Goal: Task Accomplishment & Management: Use online tool/utility

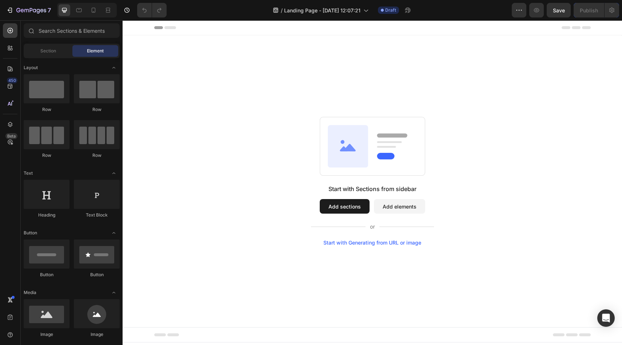
click at [353, 209] on button "Add sections" at bounding box center [345, 206] width 50 height 15
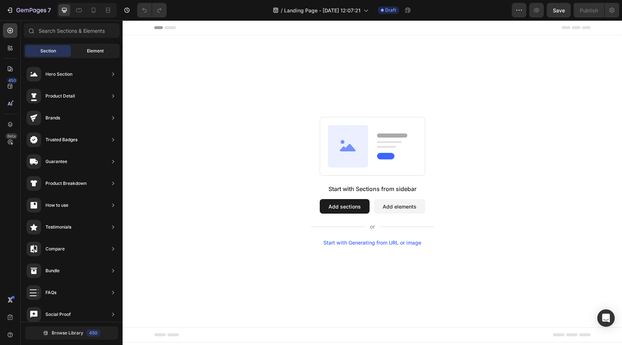
click at [84, 49] on div "Element" at bounding box center [95, 51] width 46 height 12
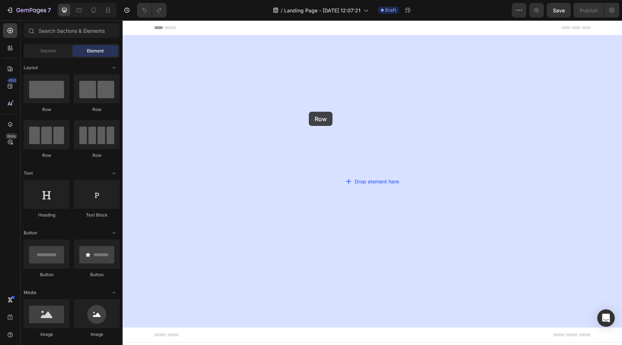
drag, startPoint x: 168, startPoint y: 116, endPoint x: 309, endPoint y: 112, distance: 141.1
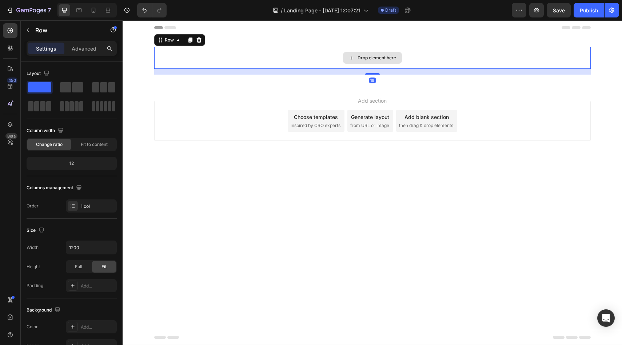
click at [323, 60] on div "Drop element here" at bounding box center [372, 58] width 436 height 22
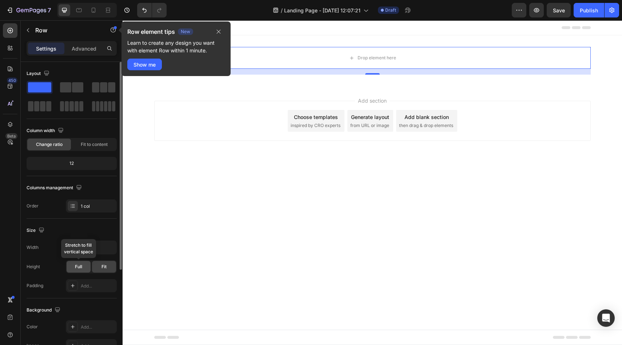
click at [85, 269] on div "Full" at bounding box center [79, 267] width 24 height 12
click at [91, 282] on div "Add..." at bounding box center [91, 285] width 51 height 13
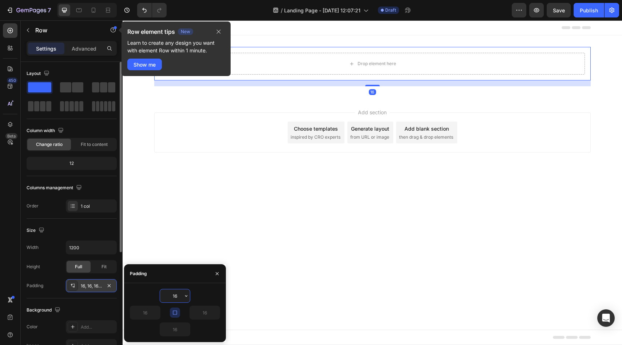
click at [89, 282] on div "16, 16, 16, 16" at bounding box center [91, 285] width 51 height 13
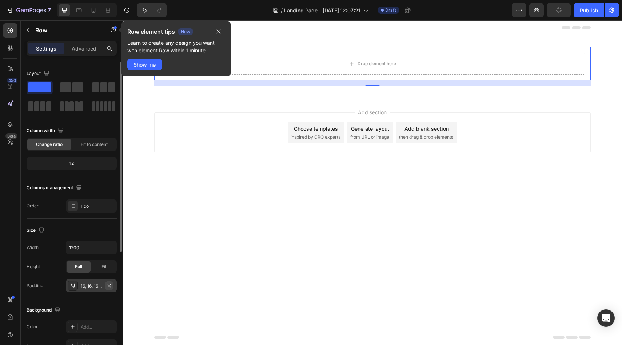
click at [108, 286] on icon "button" at bounding box center [109, 285] width 6 height 6
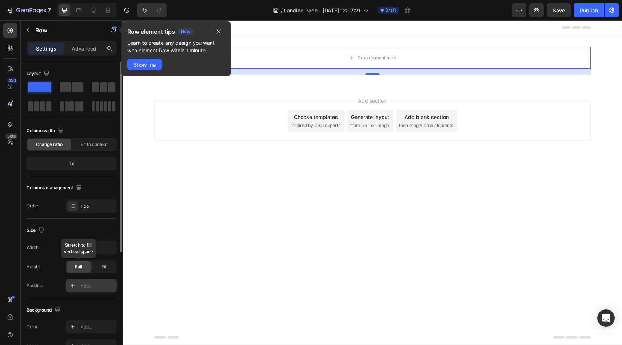
click at [76, 269] on span "Full" at bounding box center [78, 266] width 7 height 7
click at [219, 33] on icon "button" at bounding box center [219, 32] width 6 height 6
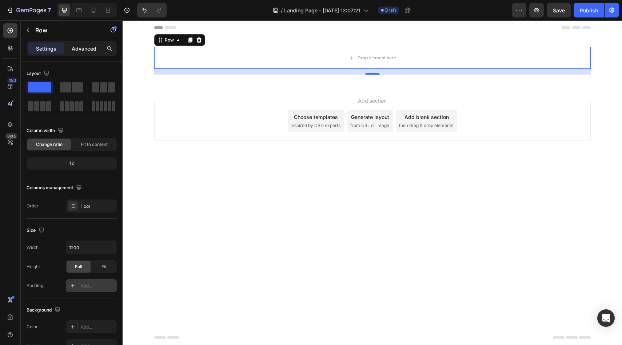
click at [81, 48] on p "Advanced" at bounding box center [84, 49] width 25 height 8
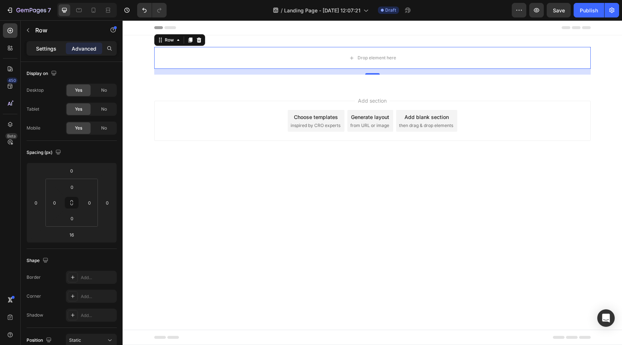
click at [50, 52] on p "Settings" at bounding box center [46, 49] width 20 height 8
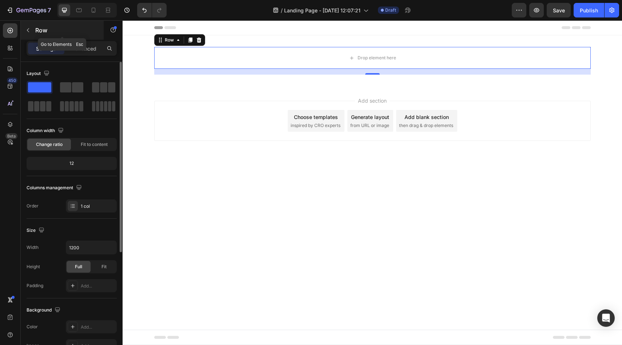
click at [33, 31] on button "button" at bounding box center [28, 30] width 12 height 12
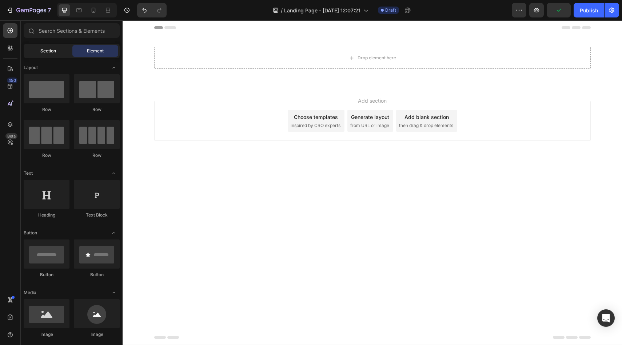
click at [43, 55] on div "Section" at bounding box center [48, 51] width 46 height 12
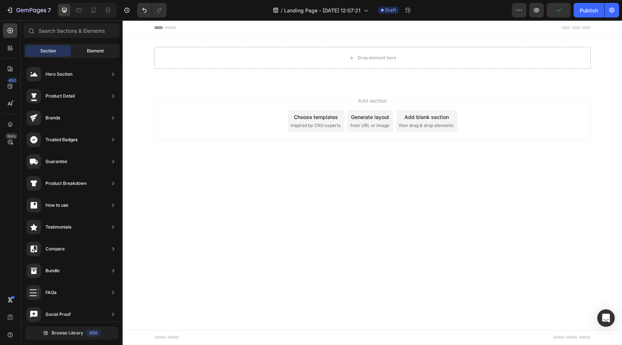
click at [80, 50] on div "Element" at bounding box center [95, 51] width 46 height 12
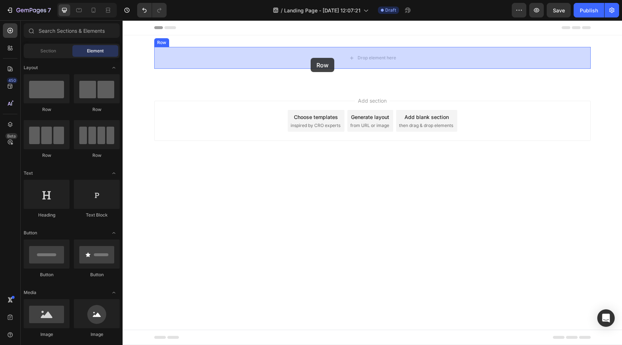
drag, startPoint x: 223, startPoint y: 113, endPoint x: 311, endPoint y: 58, distance: 103.9
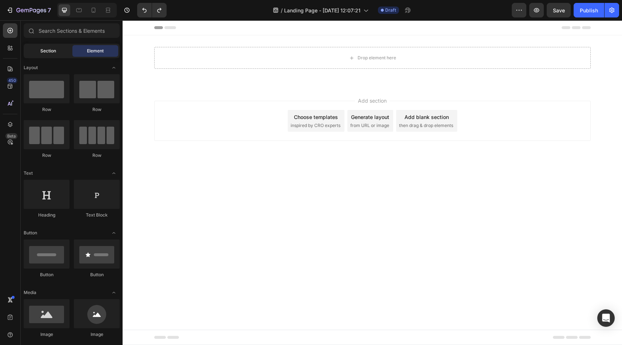
click at [31, 55] on div "Section" at bounding box center [48, 51] width 46 height 12
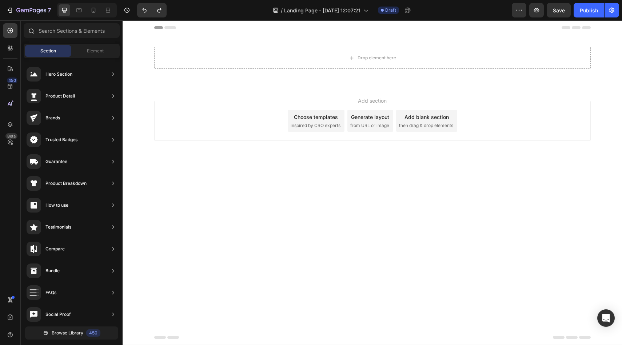
click at [63, 39] on div at bounding box center [72, 31] width 102 height 17
click at [70, 32] on input "text" at bounding box center [72, 30] width 96 height 15
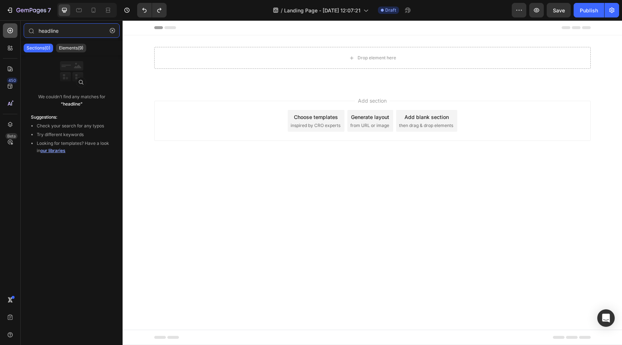
drag, startPoint x: 71, startPoint y: 32, endPoint x: 9, endPoint y: 25, distance: 61.9
click at [9, 25] on div "450 Beta headline Sections(0) Elements(9) We couldn’t find any matches for “hea…" at bounding box center [61, 182] width 123 height 324
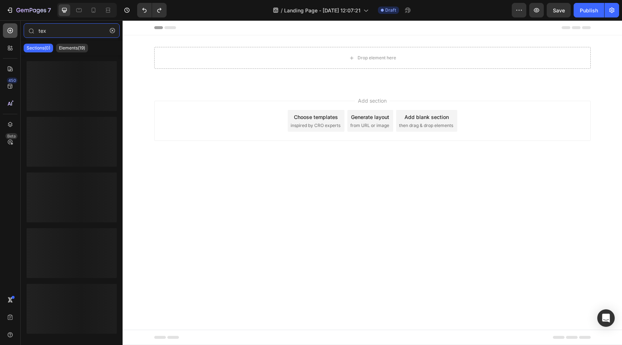
type input "text"
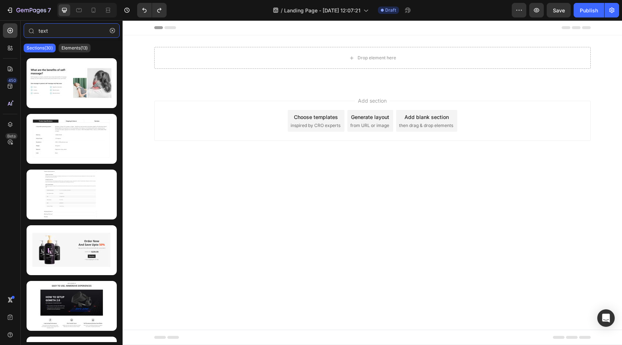
drag, startPoint x: 49, startPoint y: 34, endPoint x: 19, endPoint y: 31, distance: 30.3
click at [19, 31] on div "450 Beta text Sections(30) Elements(13) Text Heading Text Block Form Newsletter…" at bounding box center [61, 182] width 123 height 324
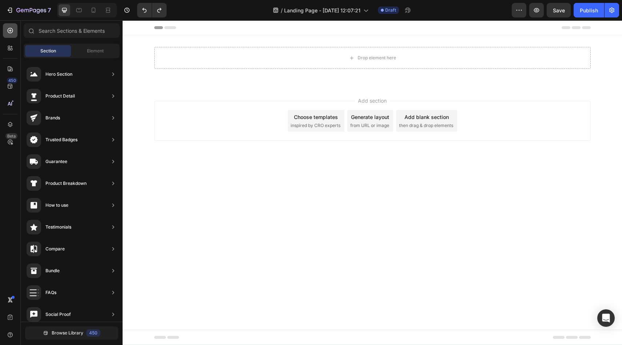
click at [11, 34] on div at bounding box center [10, 30] width 15 height 15
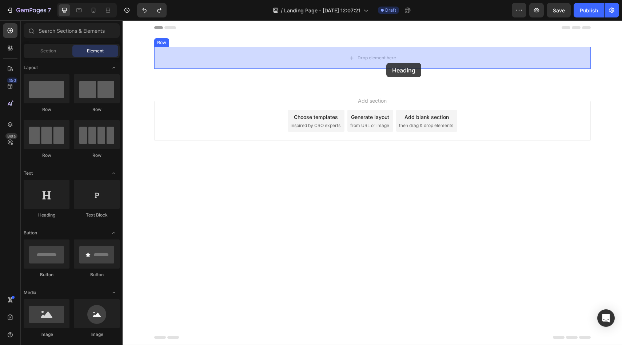
drag, startPoint x: 169, startPoint y: 220, endPoint x: 386, endPoint y: 63, distance: 268.7
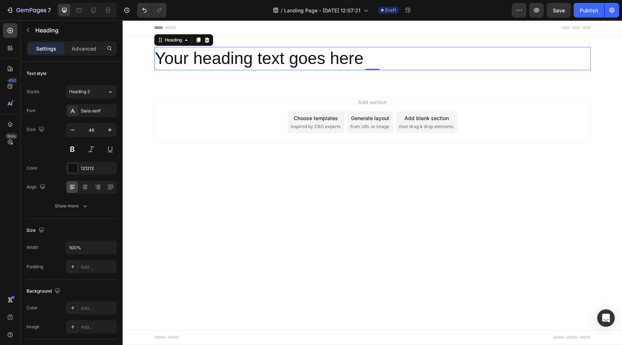
click at [369, 54] on h2 "Your heading text goes here" at bounding box center [372, 58] width 436 height 23
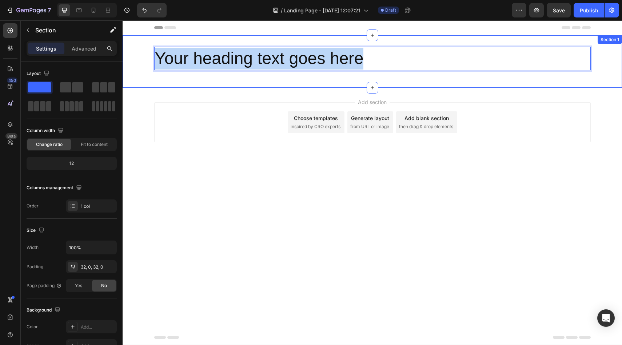
click at [418, 38] on div "Your heading text goes here Heading 0 Row Section 1" at bounding box center [372, 61] width 499 height 52
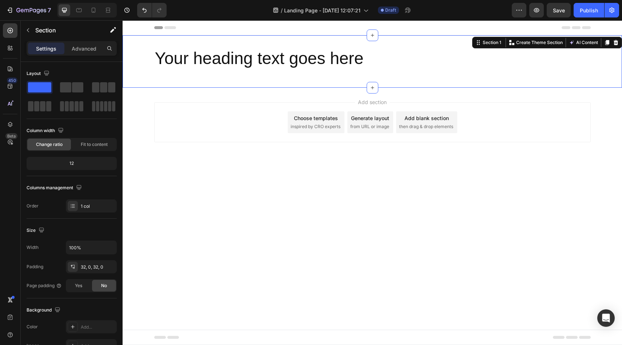
click at [415, 38] on div "Your heading text goes here Heading Row Section 1 You can create reusable secti…" at bounding box center [372, 61] width 499 height 52
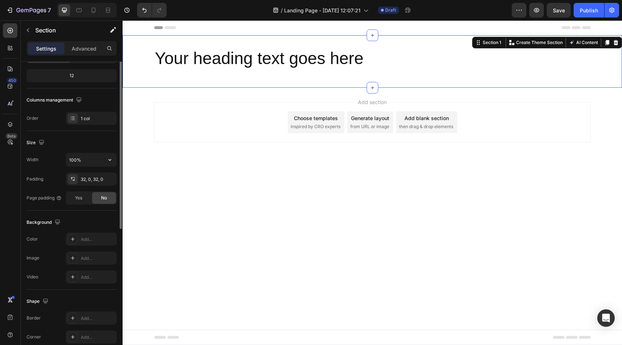
scroll to position [92, 0]
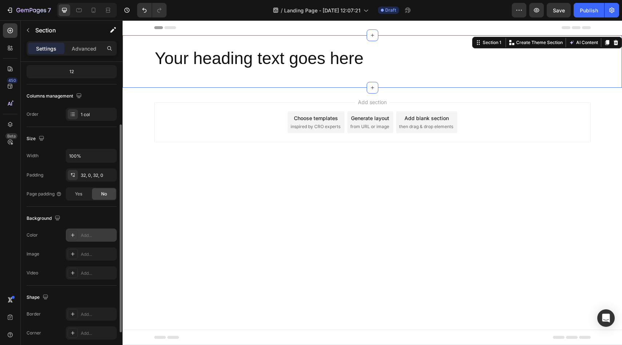
click at [75, 236] on icon at bounding box center [73, 235] width 6 height 6
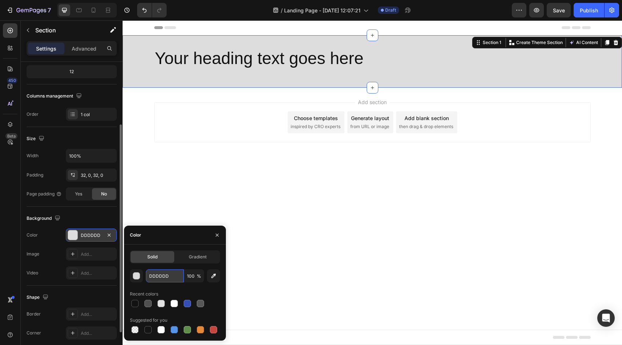
click at [161, 279] on input "DDDDDD" at bounding box center [165, 275] width 38 height 13
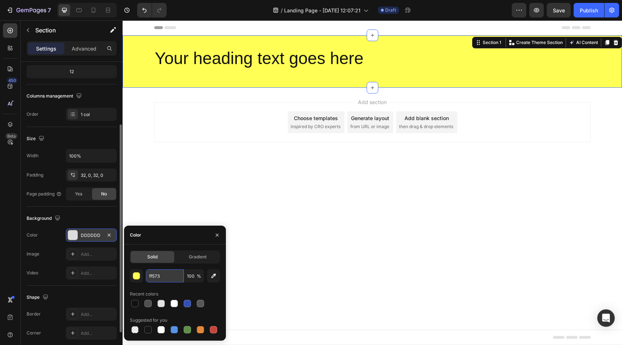
type input "ff5730"
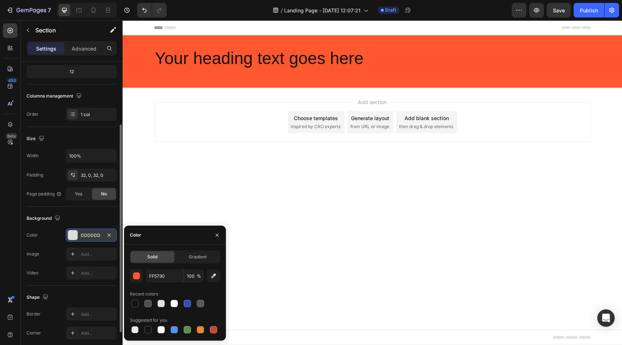
click at [200, 164] on div "Add section Choose templates inspired by CRO experts Generate layout from URL o…" at bounding box center [372, 132] width 499 height 89
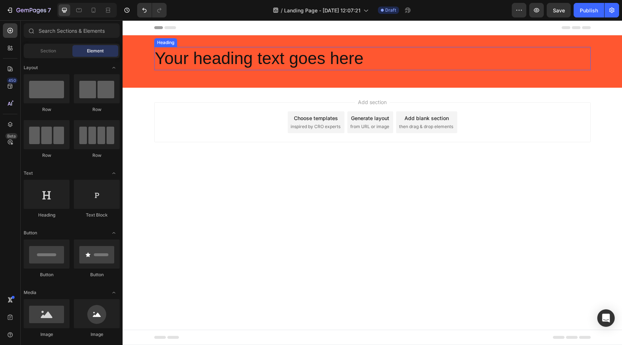
click at [323, 49] on p "Your heading text goes here" at bounding box center [372, 59] width 435 height 22
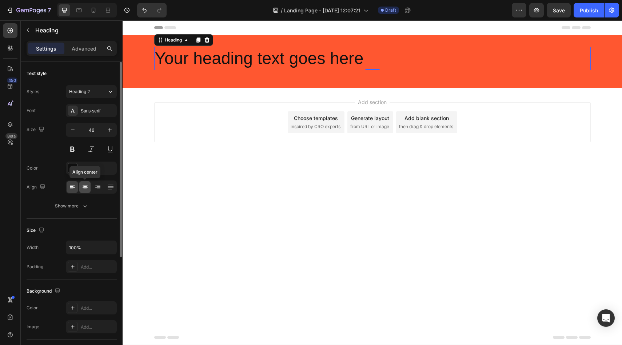
click at [87, 189] on icon at bounding box center [84, 186] width 7 height 7
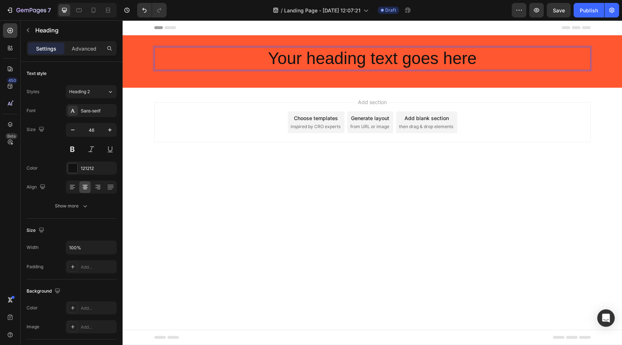
click at [372, 57] on p "Your heading text goes here" at bounding box center [372, 59] width 435 height 22
click at [255, 205] on body "Header Welcome back to curiosity Heading 0 Row Section 1 Root Start with Sectio…" at bounding box center [372, 182] width 499 height 324
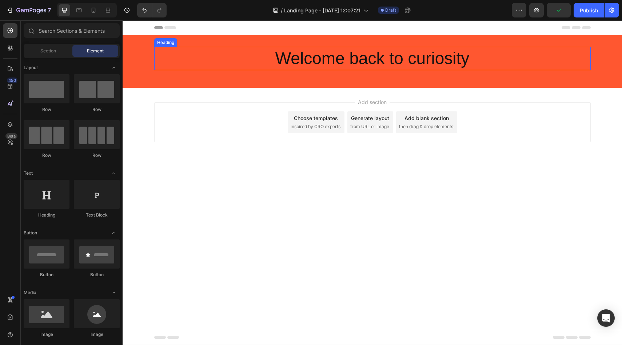
click at [290, 56] on p "Welcome back to curiosity" at bounding box center [372, 59] width 435 height 22
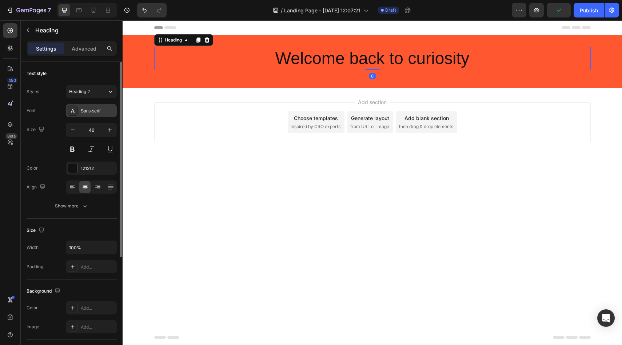
click at [100, 113] on div "Sans-serif" at bounding box center [98, 111] width 34 height 7
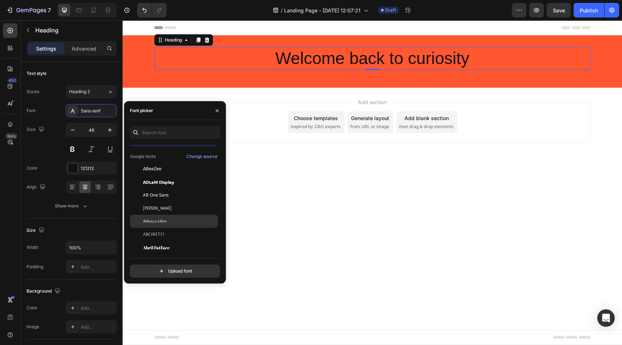
scroll to position [0, 0]
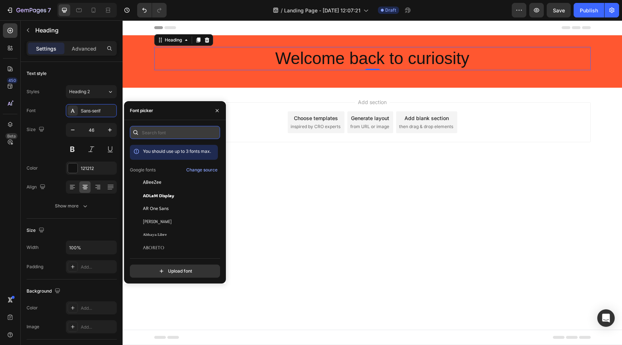
click at [178, 127] on input "text" at bounding box center [175, 132] width 90 height 13
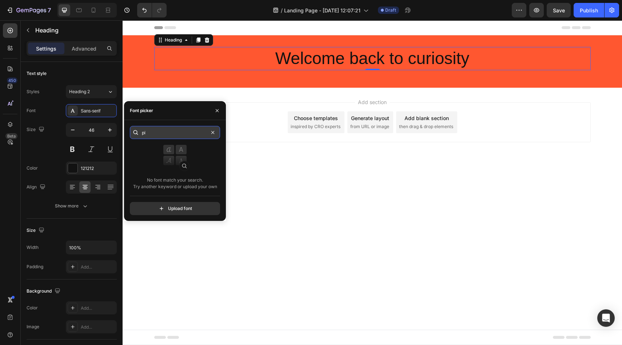
type input "p"
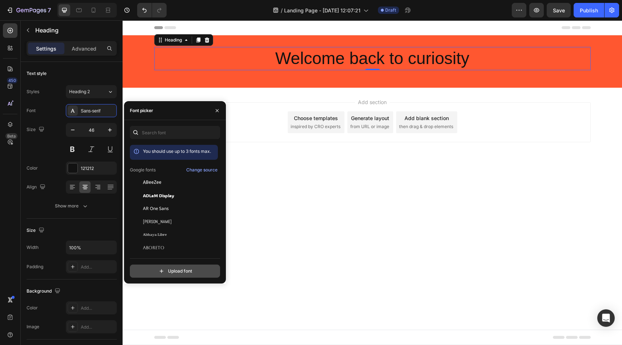
click at [173, 270] on input "file" at bounding box center [191, 271] width 182 height 12
click at [170, 276] on input "file" at bounding box center [191, 271] width 182 height 12
type input "C:\fakepath\PitchSans-Bold.otf"
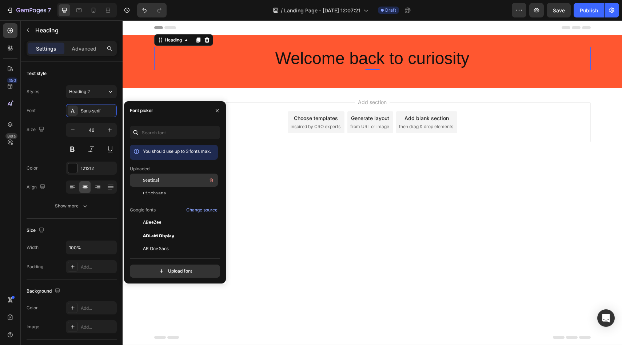
click at [161, 182] on div "Sentinel" at bounding box center [179, 180] width 73 height 9
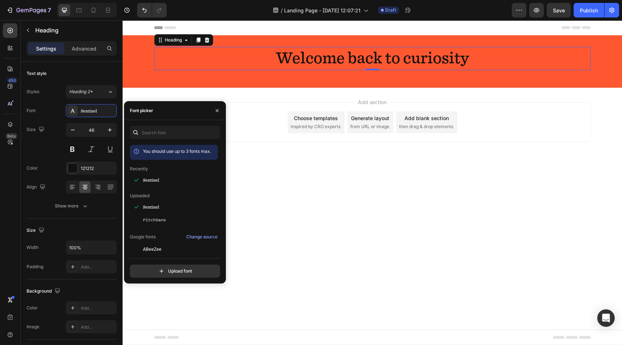
click at [323, 157] on div "Add section Choose templates inspired by CRO experts Generate layout from URL o…" at bounding box center [372, 132] width 499 height 89
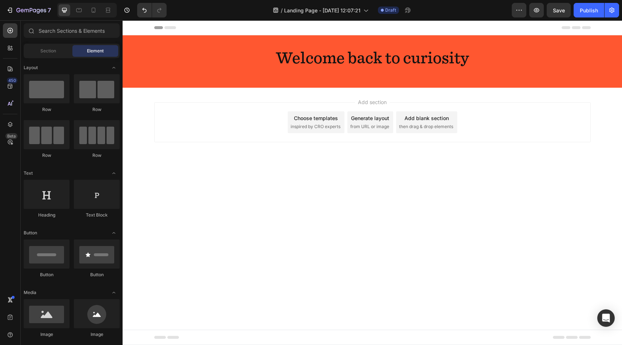
drag, startPoint x: 374, startPoint y: 87, endPoint x: 374, endPoint y: 112, distance: 24.7
click at [374, 112] on div "Header Welcome back to curiosity Heading Row Section 1 Root Start with Sections…" at bounding box center [372, 98] width 499 height 157
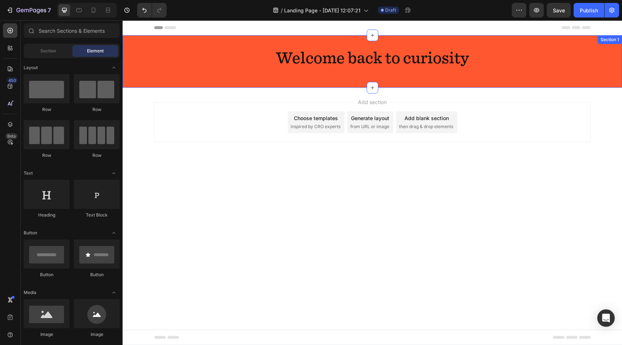
click at [397, 41] on div "Welcome back to curiosity Heading Row Section 1" at bounding box center [372, 61] width 499 height 52
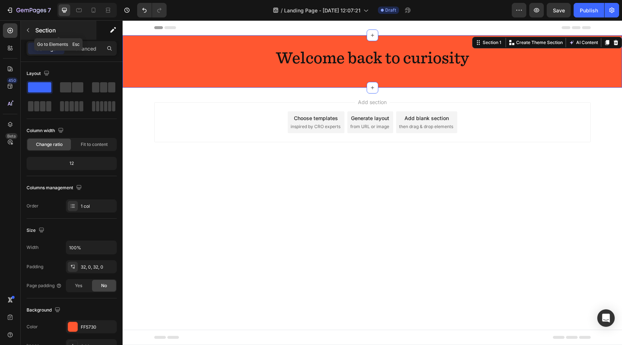
click at [29, 33] on button "button" at bounding box center [28, 30] width 12 height 12
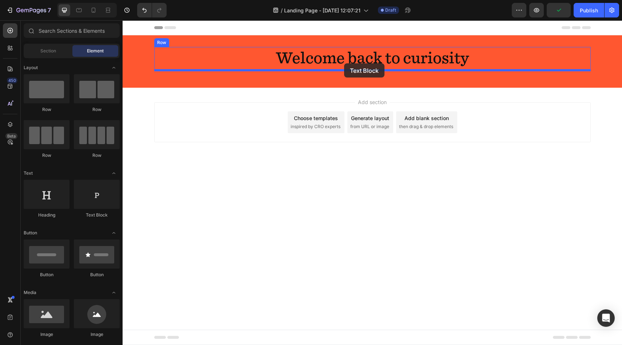
drag, startPoint x: 220, startPoint y: 223, endPoint x: 344, endPoint y: 63, distance: 201.8
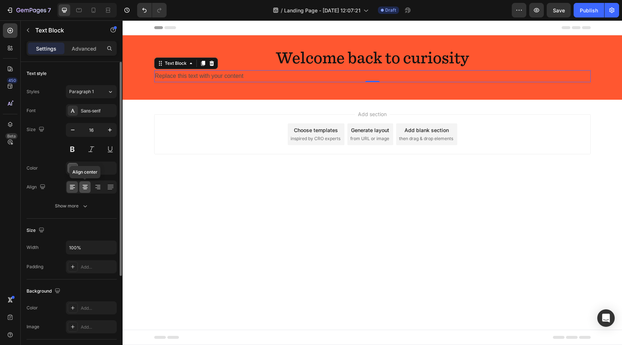
click at [87, 189] on icon at bounding box center [84, 186] width 7 height 7
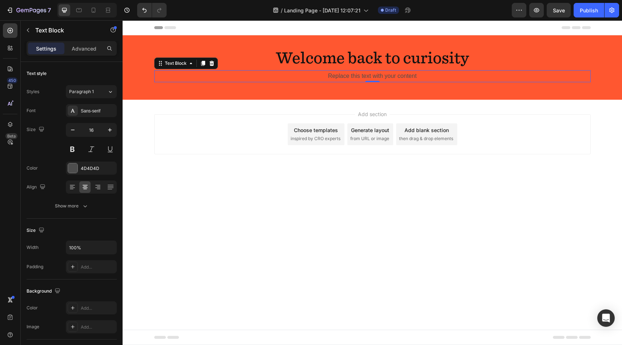
click at [416, 81] on div "Replace this text with your content" at bounding box center [372, 76] width 436 height 12
click at [103, 114] on div "Sans-serif" at bounding box center [91, 110] width 51 height 13
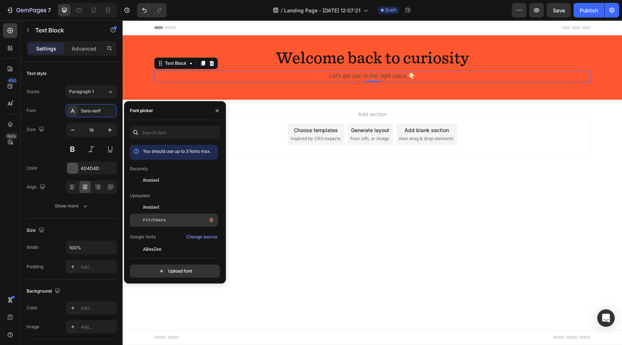
click at [160, 216] on div "PitchSans" at bounding box center [179, 220] width 73 height 9
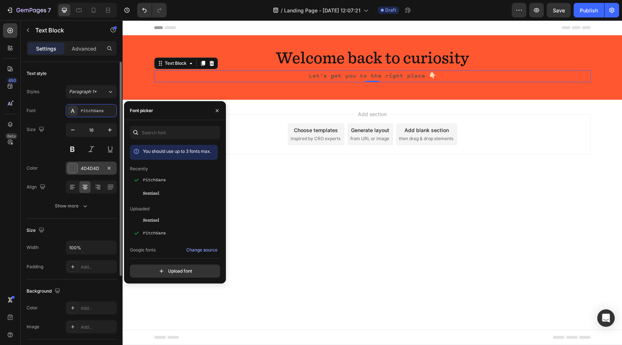
click at [68, 168] on div at bounding box center [73, 168] width 10 height 10
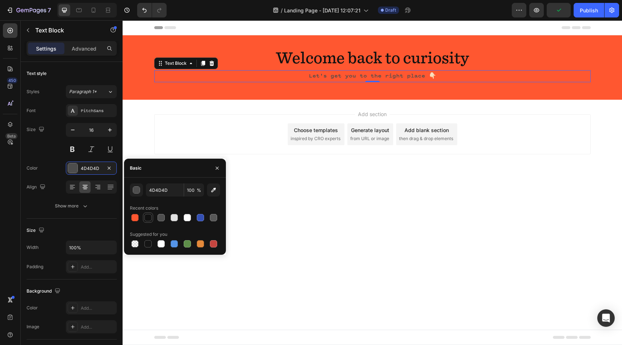
click at [145, 216] on div at bounding box center [147, 217] width 7 height 7
type input "121212"
click at [334, 223] on body "Header Welcome back to curiosity Heading Let's get you to the right place 👇🏻 Te…" at bounding box center [372, 182] width 499 height 324
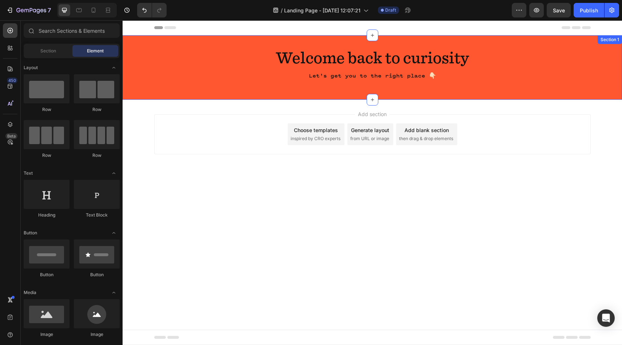
click at [348, 83] on div "Welcome back to curiosity Heading Let's get you to the right place 👇🏻 Text Bloc…" at bounding box center [372, 67] width 499 height 41
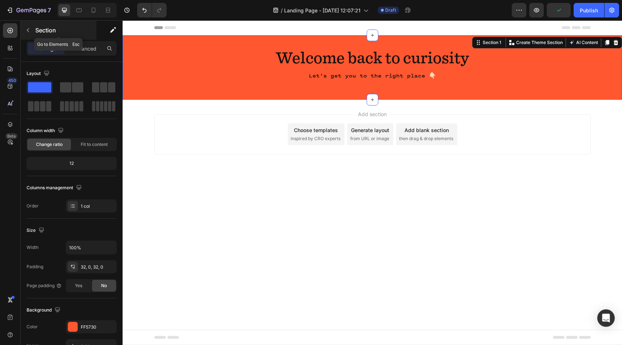
click at [29, 31] on icon "button" at bounding box center [28, 30] width 6 height 6
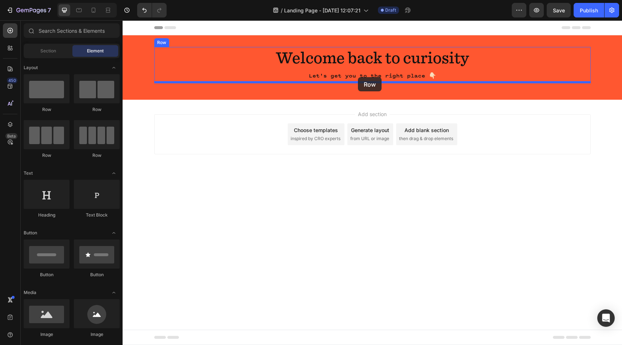
drag, startPoint x: 205, startPoint y: 114, endPoint x: 358, endPoint y: 77, distance: 156.8
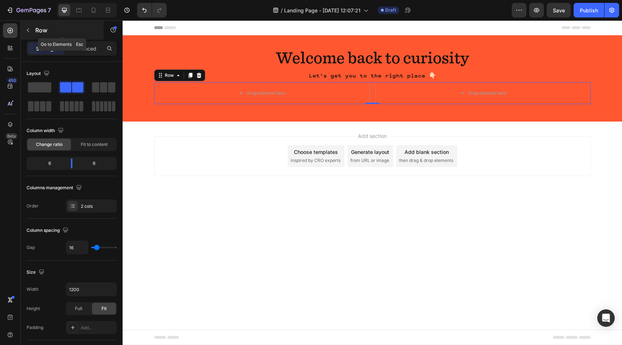
click at [27, 30] on icon "button" at bounding box center [28, 30] width 6 height 6
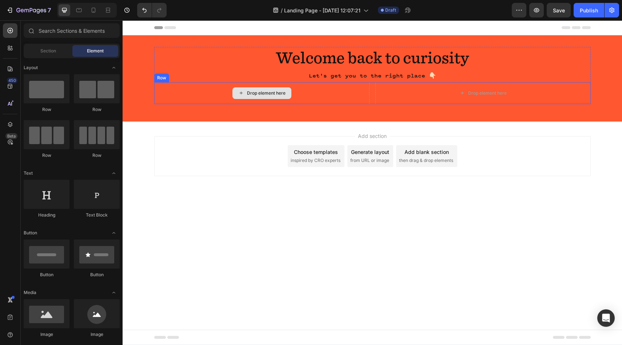
click at [226, 91] on div "Drop element here" at bounding box center [261, 93] width 215 height 22
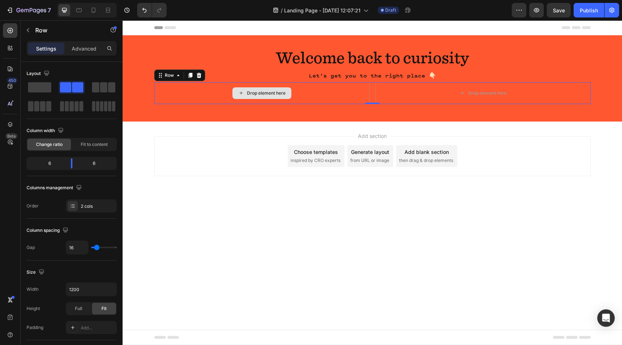
click at [226, 91] on div "Drop element here" at bounding box center [261, 93] width 215 height 22
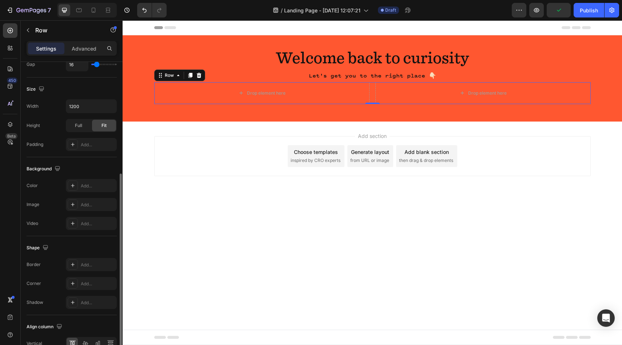
scroll to position [187, 0]
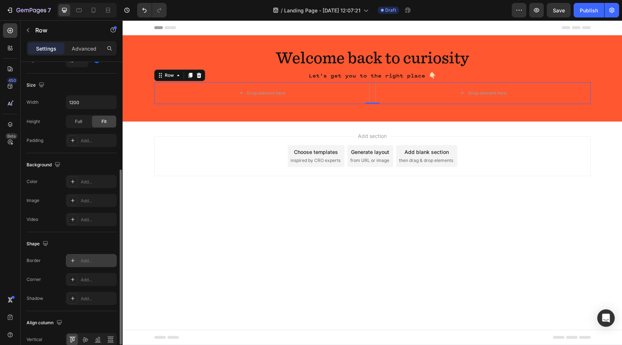
click at [79, 262] on div "Add..." at bounding box center [91, 260] width 51 height 13
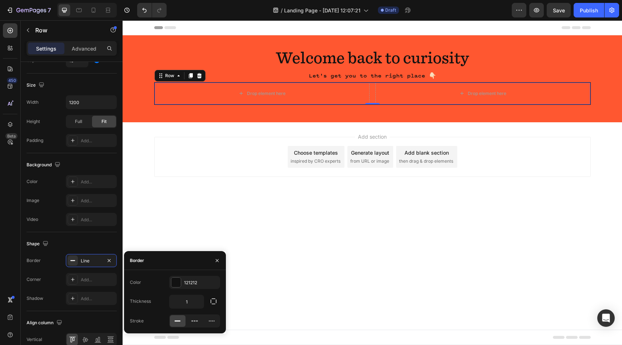
click at [296, 245] on body "Header Welcome back to curiosity Heading Let's get you to the right place 👇🏻 Te…" at bounding box center [372, 182] width 499 height 324
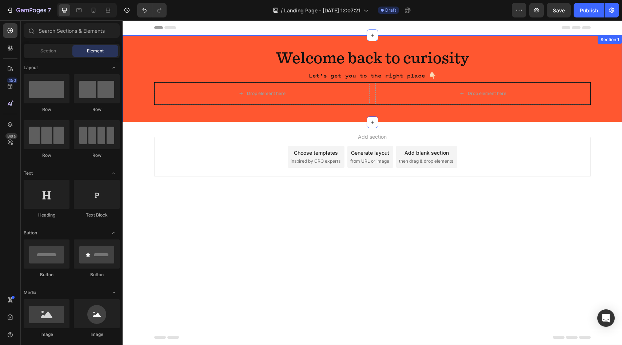
click at [196, 104] on div "Drop element here" at bounding box center [262, 94] width 215 height 22
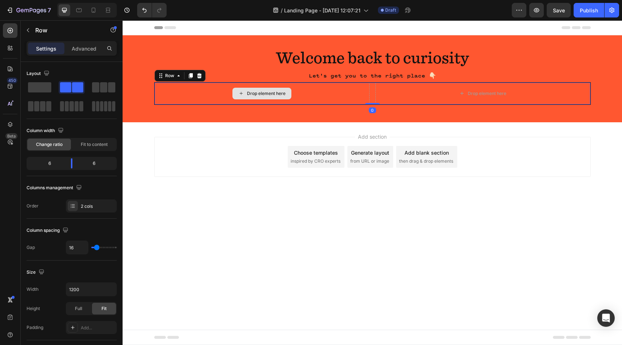
click at [196, 95] on div "Drop element here" at bounding box center [262, 94] width 215 height 22
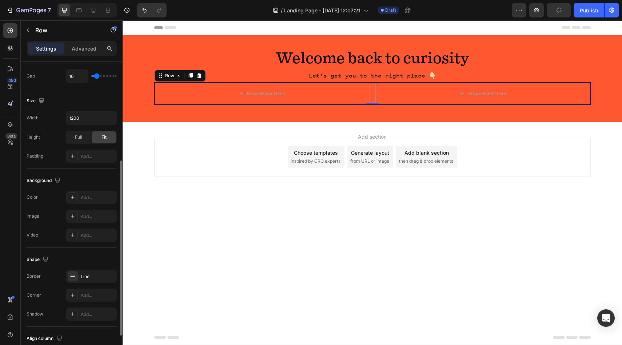
scroll to position [223, 0]
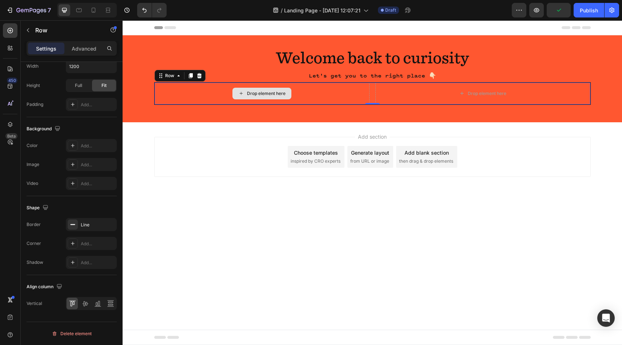
click at [213, 93] on div "Drop element here" at bounding box center [262, 94] width 215 height 22
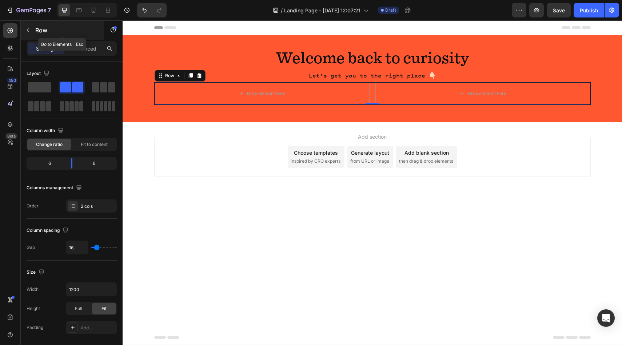
click at [34, 30] on div "Row" at bounding box center [62, 30] width 83 height 19
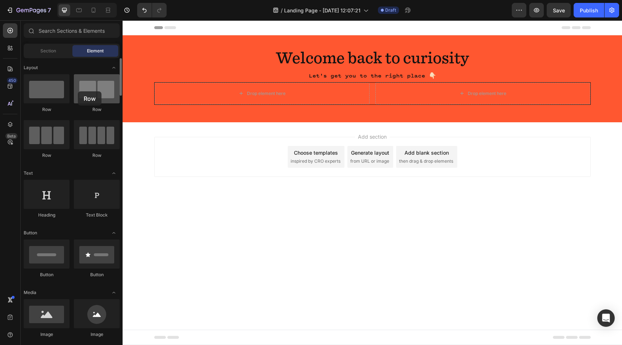
drag, startPoint x: 53, startPoint y: 95, endPoint x: 78, endPoint y: 91, distance: 25.7
click at [78, 180] on div "Row Row Row Row" at bounding box center [72, 202] width 96 height 45
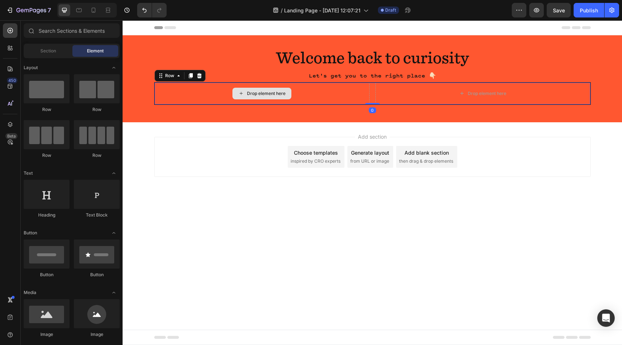
click at [182, 91] on div "Drop element here" at bounding box center [262, 94] width 215 height 22
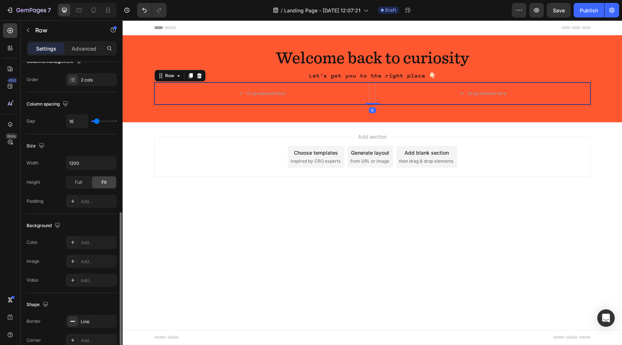
scroll to position [177, 0]
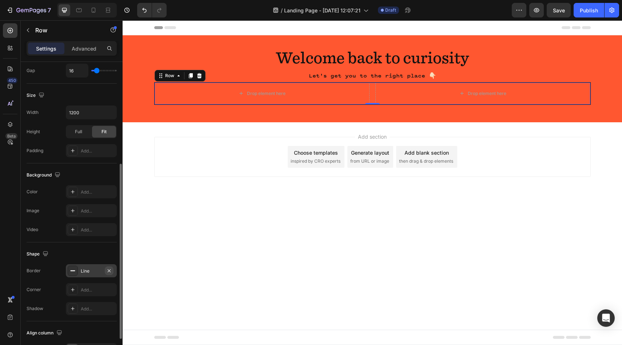
click at [109, 271] on icon "button" at bounding box center [109, 271] width 6 height 6
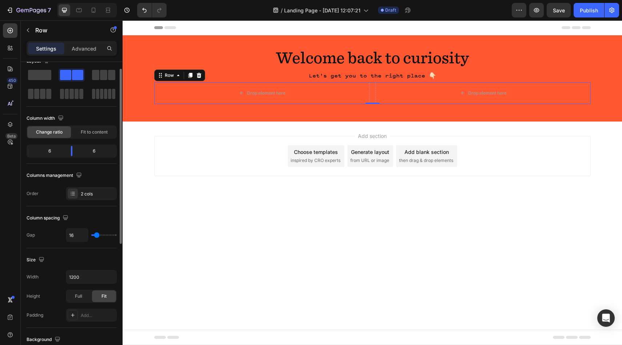
scroll to position [0, 0]
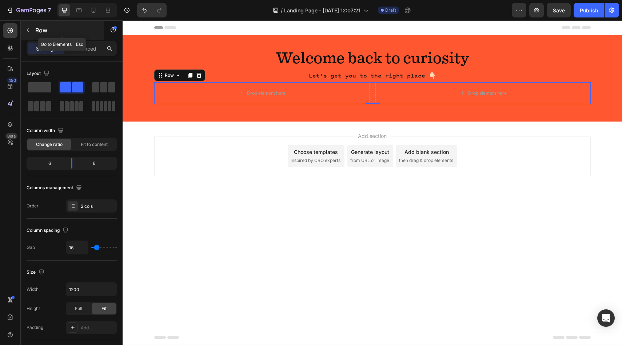
click at [28, 28] on icon "button" at bounding box center [28, 30] width 6 height 6
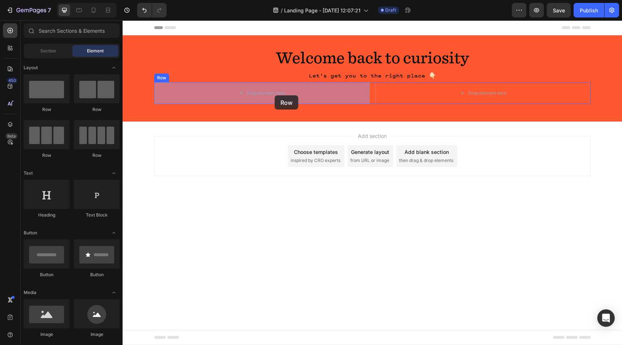
drag, startPoint x: 161, startPoint y: 106, endPoint x: 274, endPoint y: 95, distance: 113.6
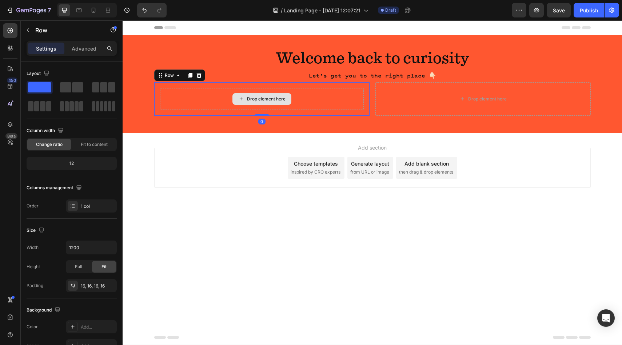
click at [178, 93] on div "Drop element here" at bounding box center [262, 99] width 204 height 22
click at [201, 96] on div "Drop element here" at bounding box center [262, 99] width 204 height 22
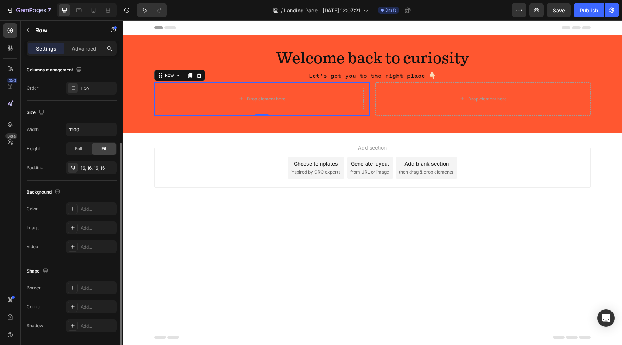
scroll to position [140, 0]
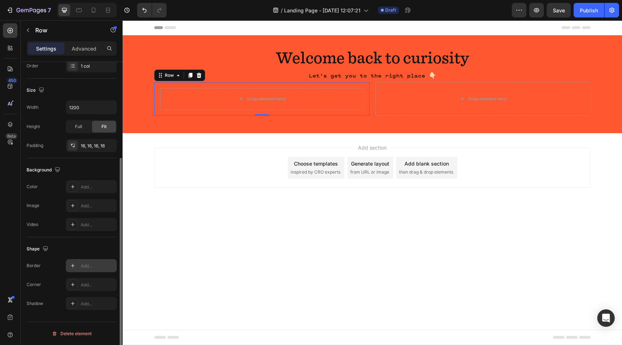
click at [74, 265] on icon at bounding box center [73, 266] width 4 height 4
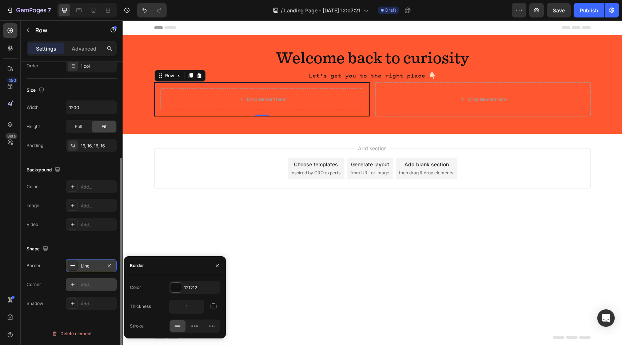
click at [69, 286] on div at bounding box center [73, 284] width 10 height 10
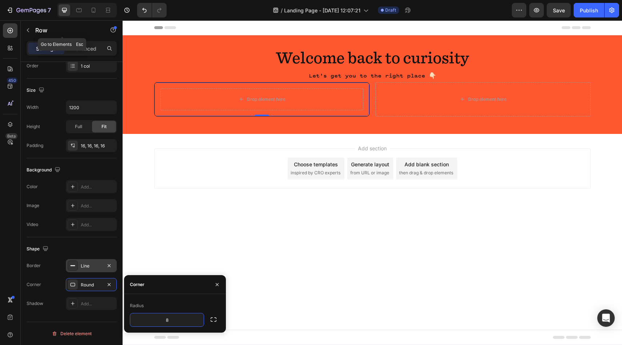
click at [28, 28] on icon "button" at bounding box center [28, 30] width 6 height 6
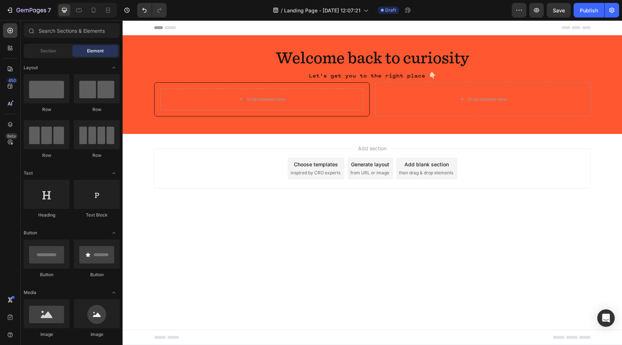
click at [44, 49] on span "Section" at bounding box center [48, 51] width 16 height 7
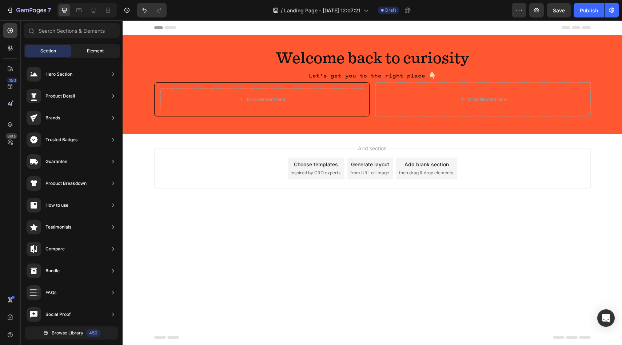
click at [97, 56] on div "Element" at bounding box center [95, 51] width 46 height 12
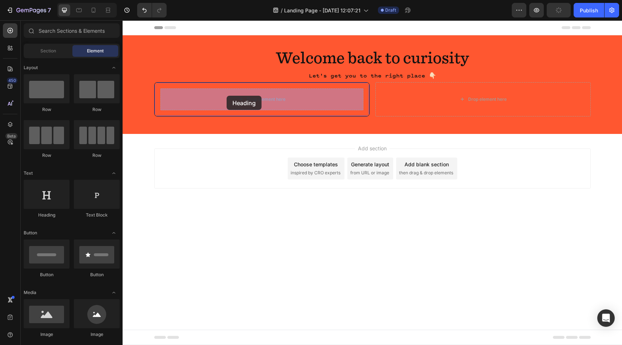
drag, startPoint x: 168, startPoint y: 210, endPoint x: 227, endPoint y: 96, distance: 128.5
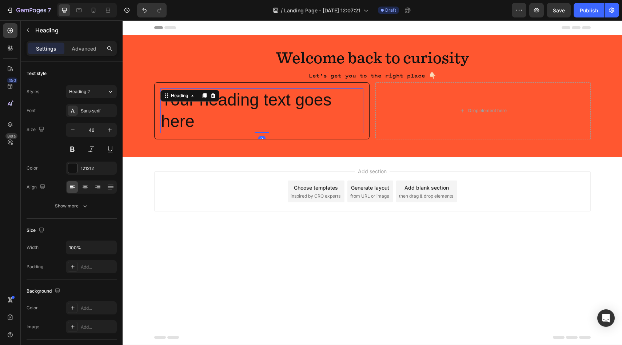
click at [208, 121] on h2 "Your heading text goes here" at bounding box center [261, 110] width 203 height 45
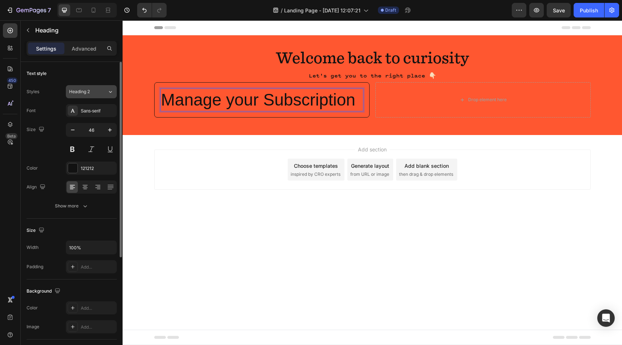
click at [83, 92] on span "Heading 2" at bounding box center [79, 91] width 21 height 7
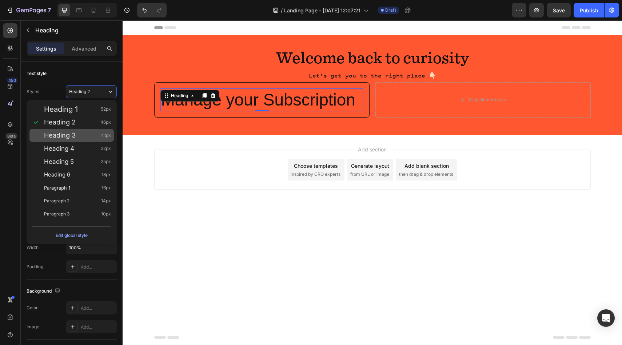
click at [84, 133] on div "Heading 3 41px" at bounding box center [77, 135] width 67 height 7
type input "41"
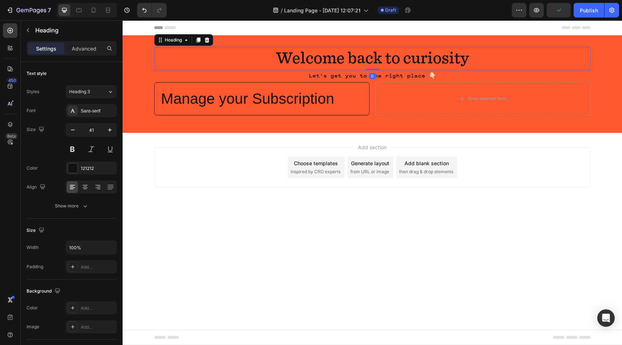
click at [286, 64] on p "Welcome back to curiosity" at bounding box center [372, 59] width 435 height 22
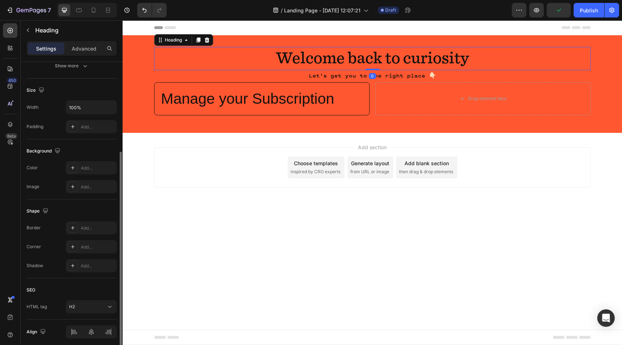
scroll to position [0, 0]
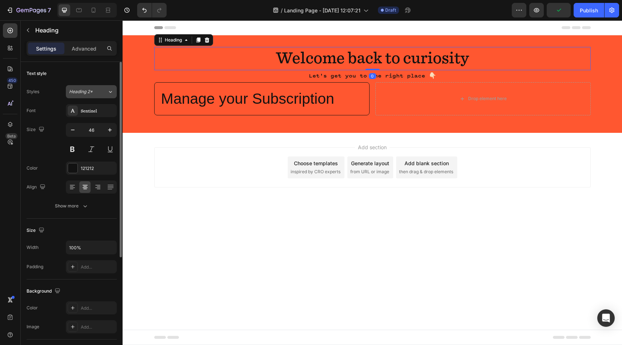
click at [83, 90] on span "Heading 2*" at bounding box center [81, 91] width 24 height 7
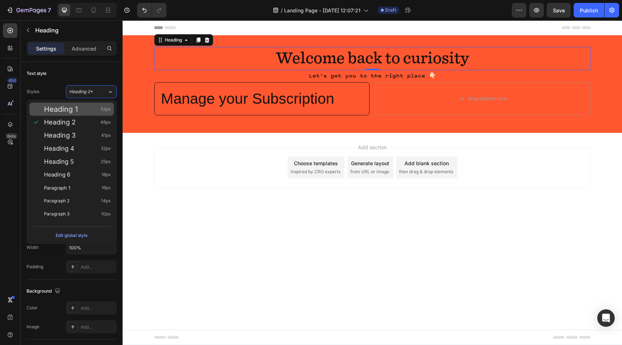
click at [80, 113] on div "Heading 1 52px" at bounding box center [71, 109] width 84 height 13
type input "52"
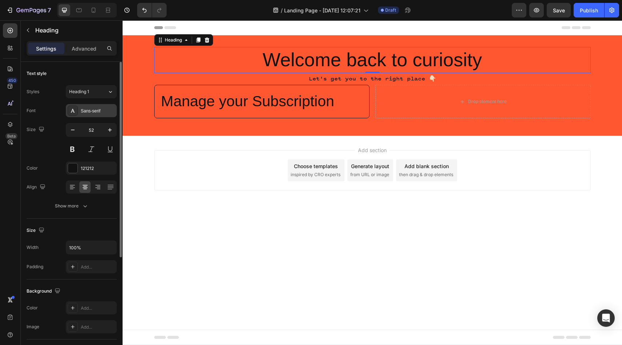
click at [68, 114] on div at bounding box center [73, 110] width 10 height 10
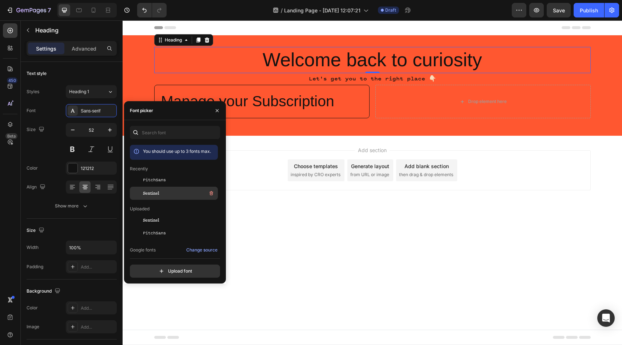
click at [180, 193] on div "Sentinel" at bounding box center [179, 193] width 73 height 9
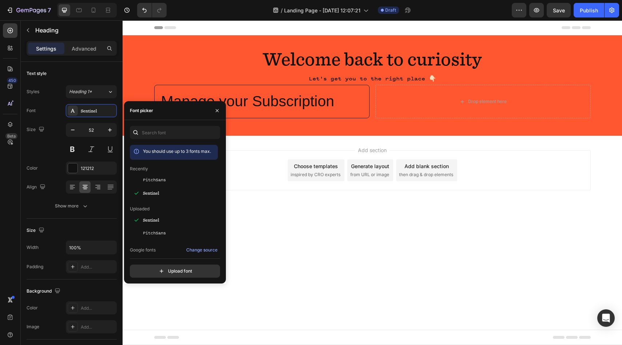
click at [257, 225] on div "Add section Choose templates inspired by CRO experts Generate layout from URL o…" at bounding box center [372, 180] width 499 height 89
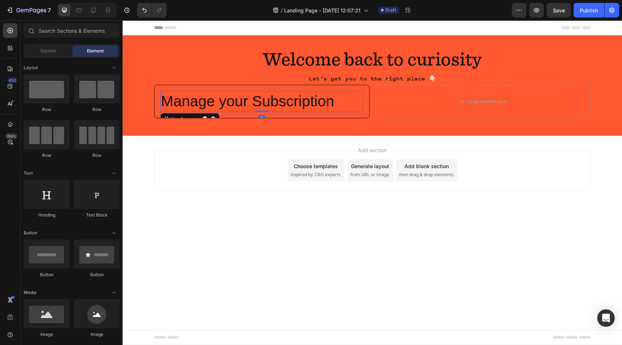
click at [227, 99] on p "Manage your Subscription" at bounding box center [261, 101] width 201 height 19
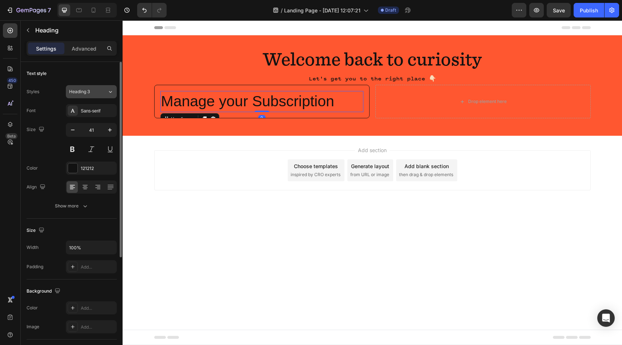
click at [94, 93] on div "Heading 3" at bounding box center [83, 91] width 29 height 7
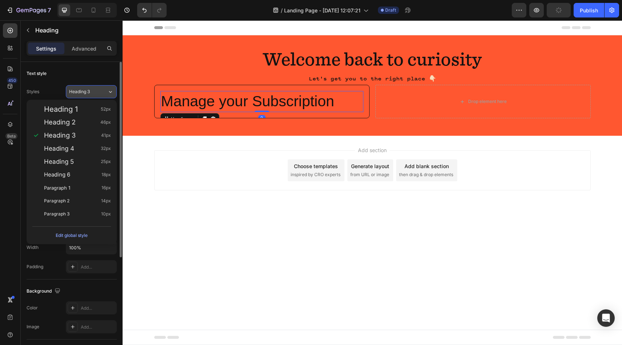
click at [94, 93] on div "Heading 3" at bounding box center [83, 91] width 29 height 7
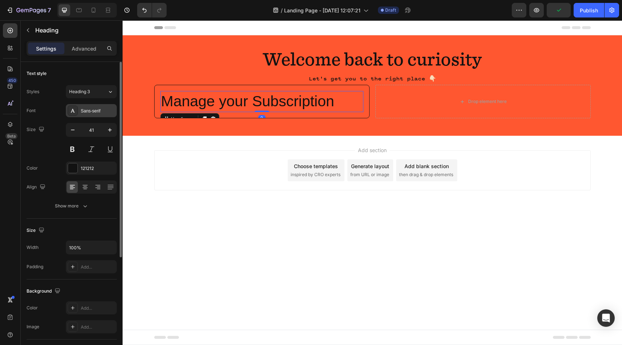
click at [75, 113] on icon at bounding box center [73, 111] width 6 height 6
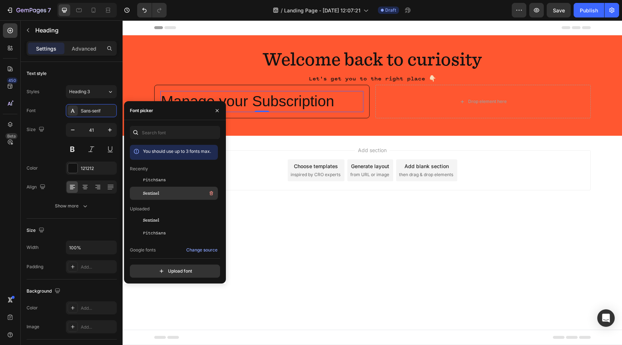
click at [156, 191] on span "Sentinel" at bounding box center [151, 193] width 16 height 7
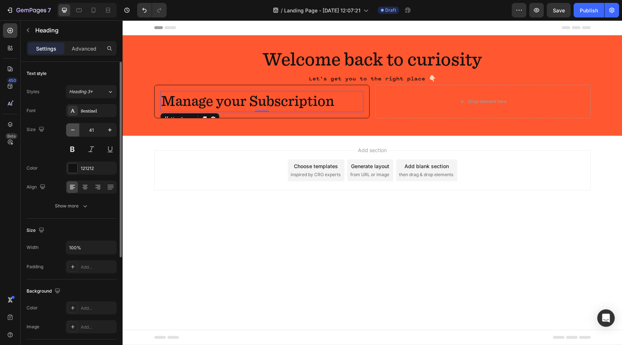
click at [75, 132] on icon "button" at bounding box center [72, 129] width 7 height 7
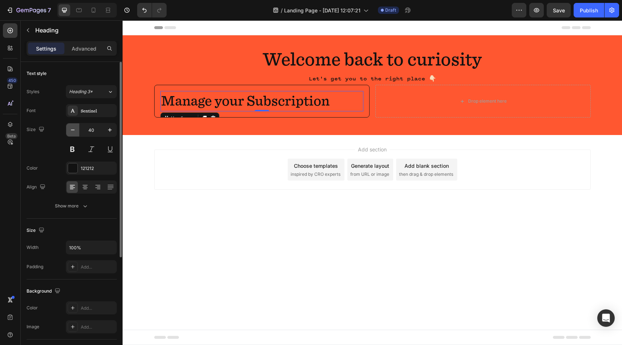
click at [75, 132] on icon "button" at bounding box center [72, 129] width 7 height 7
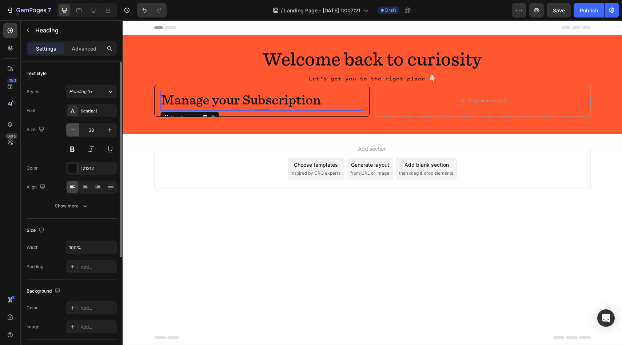
click at [75, 132] on icon "button" at bounding box center [72, 129] width 7 height 7
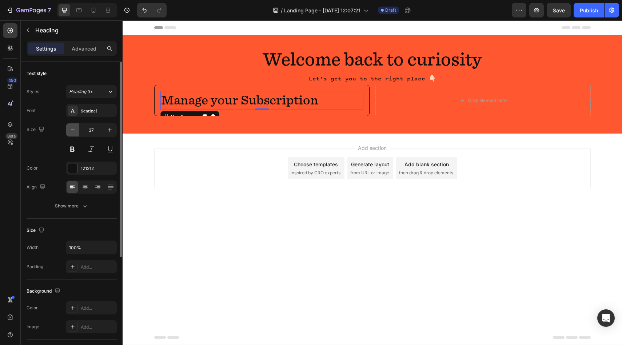
type input "36"
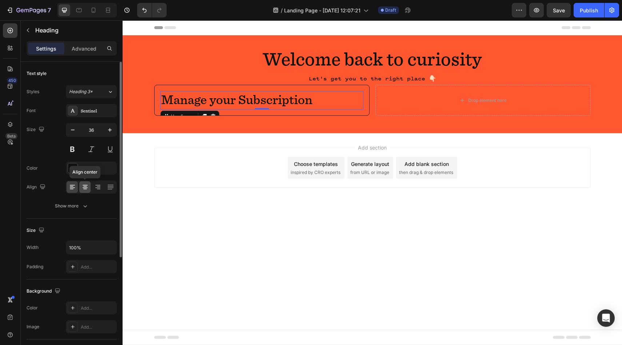
click at [88, 185] on icon at bounding box center [84, 186] width 7 height 7
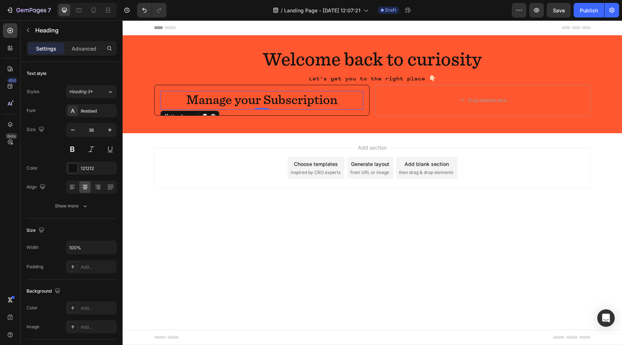
click at [274, 216] on div "Add section Choose templates inspired by CRO experts Generate layout from URL o…" at bounding box center [372, 177] width 499 height 89
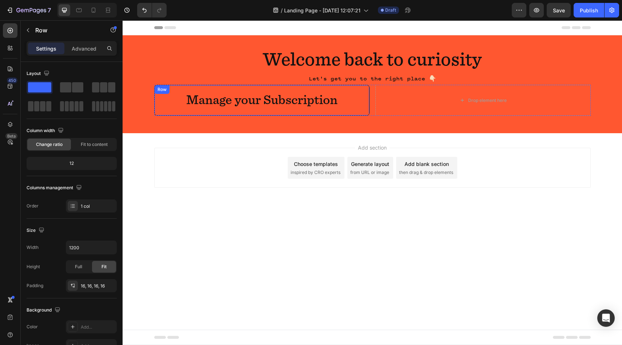
click at [299, 88] on div "Manage your Subscription Heading Row" at bounding box center [261, 100] width 215 height 31
click at [192, 91] on icon at bounding box center [190, 92] width 4 height 5
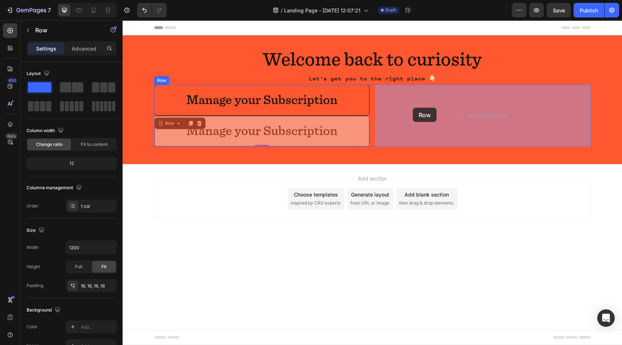
drag, startPoint x: 161, startPoint y: 123, endPoint x: 415, endPoint y: 106, distance: 254.4
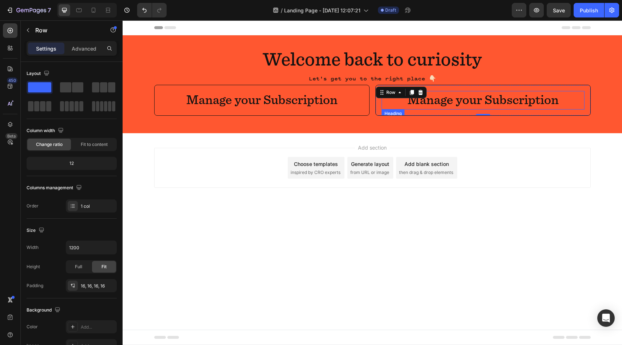
click at [456, 101] on h2 "Manage your Subscription" at bounding box center [482, 100] width 203 height 19
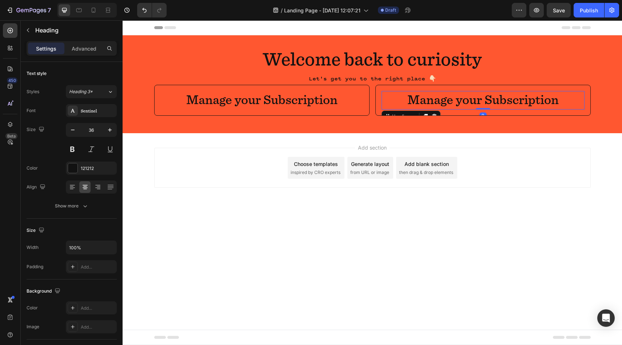
click at [456, 101] on h2 "Manage your Subscription" at bounding box center [482, 100] width 203 height 19
click at [456, 101] on p "Manage your Subscription" at bounding box center [482, 100] width 201 height 17
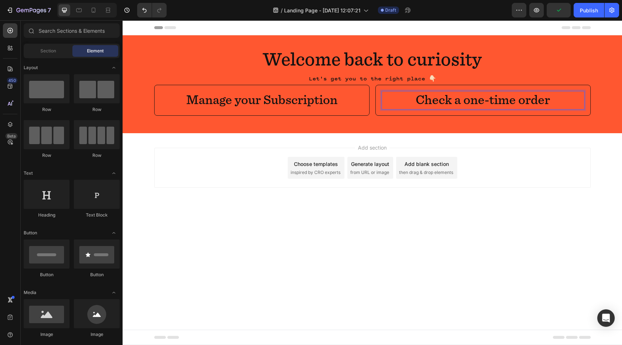
click at [517, 193] on div "Add section Choose templates inspired by CRO experts Generate layout from URL o…" at bounding box center [372, 177] width 499 height 89
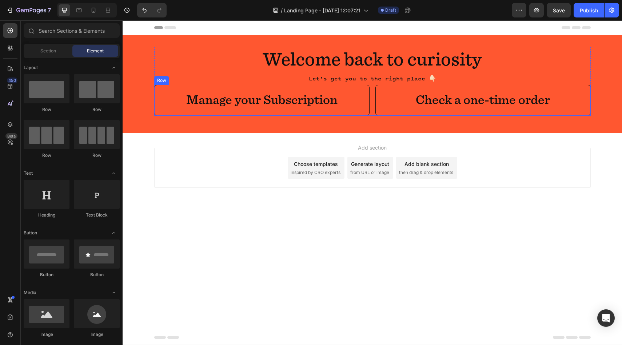
click at [373, 89] on div "Manage your Subscription Heading Row Check a one-time order Heading Row Row" at bounding box center [372, 100] width 436 height 31
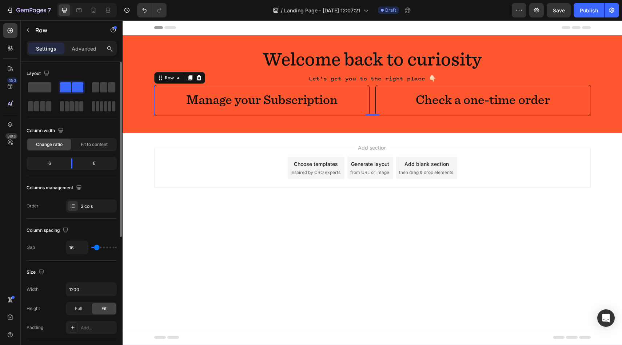
type input "28"
type input "30"
type input "33"
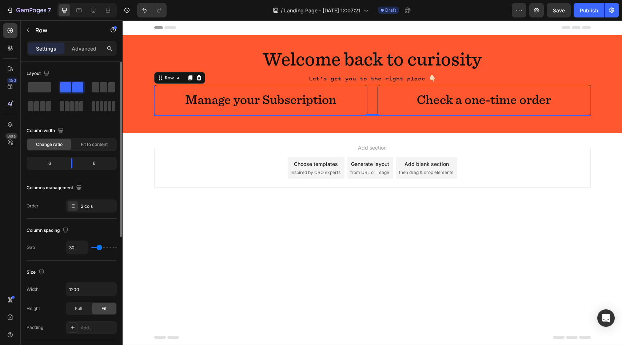
type input "33"
type input "35"
type input "36"
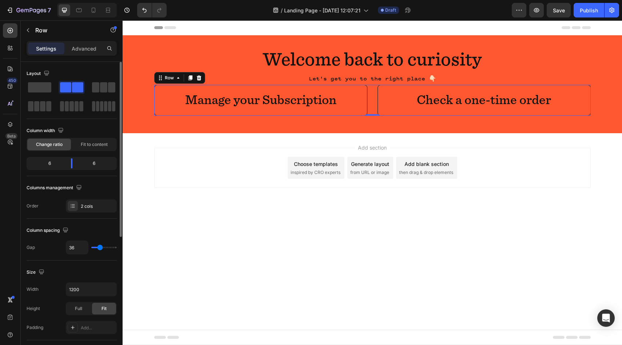
type input "37"
type input "38"
type input "42"
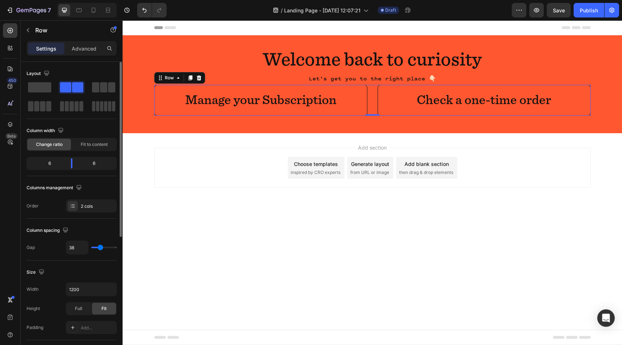
type input "42"
type input "48"
type input "52"
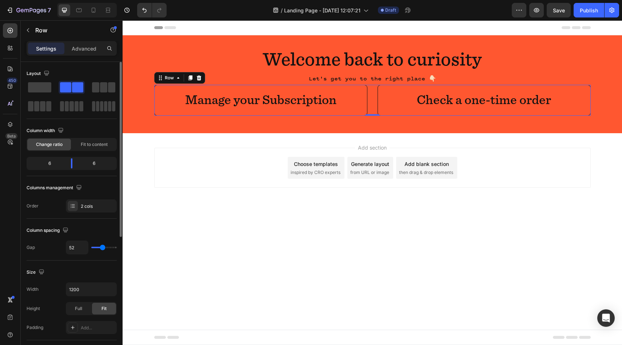
type input "56"
type input "57"
type input "58"
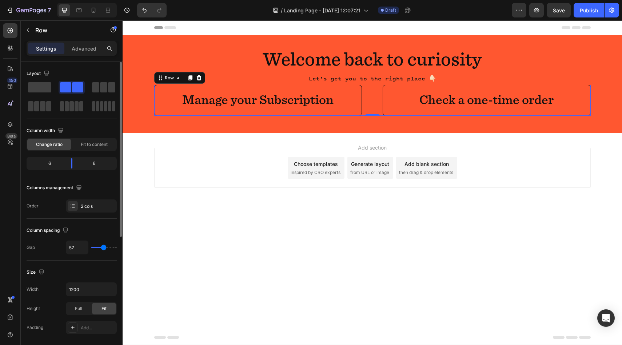
type input "58"
type input "59"
type input "64"
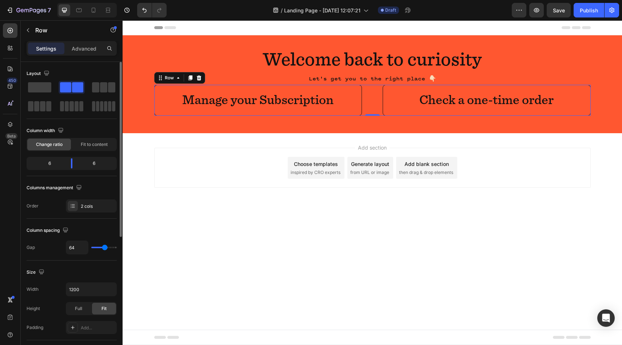
type input "71"
type input "77"
type input "83"
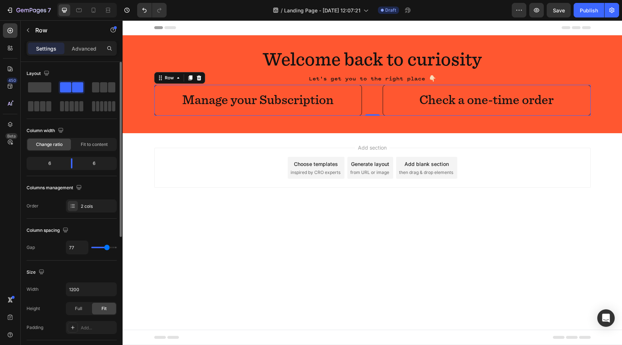
type input "83"
type input "86"
type input "89"
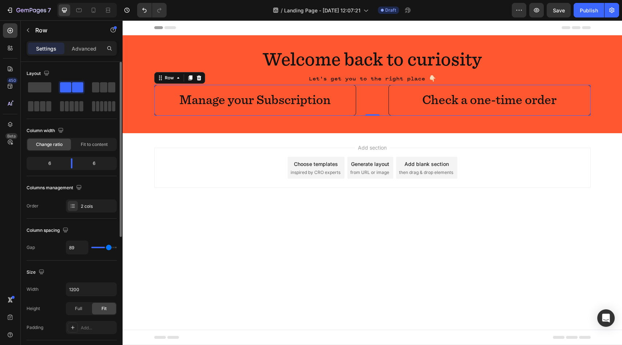
type input "91"
type input "92"
type input "93"
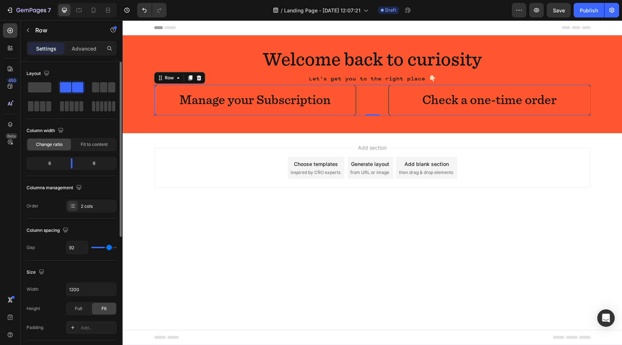
type input "93"
type input "82"
type input "76"
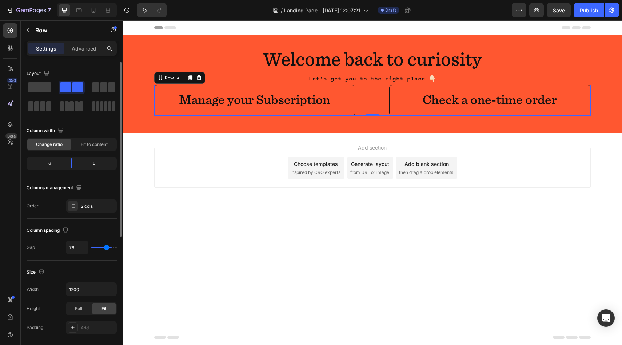
type input "71"
type input "67"
type input "65"
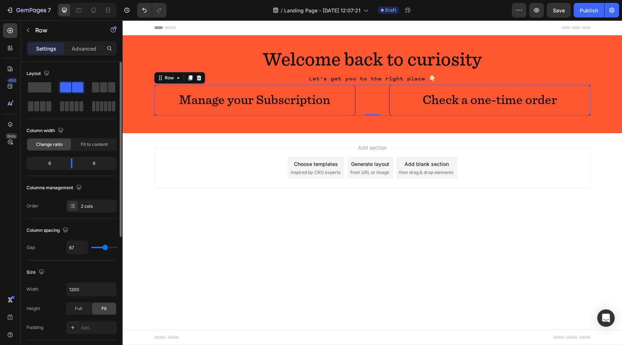
type input "65"
type input "62"
type input "59"
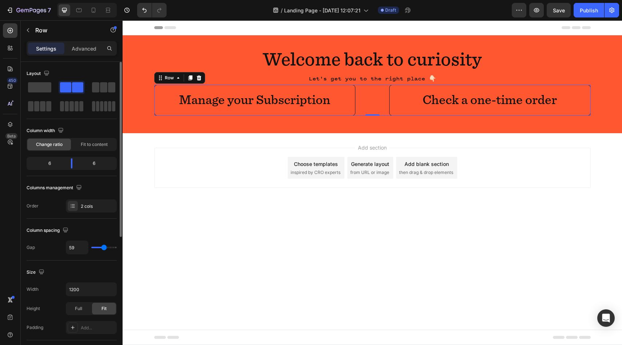
type input "55"
type input "53"
type input "51"
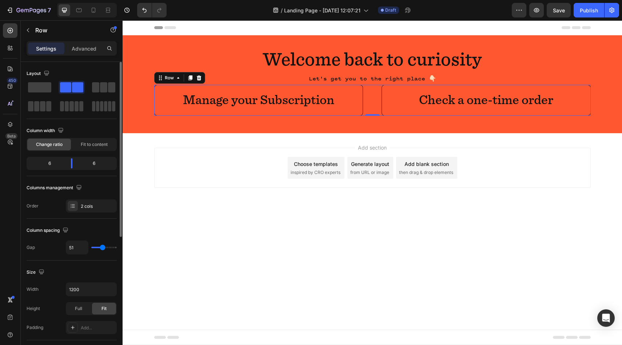
drag, startPoint x: 98, startPoint y: 247, endPoint x: 102, endPoint y: 248, distance: 4.1
type input "51"
click at [102, 248] on input "range" at bounding box center [103, 247] width 25 height 1
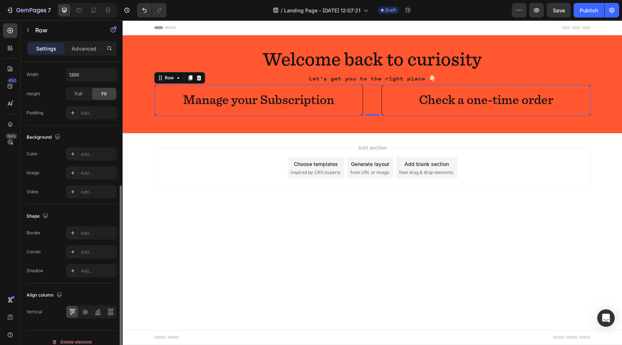
scroll to position [223, 0]
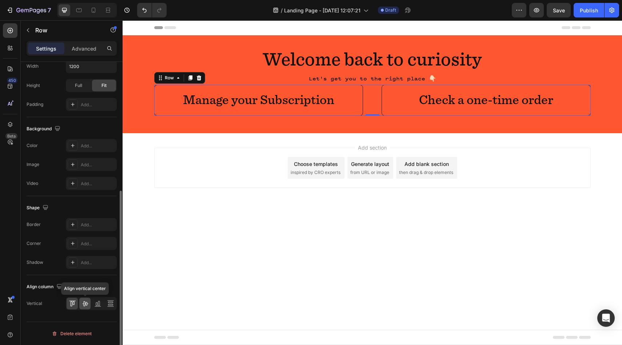
click at [84, 304] on icon at bounding box center [84, 303] width 7 height 7
click at [77, 305] on div at bounding box center [72, 303] width 11 height 12
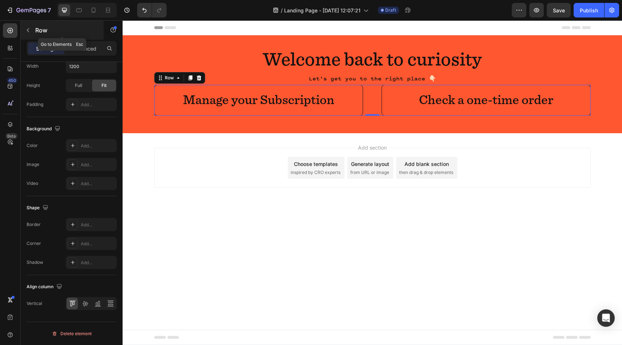
click at [29, 30] on icon "button" at bounding box center [28, 30] width 6 height 6
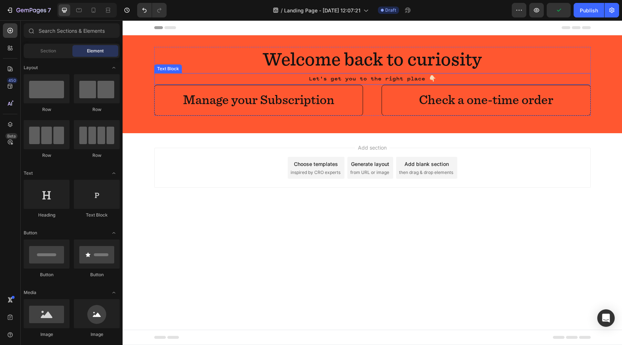
click at [353, 79] on p "Let's get you to the right place 👇🏻" at bounding box center [372, 79] width 435 height 11
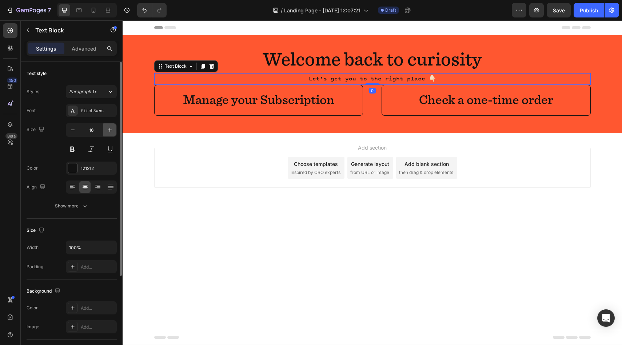
click at [111, 129] on icon "button" at bounding box center [109, 129] width 7 height 7
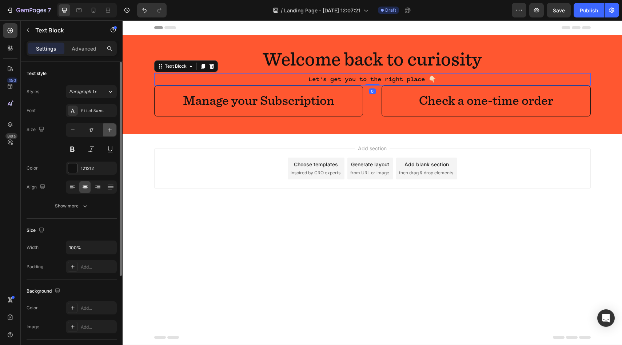
click at [111, 129] on icon "button" at bounding box center [109, 129] width 7 height 7
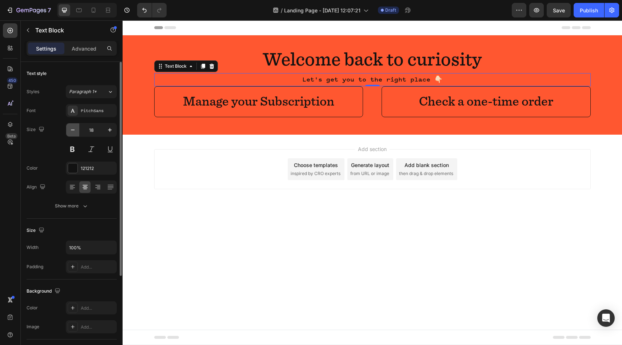
click at [72, 130] on icon "button" at bounding box center [72, 129] width 7 height 7
type input "17"
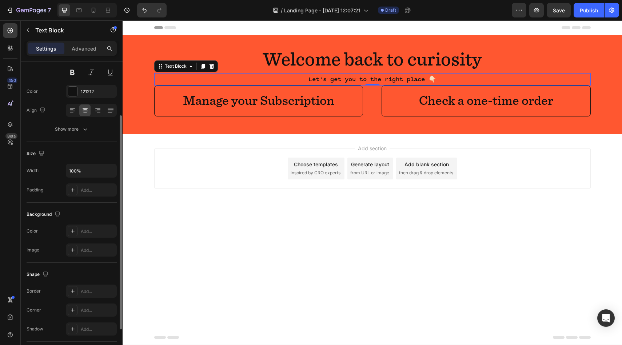
scroll to position [77, 0]
click at [85, 188] on div "Add..." at bounding box center [98, 190] width 34 height 7
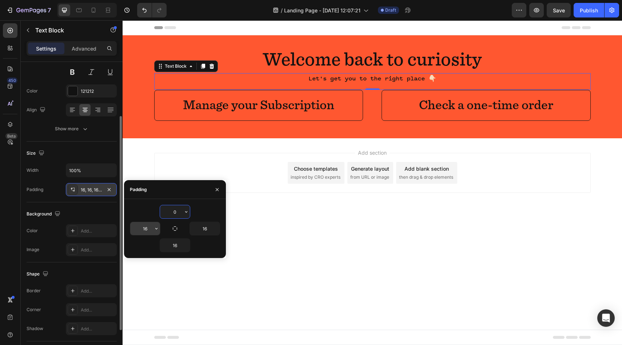
type input "0"
click at [149, 227] on input "16" at bounding box center [145, 228] width 30 height 13
type input "0"
click at [208, 229] on input "16" at bounding box center [205, 228] width 30 height 13
type input "0"
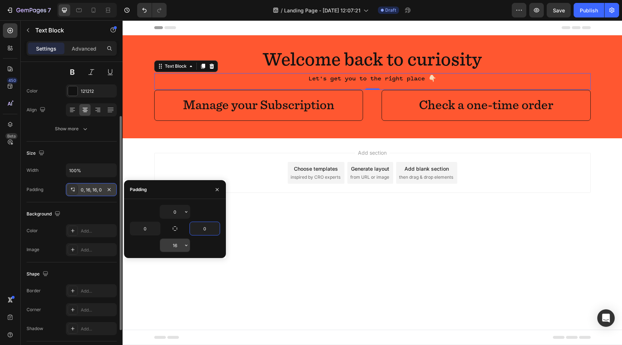
click at [179, 247] on input "16" at bounding box center [175, 245] width 30 height 13
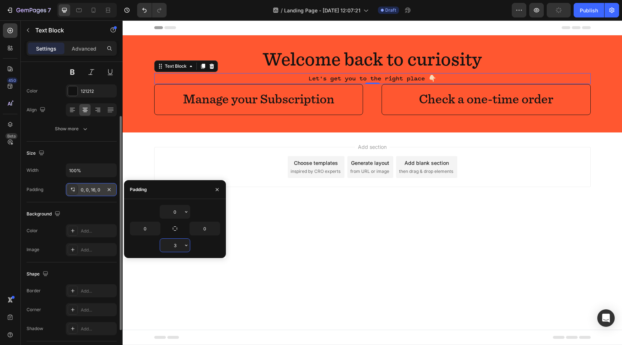
type input "32"
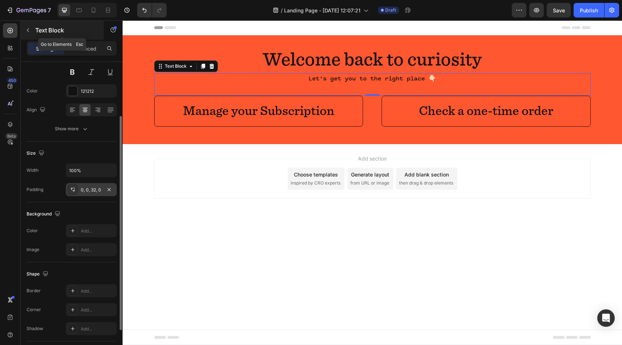
click at [32, 30] on button "button" at bounding box center [28, 30] width 12 height 12
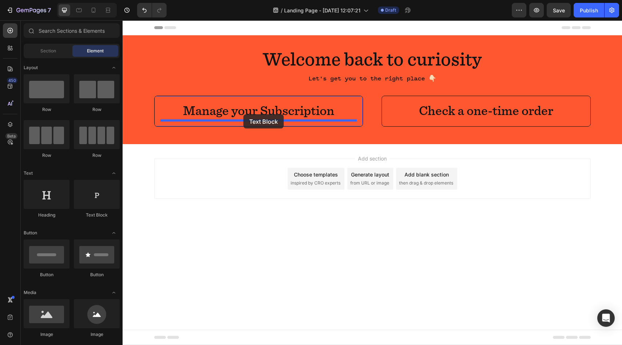
drag, startPoint x: 218, startPoint y: 228, endPoint x: 243, endPoint y: 114, distance: 116.3
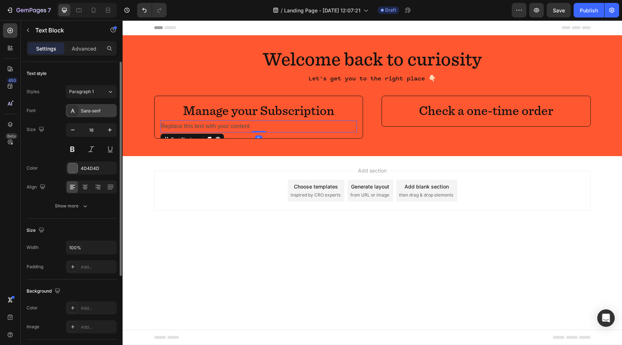
click at [73, 114] on div at bounding box center [73, 110] width 10 height 10
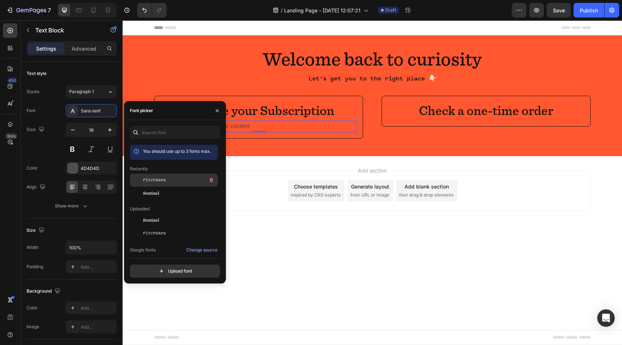
click at [159, 184] on div "PitchSans" at bounding box center [179, 180] width 73 height 9
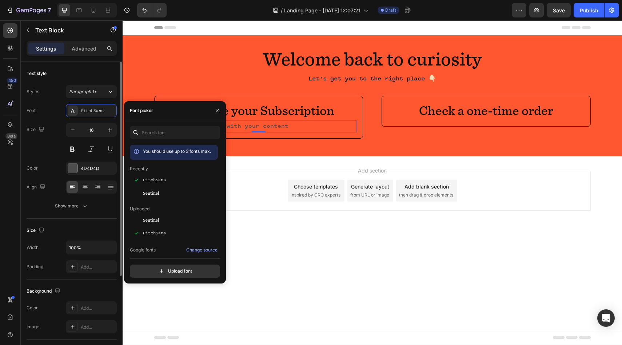
click at [56, 111] on div "Font PitchSans" at bounding box center [72, 110] width 90 height 13
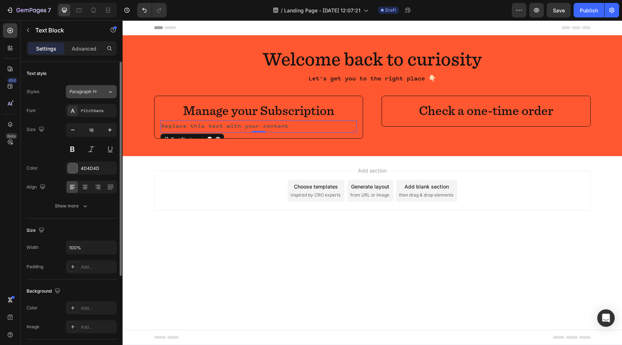
click at [78, 89] on span "Paragraph 1*" at bounding box center [83, 91] width 28 height 7
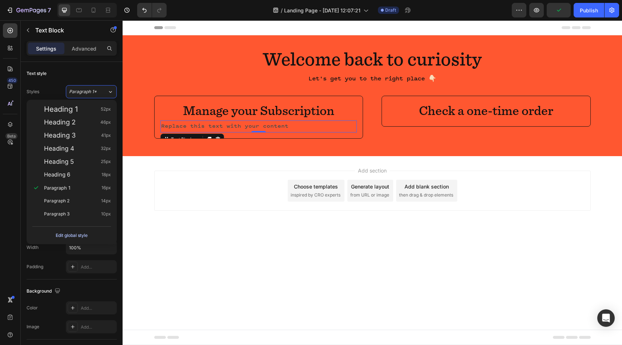
click at [76, 235] on div "Edit global style" at bounding box center [72, 235] width 32 height 9
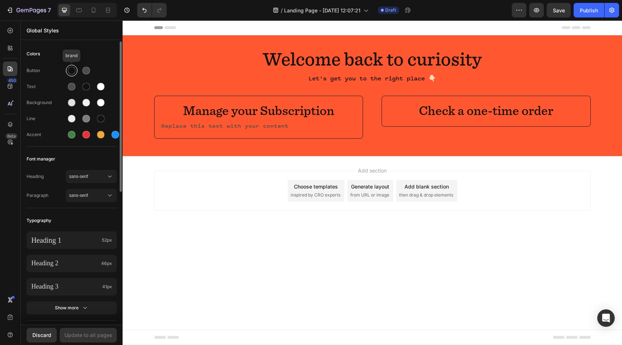
click at [73, 73] on div at bounding box center [72, 71] width 8 height 8
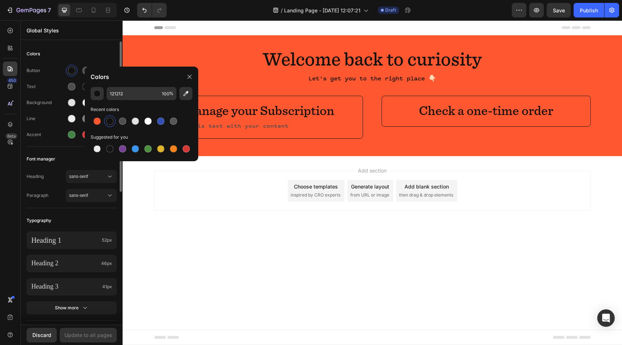
click at [68, 52] on div "Colors" at bounding box center [72, 53] width 90 height 13
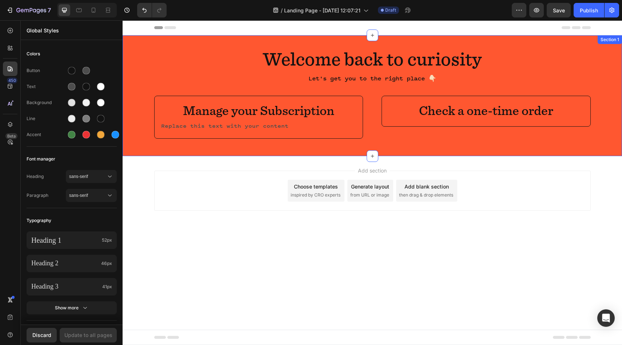
click at [243, 134] on div "Manage your Subscription Heading Replace this text with your content Text Block…" at bounding box center [258, 117] width 209 height 43
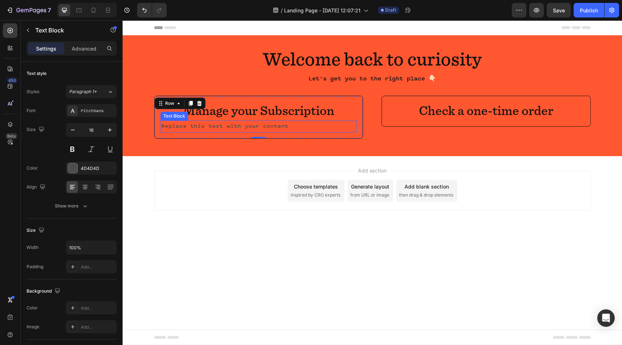
click at [243, 129] on div "Replace this text with your content" at bounding box center [258, 126] width 197 height 12
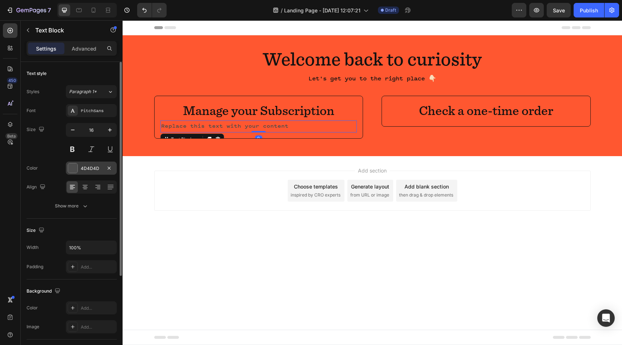
click at [73, 165] on div at bounding box center [72, 167] width 9 height 9
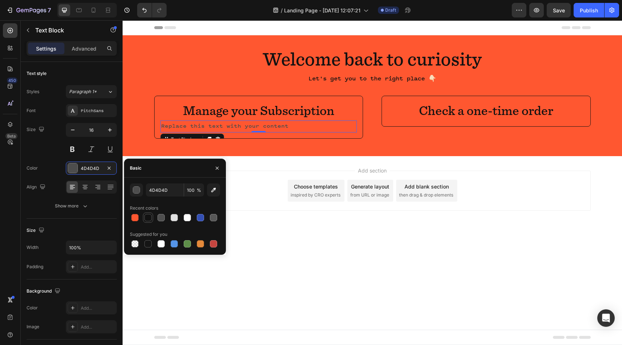
click at [147, 219] on div at bounding box center [147, 217] width 7 height 7
type input "121212"
click at [300, 128] on div "Replace this text with your content" at bounding box center [258, 126] width 197 height 12
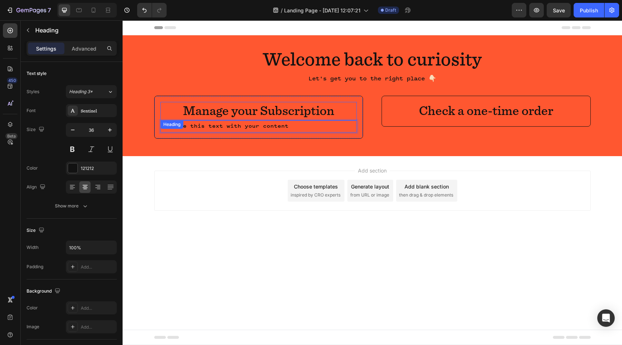
click at [298, 109] on p "Manage your Subscription" at bounding box center [258, 111] width 195 height 17
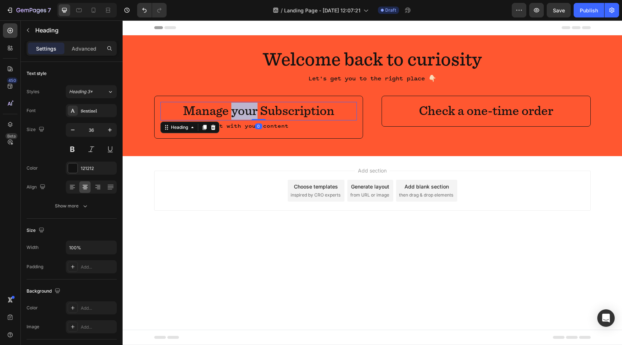
click at [246, 113] on p "Manage your Subscription" at bounding box center [258, 111] width 195 height 17
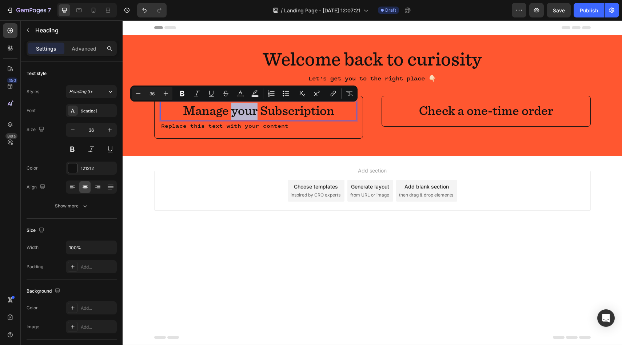
click at [235, 108] on p "Manage your Subscription" at bounding box center [258, 111] width 195 height 17
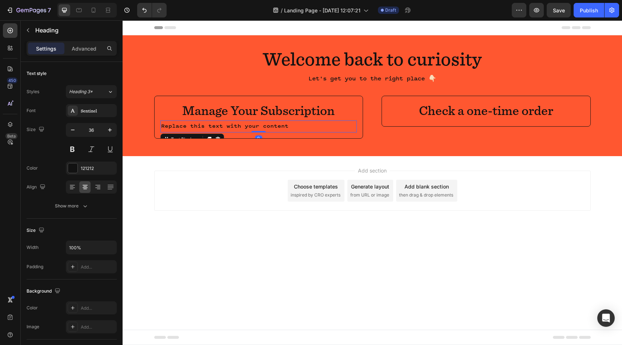
click at [287, 128] on p "Replace this text with your content" at bounding box center [258, 126] width 195 height 11
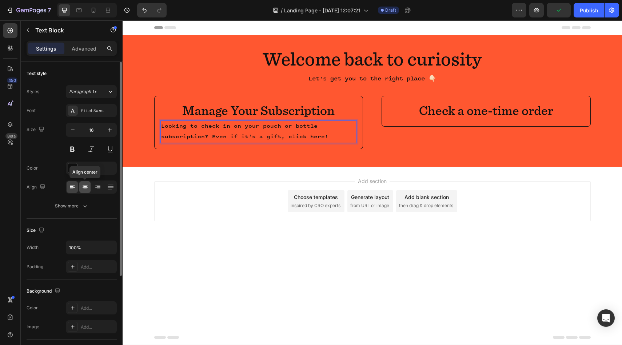
click at [87, 187] on icon at bounding box center [85, 187] width 5 height 1
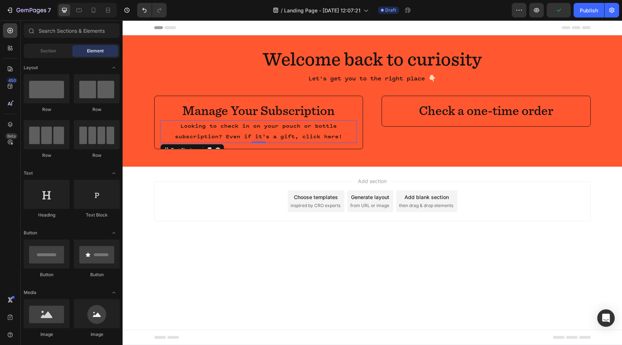
click at [276, 231] on div "Add section Choose templates inspired by CRO experts Generate layout from URL o…" at bounding box center [372, 211] width 499 height 89
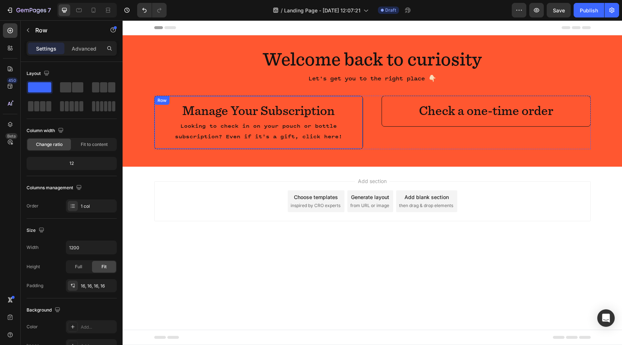
click at [216, 97] on div "Manage Your Subscription Heading Looking to check in on your pouch or bottle su…" at bounding box center [258, 122] width 209 height 53
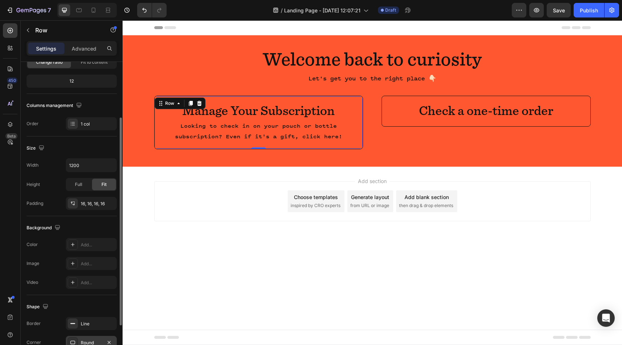
scroll to position [0, 0]
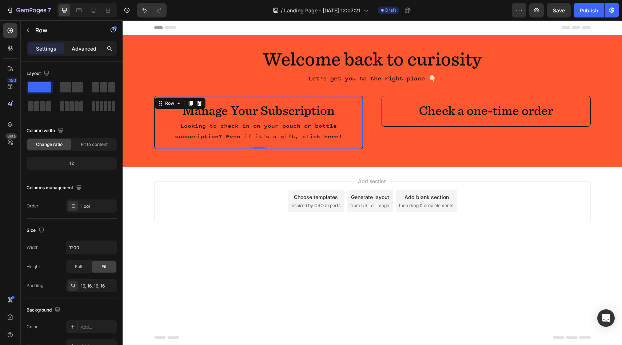
click at [84, 53] on div "Advanced" at bounding box center [84, 49] width 36 height 12
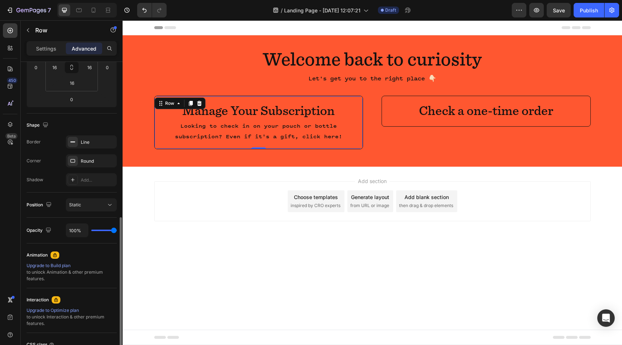
scroll to position [201, 0]
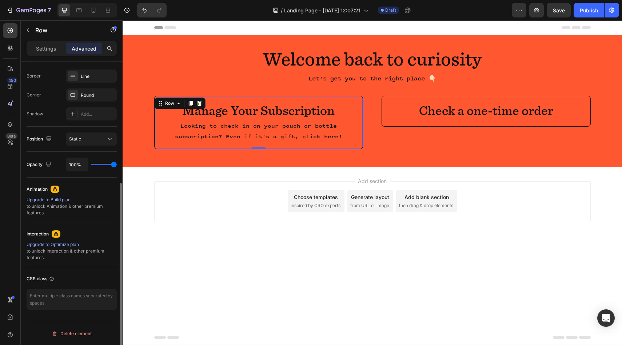
click at [60, 244] on div "Upgrade to Optimize plan" at bounding box center [72, 244] width 90 height 7
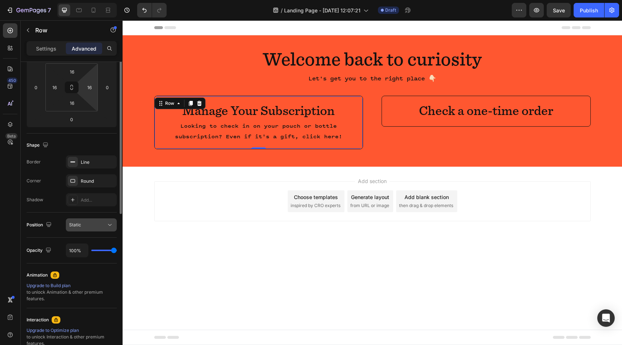
scroll to position [0, 0]
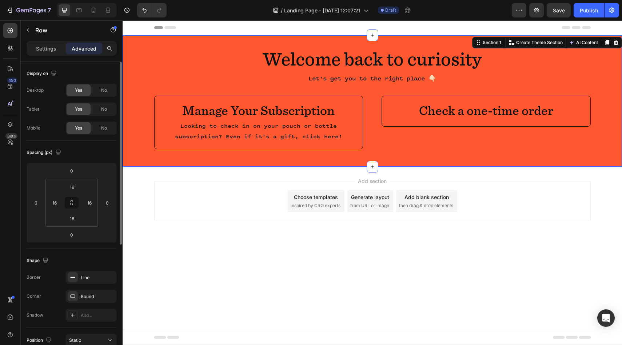
click at [376, 42] on div "Welcome back to curiosity Heading Let's get you to the right place 👇🏻 Text Bloc…" at bounding box center [372, 100] width 499 height 131
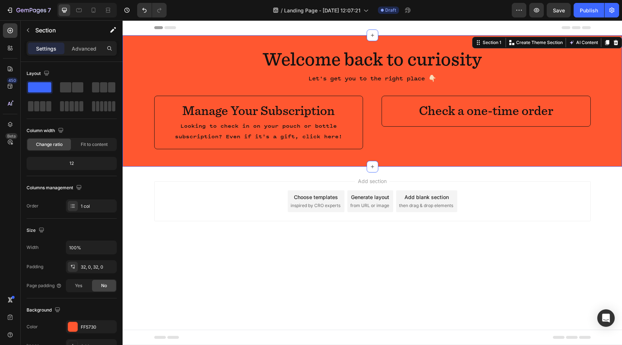
click at [398, 38] on div "Welcome back to curiosity Heading Let's get you to the right place 👇🏻 Text Bloc…" at bounding box center [372, 100] width 499 height 131
click at [490, 44] on div "Section 1" at bounding box center [491, 42] width 21 height 7
click at [87, 142] on span "Fit to content" at bounding box center [94, 144] width 27 height 7
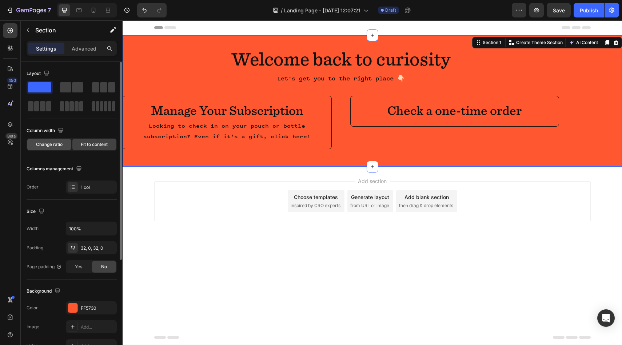
click at [48, 141] on span "Change ratio" at bounding box center [49, 144] width 27 height 7
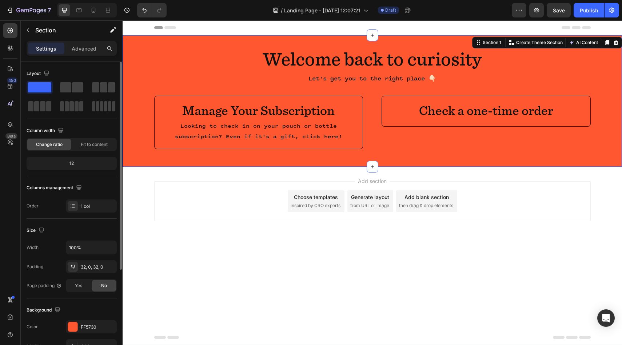
click at [81, 163] on div "12" at bounding box center [71, 163] width 87 height 10
click at [79, 245] on input "100%" at bounding box center [91, 247] width 50 height 13
click at [75, 284] on span "Yes" at bounding box center [78, 285] width 7 height 7
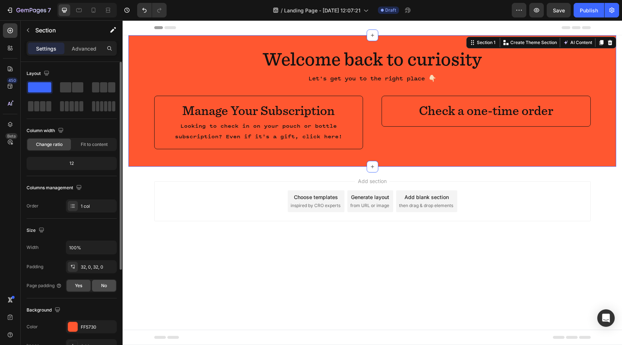
click at [101, 284] on span "No" at bounding box center [104, 285] width 6 height 7
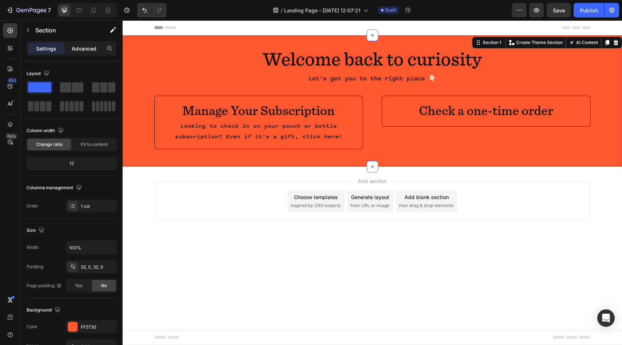
click at [73, 48] on p "Advanced" at bounding box center [84, 49] width 25 height 8
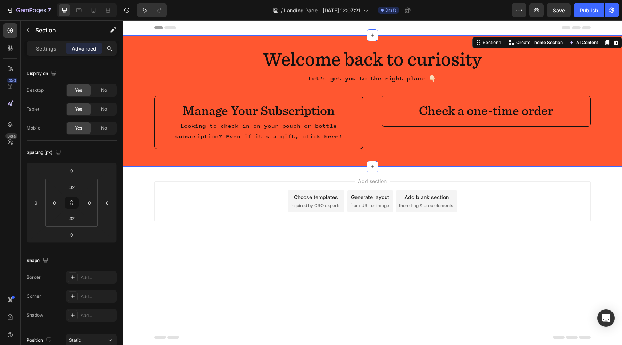
click at [360, 40] on div "Welcome back to curiosity Heading Let's get you to the right place 👇🏻 Text Bloc…" at bounding box center [372, 100] width 499 height 131
click at [480, 43] on icon at bounding box center [478, 43] width 6 height 6
click at [72, 87] on div "Yes" at bounding box center [79, 90] width 24 height 12
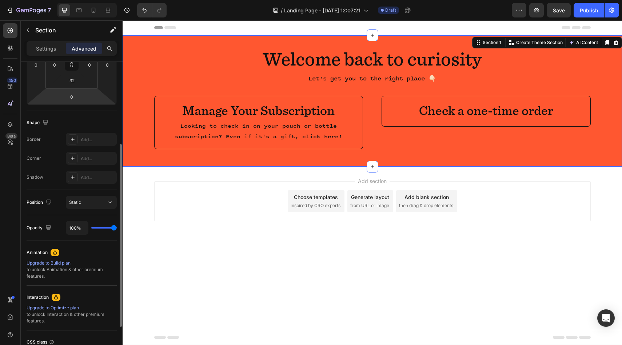
scroll to position [139, 0]
click at [86, 206] on button "Static" at bounding box center [91, 201] width 51 height 13
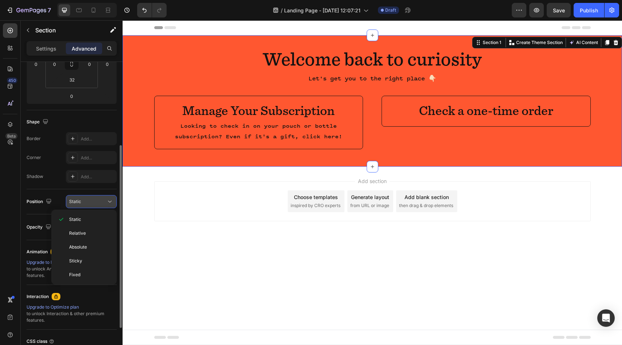
click at [86, 205] on button "Static" at bounding box center [91, 201] width 51 height 13
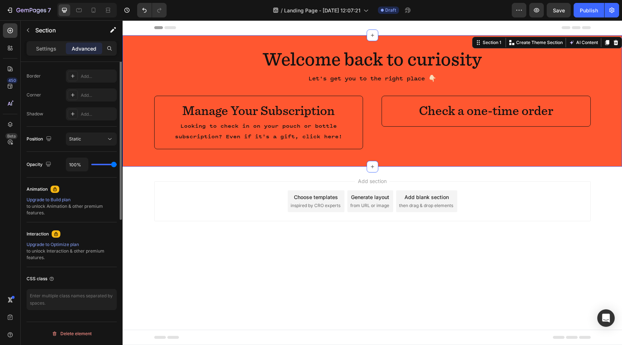
scroll to position [0, 0]
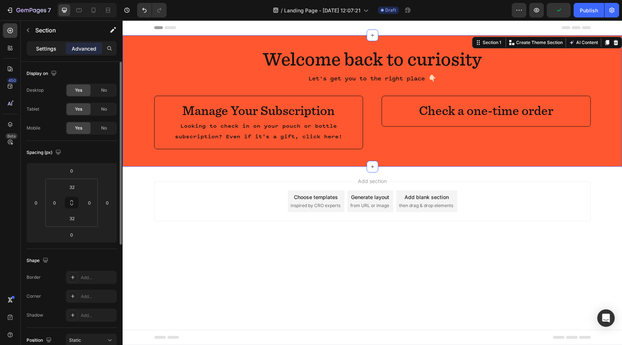
click at [54, 52] on p "Settings" at bounding box center [46, 49] width 20 height 8
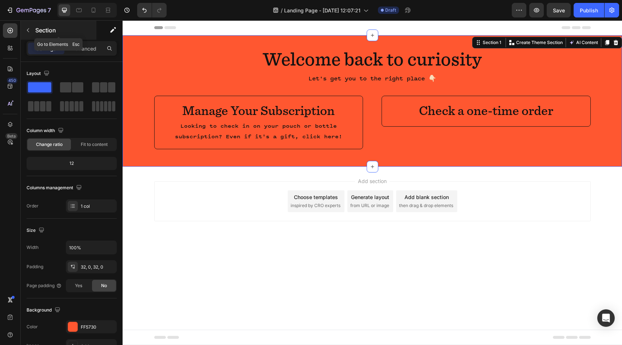
click at [26, 30] on icon "button" at bounding box center [28, 30] width 6 height 6
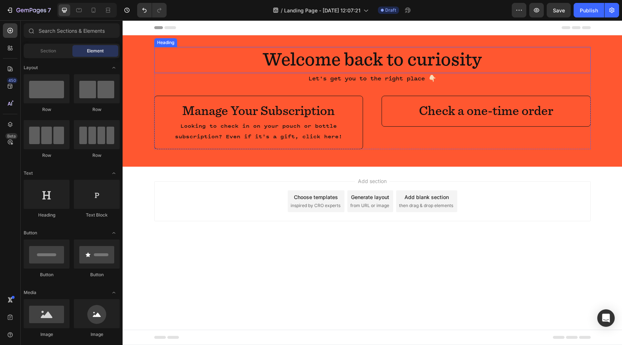
click at [239, 58] on p "Welcome back to curiosity" at bounding box center [372, 60] width 435 height 25
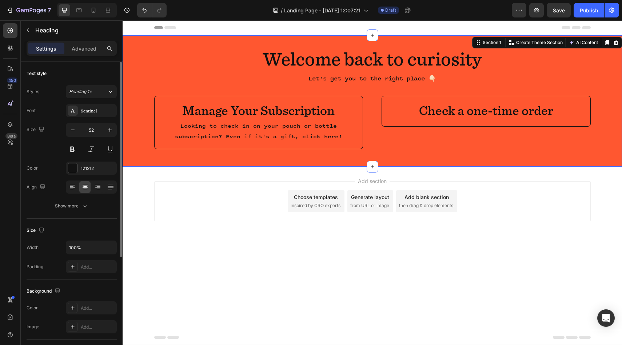
click at [321, 40] on div "Welcome back to curiosity Heading Let's get you to the right place 👇🏻 Text Bloc…" at bounding box center [372, 100] width 499 height 131
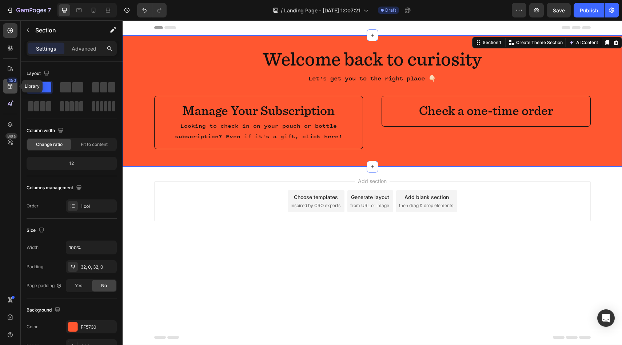
click at [13, 83] on div "450" at bounding box center [12, 80] width 11 height 6
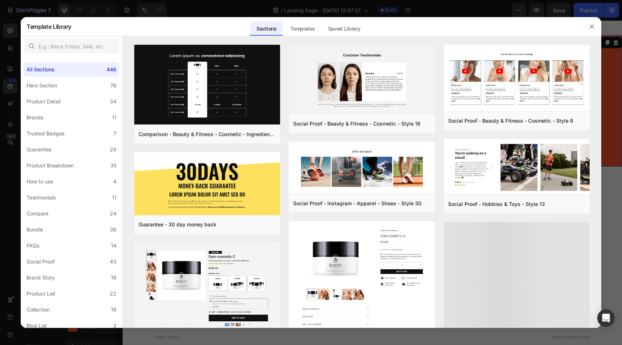
click at [7, 64] on div at bounding box center [311, 172] width 622 height 345
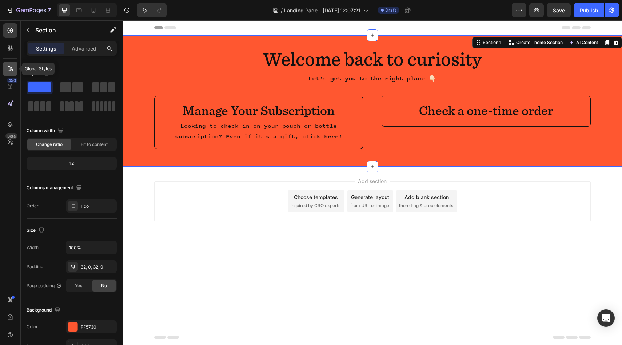
click at [10, 67] on icon at bounding box center [10, 68] width 5 height 5
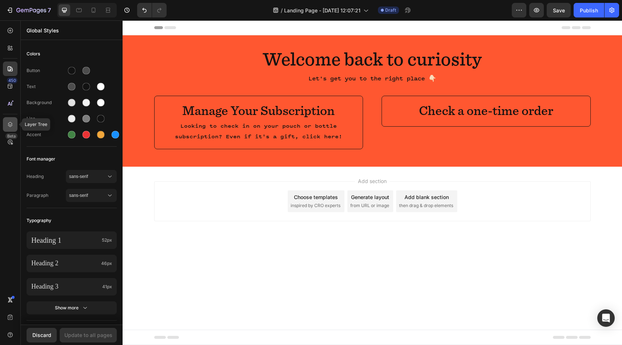
click at [12, 123] on icon at bounding box center [10, 124] width 5 height 5
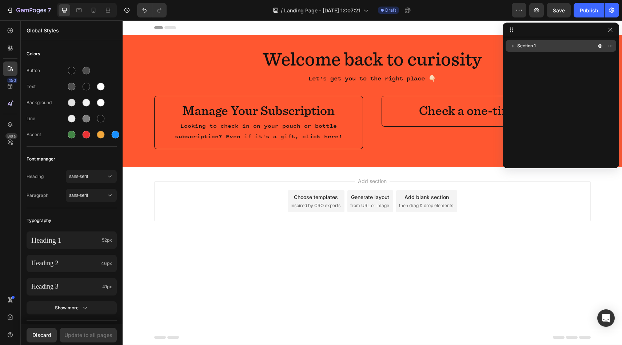
click at [554, 47] on p "Section 1" at bounding box center [557, 45] width 80 height 7
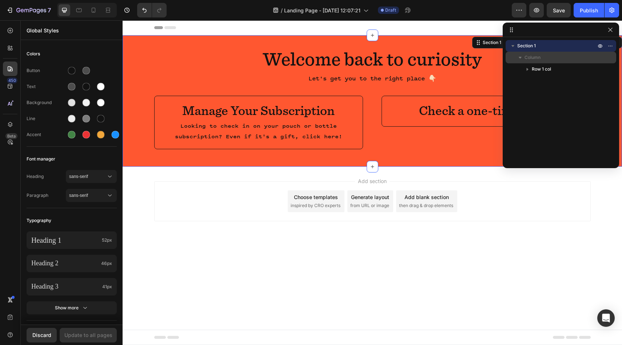
click at [536, 60] on span "Column" at bounding box center [532, 57] width 16 height 7
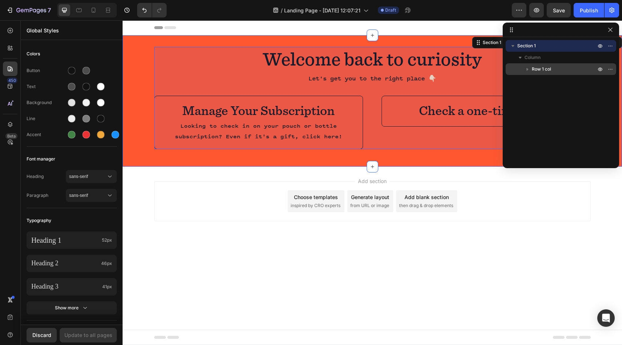
click at [539, 68] on span "Row 1 col" at bounding box center [541, 68] width 19 height 7
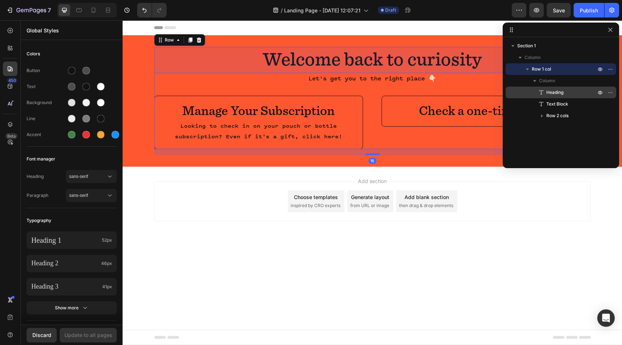
click at [547, 89] on span "Heading" at bounding box center [554, 92] width 17 height 7
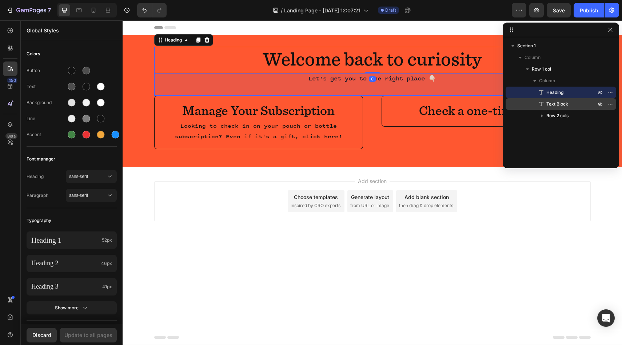
click at [553, 103] on span "Text Block" at bounding box center [557, 103] width 22 height 7
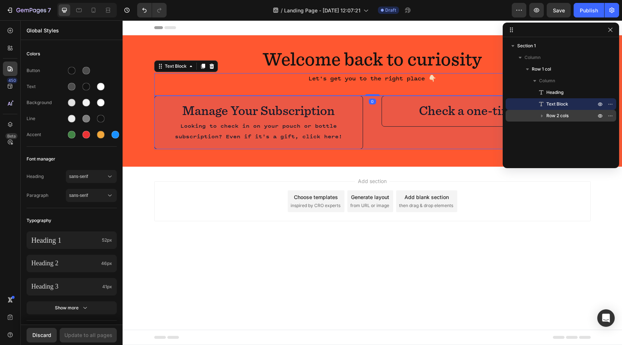
click at [554, 114] on span "Row 2 cols" at bounding box center [557, 115] width 22 height 7
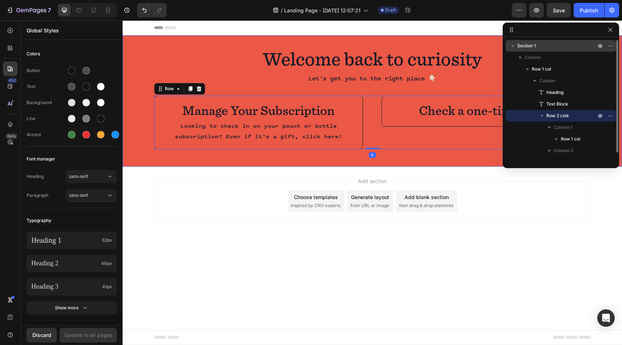
click at [535, 47] on span "Section 1" at bounding box center [526, 45] width 19 height 7
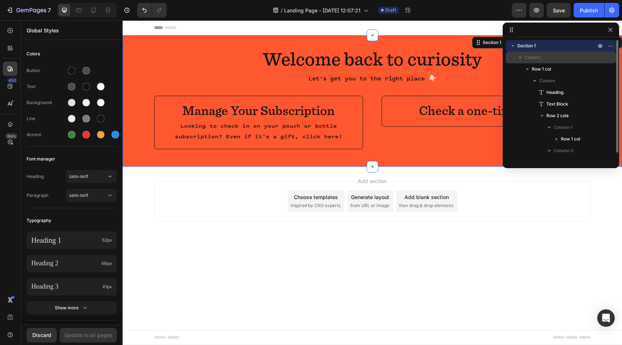
click at [535, 59] on span "Column" at bounding box center [532, 57] width 16 height 7
click at [535, 47] on span "Section 1" at bounding box center [526, 45] width 19 height 7
click at [610, 48] on icon "button" at bounding box center [610, 46] width 6 height 6
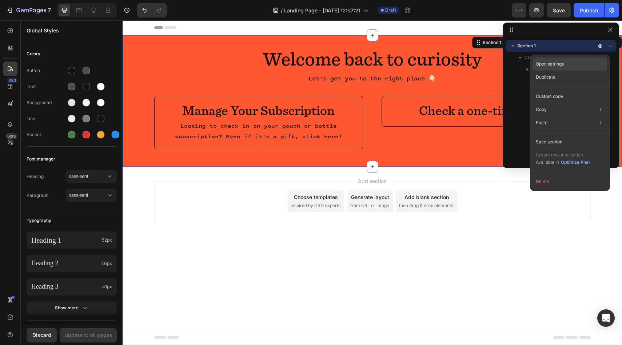
click at [585, 66] on div "Open settings" at bounding box center [570, 63] width 74 height 13
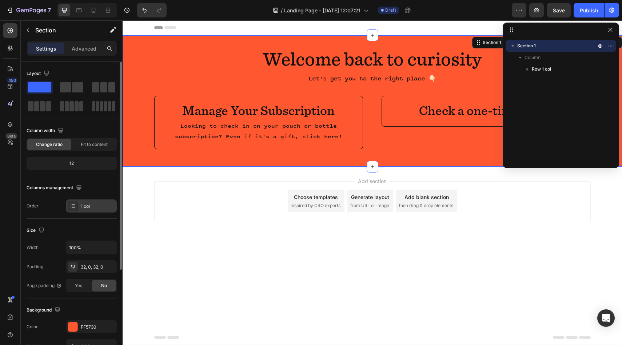
click at [84, 207] on div "1 col" at bounding box center [98, 206] width 34 height 7
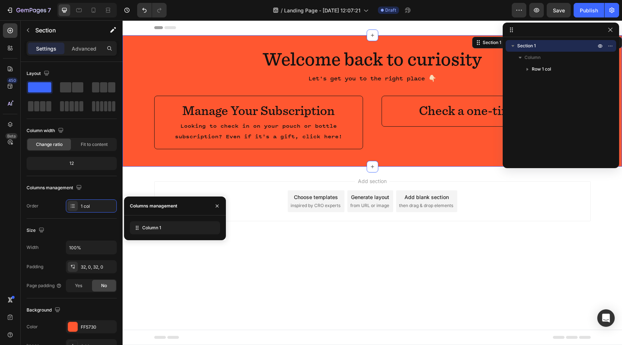
click at [158, 235] on div "Column 1" at bounding box center [175, 227] width 102 height 25
click at [158, 231] on div "Column 1" at bounding box center [175, 227] width 90 height 13
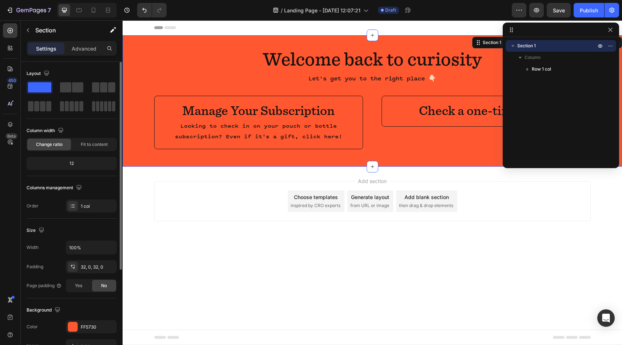
click at [76, 161] on div "12" at bounding box center [71, 163] width 87 height 10
click at [74, 164] on div "12" at bounding box center [71, 163] width 87 height 10
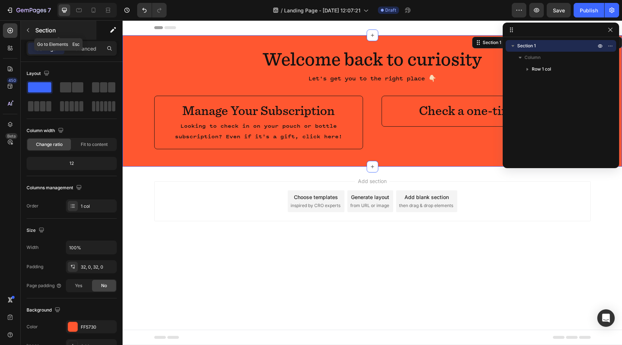
click at [25, 27] on icon "button" at bounding box center [28, 30] width 6 height 6
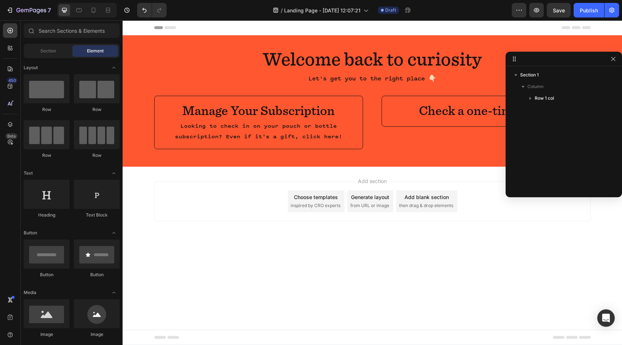
click at [512, 60] on icon at bounding box center [514, 59] width 6 height 6
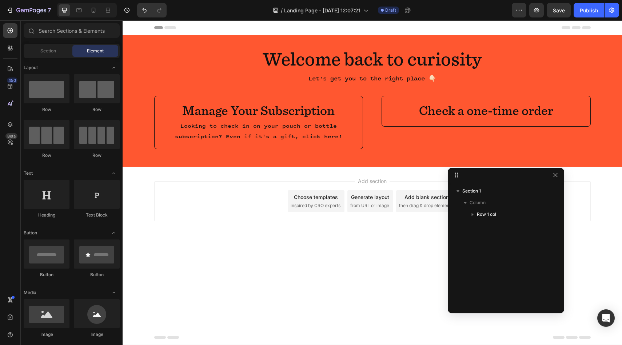
drag, startPoint x: 570, startPoint y: 60, endPoint x: 510, endPoint y: 179, distance: 132.7
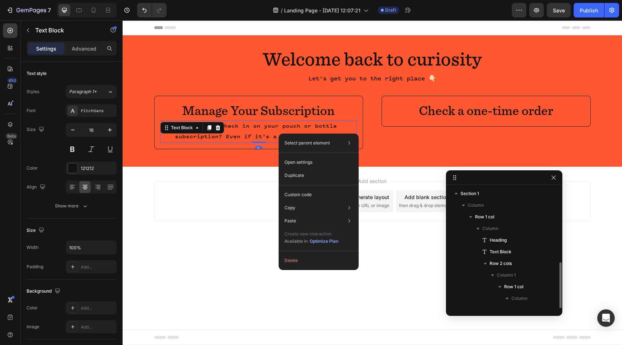
scroll to position [43, 0]
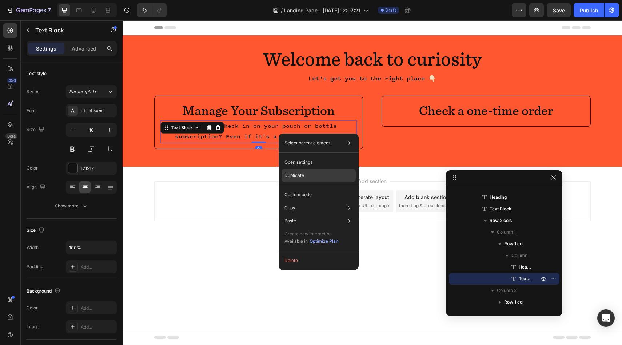
click at [300, 188] on div "Duplicate" at bounding box center [318, 194] width 74 height 13
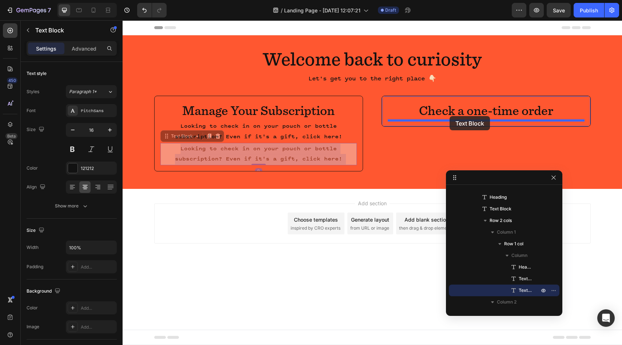
drag, startPoint x: 297, startPoint y: 153, endPoint x: 450, endPoint y: 116, distance: 157.1
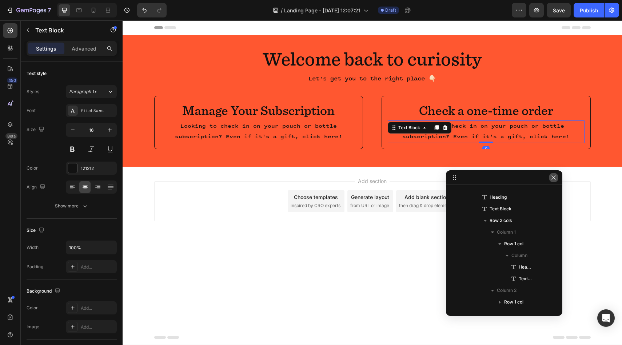
click at [550, 180] on button "button" at bounding box center [553, 177] width 9 height 9
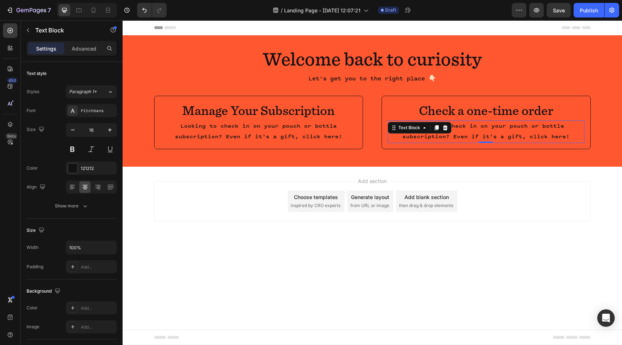
click at [496, 138] on p "Looking to check in on your pouch or bottle subscription? Even if it's a gift, …" at bounding box center [485, 131] width 195 height 21
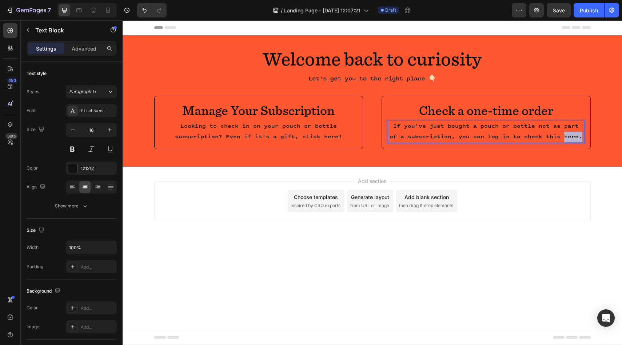
drag, startPoint x: 557, startPoint y: 137, endPoint x: 582, endPoint y: 137, distance: 25.8
click at [582, 137] on p "If you've just bought a pouch or bottle not as part of a subscription, you can …" at bounding box center [485, 131] width 195 height 21
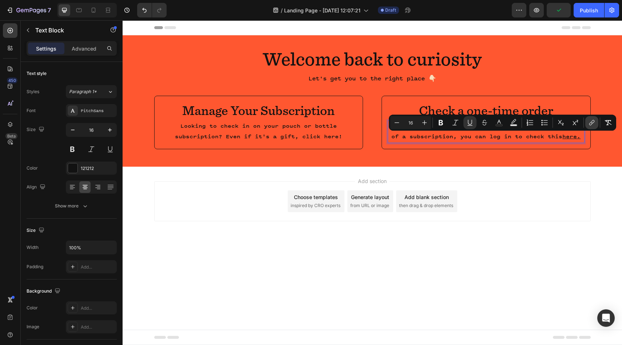
click at [588, 125] on icon "Editor contextual toolbar" at bounding box center [591, 122] width 7 height 7
click at [567, 137] on u "here." at bounding box center [571, 136] width 18 height 6
click at [593, 123] on icon "Editor contextual toolbar" at bounding box center [591, 122] width 7 height 7
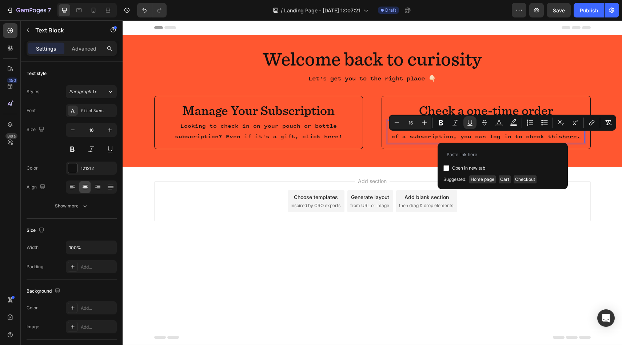
type input "[URL][DOMAIN_NAME]"
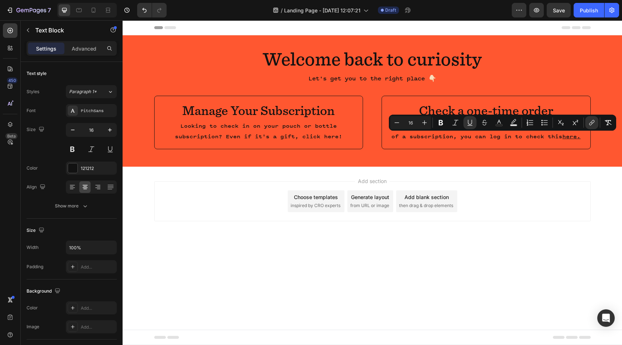
click at [525, 200] on div "Add section Choose templates inspired by CRO experts Generate layout from URL o…" at bounding box center [372, 201] width 436 height 40
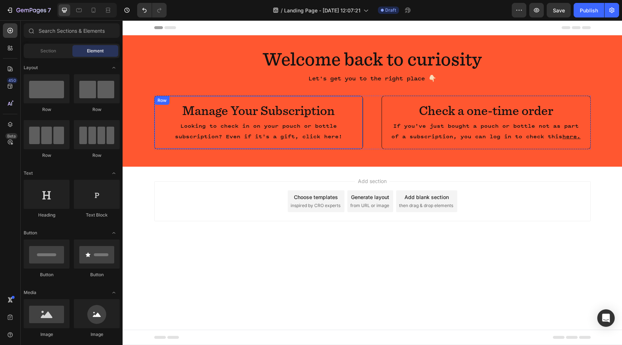
click at [308, 139] on p "Looking to check in on your pouch or bottle subscription? Even if it's a gift, …" at bounding box center [258, 131] width 195 height 21
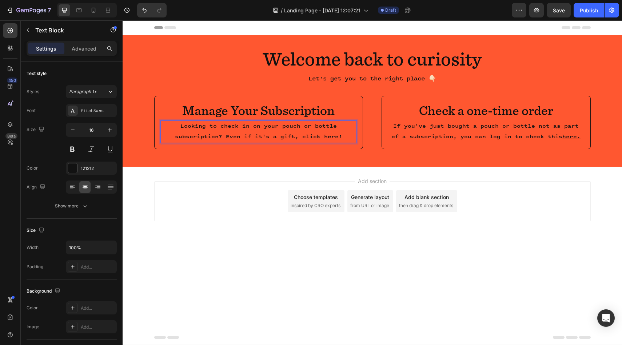
click at [299, 137] on p "Looking to check in on your pouch or bottle subscription? Even if it's a gift, …" at bounding box center [258, 131] width 195 height 21
drag, startPoint x: 301, startPoint y: 137, endPoint x: 344, endPoint y: 139, distance: 43.7
click at [344, 139] on p "Looking to check in on your pouch or bottle subscription? Even if it's a gift, …" at bounding box center [258, 131] width 195 height 21
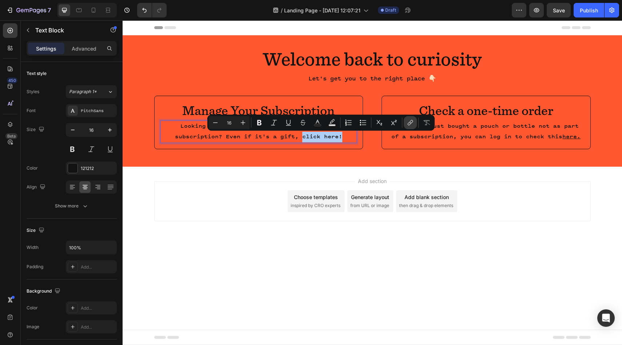
click at [407, 124] on icon "Editor contextual toolbar" at bounding box center [409, 122] width 7 height 7
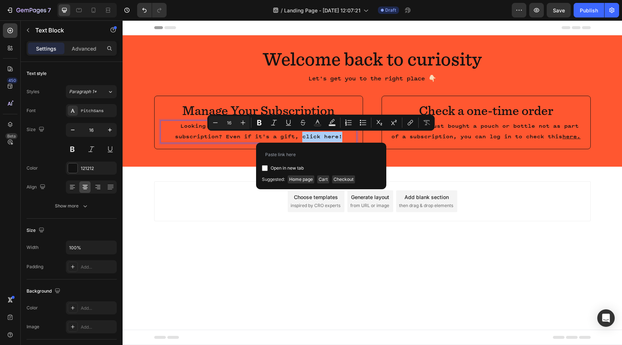
click at [297, 170] on span "Open in new tab" at bounding box center [286, 168] width 33 height 9
checkbox input "true"
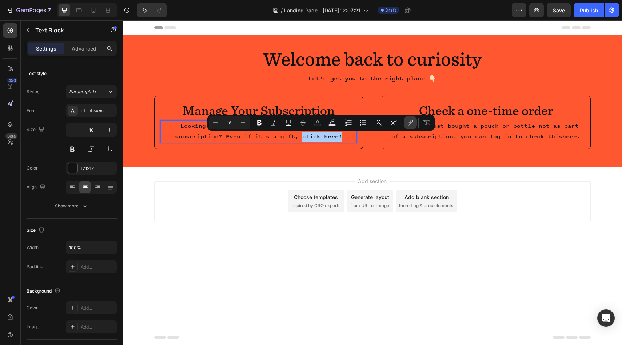
click at [413, 124] on icon "Editor contextual toolbar" at bounding box center [409, 122] width 7 height 7
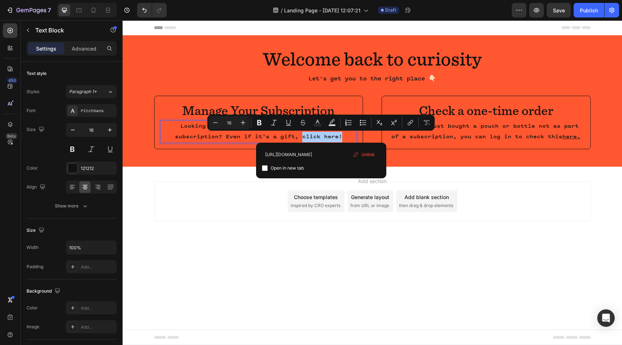
scroll to position [0, 92]
type input "[URL][DOMAIN_NAME]"
drag, startPoint x: 435, startPoint y: 177, endPoint x: 244, endPoint y: 156, distance: 192.7
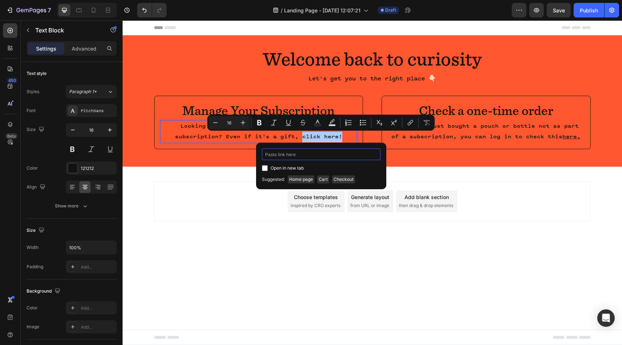
paste input "[URL][DOMAIN_NAME])"
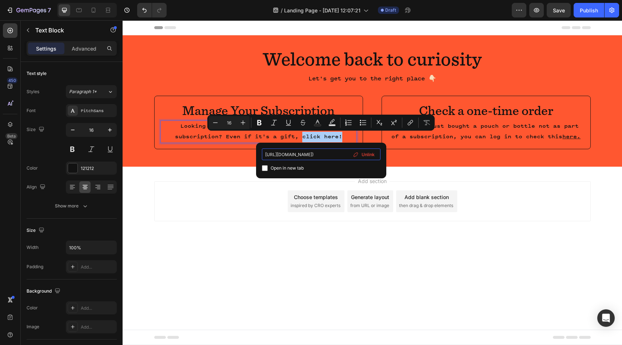
click at [291, 156] on input "[URL][DOMAIN_NAME])" at bounding box center [321, 154] width 119 height 12
click at [294, 155] on input "[URL][DOMAIN_NAME])" at bounding box center [321, 154] width 119 height 12
drag, startPoint x: 312, startPoint y: 156, endPoint x: 265, endPoint y: 154, distance: 46.6
click at [265, 154] on input "[URL][DOMAIN_NAME])" at bounding box center [321, 154] width 119 height 12
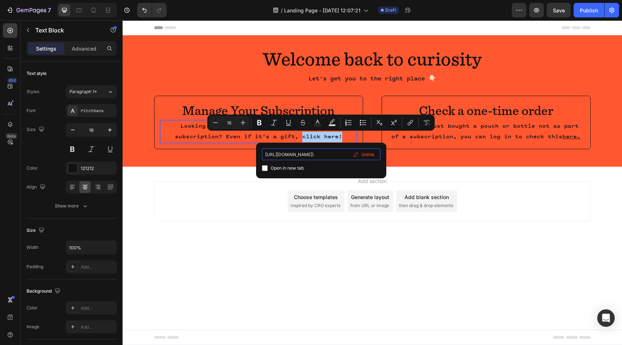
type input "/tools/recurring/get-subscription-access?passwordless=true)"
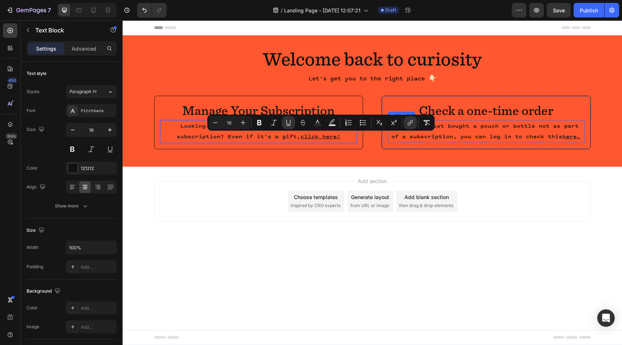
click at [565, 135] on u "here." at bounding box center [571, 136] width 18 height 6
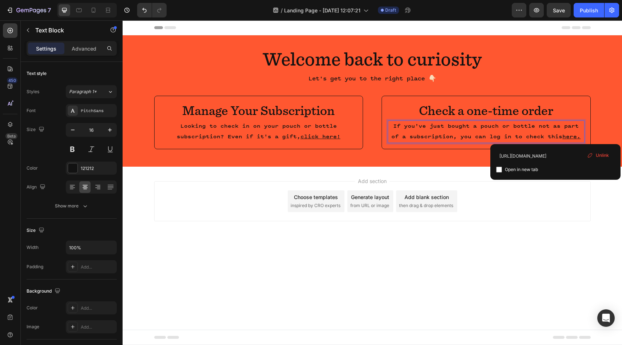
click at [565, 135] on u "here." at bounding box center [571, 136] width 18 height 6
click at [531, 157] on input "[URL][DOMAIN_NAME]" at bounding box center [555, 156] width 119 height 12
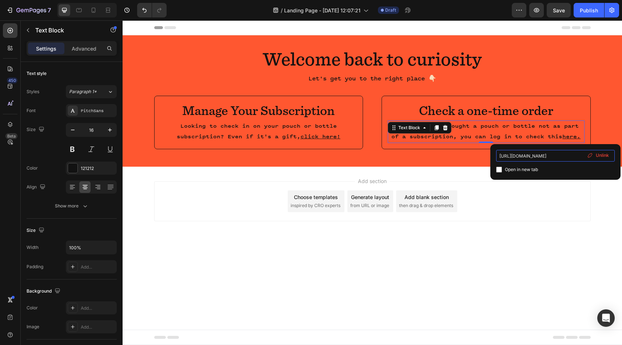
drag, startPoint x: 546, startPoint y: 156, endPoint x: 503, endPoint y: 156, distance: 42.9
click at [503, 156] on input "[URL][DOMAIN_NAME]" at bounding box center [555, 156] width 119 height 12
type input "/account/login"
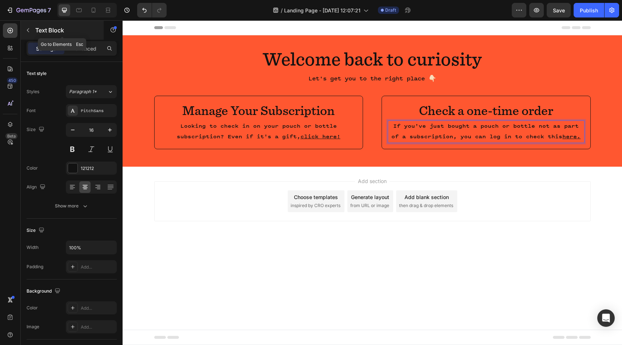
click at [34, 30] on div "Text Block" at bounding box center [62, 30] width 83 height 19
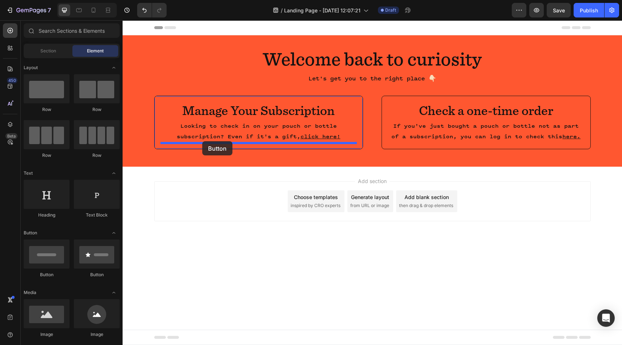
drag, startPoint x: 163, startPoint y: 284, endPoint x: 203, endPoint y: 141, distance: 147.9
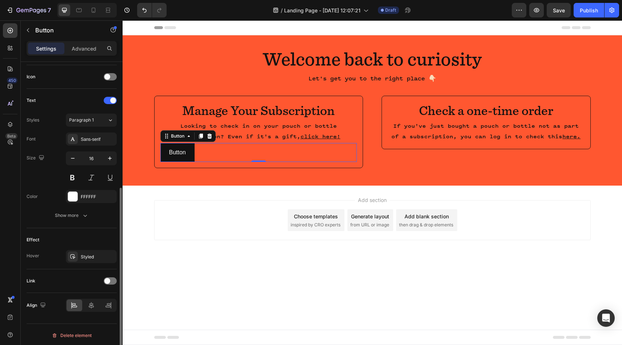
scroll to position [218, 0]
click at [88, 307] on div at bounding box center [92, 303] width 16 height 12
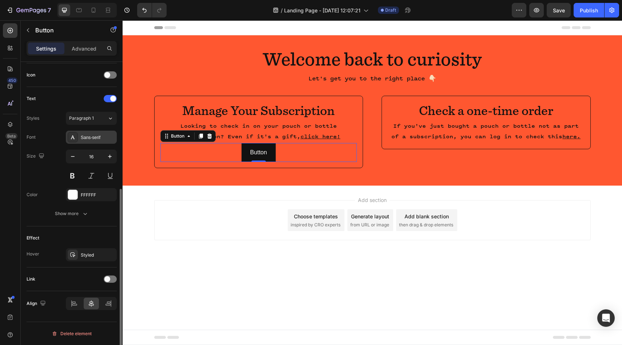
click at [92, 141] on div "Sans-serif" at bounding box center [91, 137] width 51 height 13
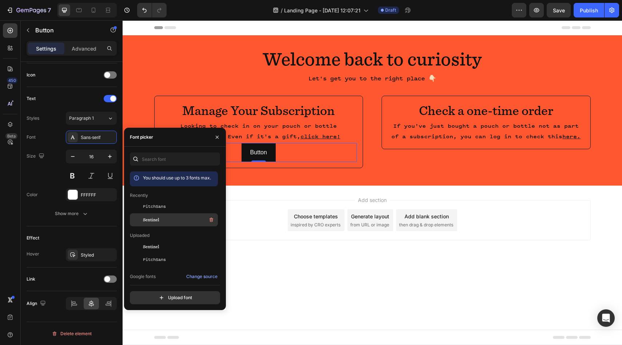
click at [148, 220] on span "Sentinel" at bounding box center [151, 219] width 16 height 7
click at [150, 208] on span "PitchSans" at bounding box center [154, 206] width 23 height 7
click at [265, 155] on p "Button" at bounding box center [259, 152] width 22 height 11
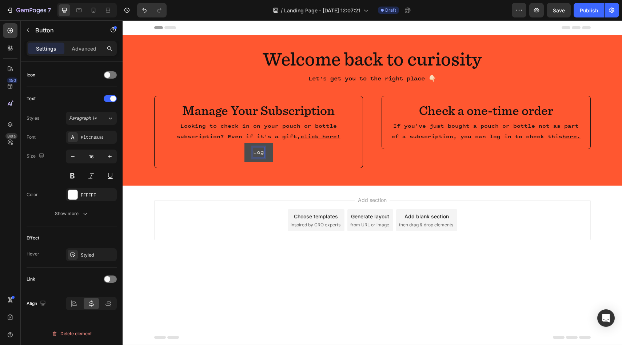
click at [244, 143] on button "Log" at bounding box center [258, 152] width 28 height 19
click at [44, 176] on div "Size 16" at bounding box center [72, 165] width 90 height 33
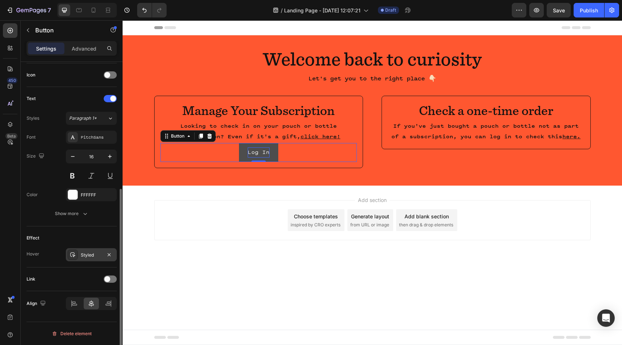
click at [80, 254] on div "Styled" at bounding box center [91, 254] width 51 height 13
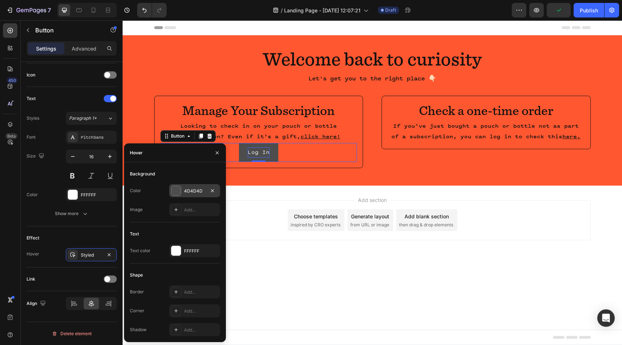
click at [176, 195] on div at bounding box center [175, 190] width 9 height 9
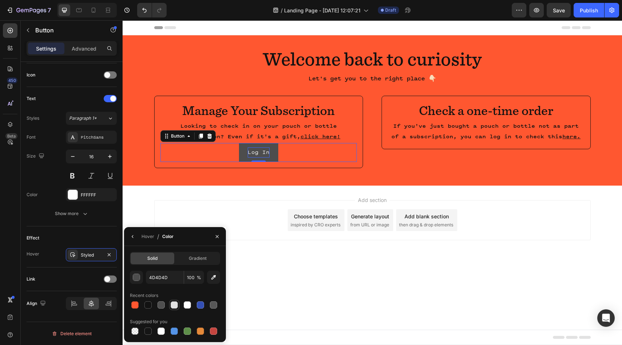
click at [173, 305] on div at bounding box center [174, 304] width 7 height 7
type input "E2E2E2"
click at [133, 238] on icon "button" at bounding box center [133, 236] width 6 height 6
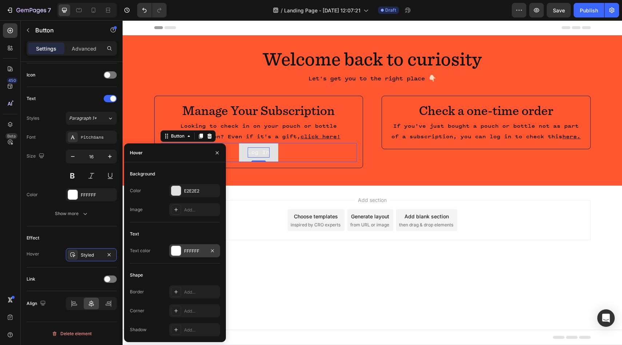
click at [178, 249] on div at bounding box center [175, 250] width 9 height 9
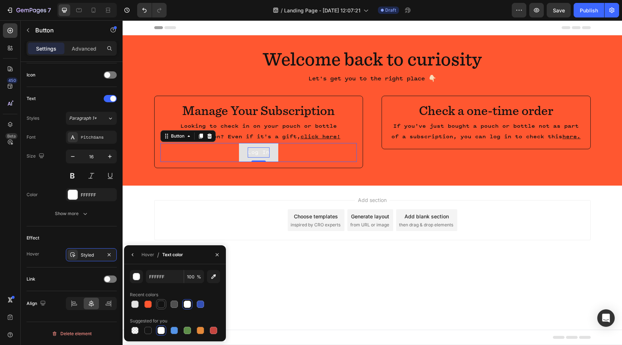
click at [164, 306] on div at bounding box center [160, 303] width 7 height 7
type input "121212"
click at [300, 149] on div "Log In Button 0" at bounding box center [258, 152] width 197 height 19
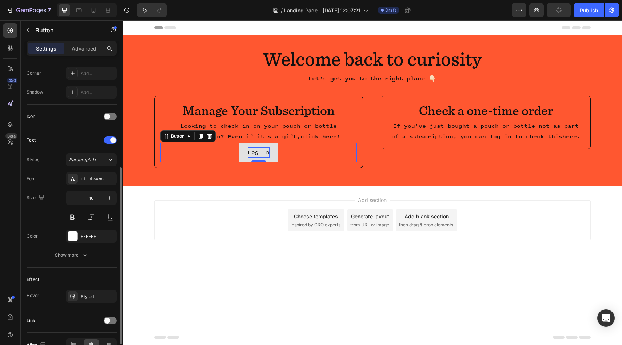
scroll to position [176, 0]
click at [83, 257] on icon "button" at bounding box center [84, 255] width 7 height 7
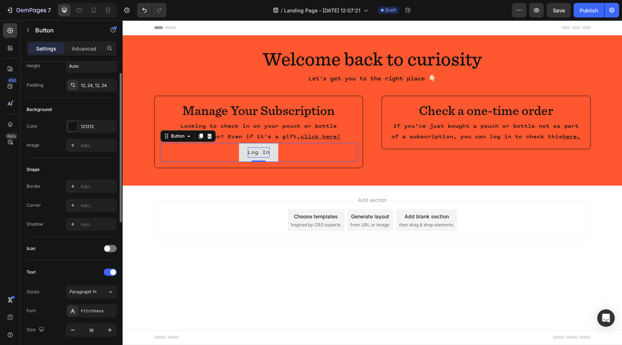
scroll to position [0, 0]
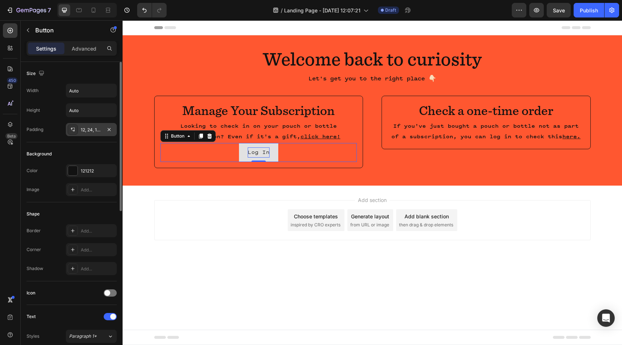
click at [88, 130] on div "12, 24, 12, 24" at bounding box center [91, 130] width 21 height 7
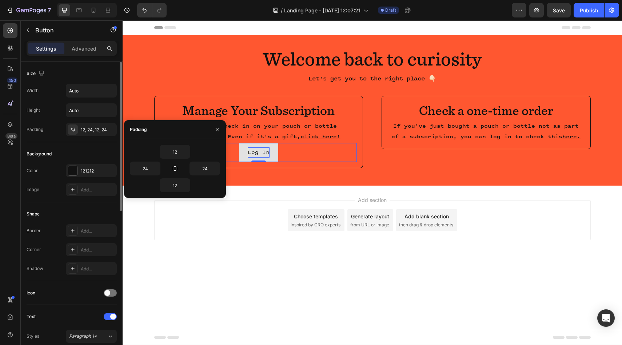
click at [52, 126] on div "Padding 12, 24, 12, 24" at bounding box center [72, 129] width 90 height 13
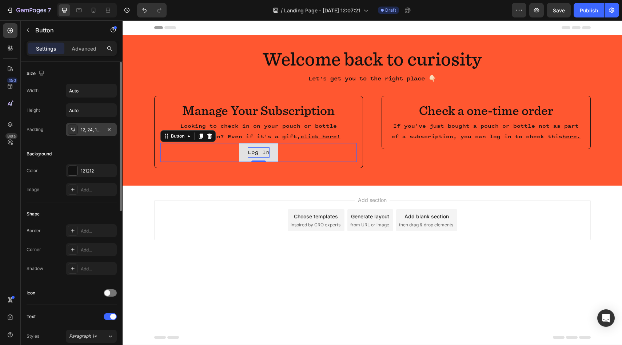
click at [73, 128] on icon at bounding box center [73, 130] width 6 height 6
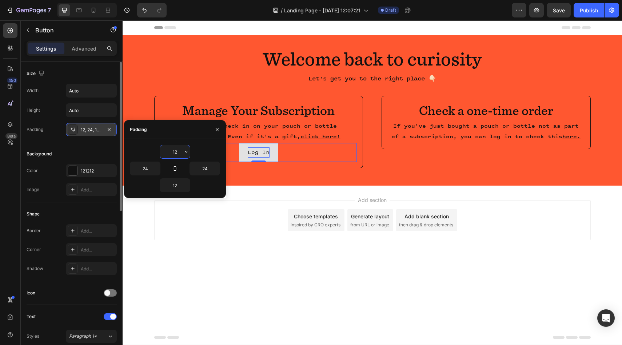
click at [73, 129] on icon at bounding box center [73, 130] width 6 height 6
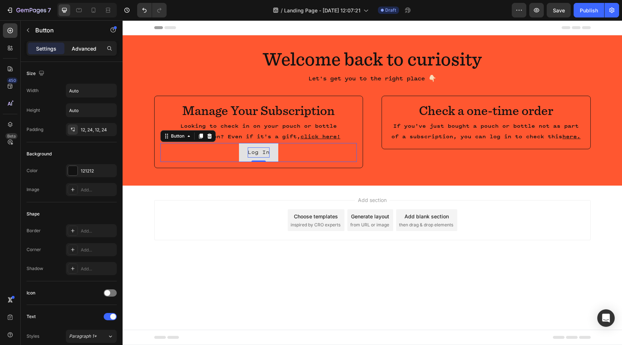
click at [78, 54] on div "Advanced" at bounding box center [84, 49] width 36 height 12
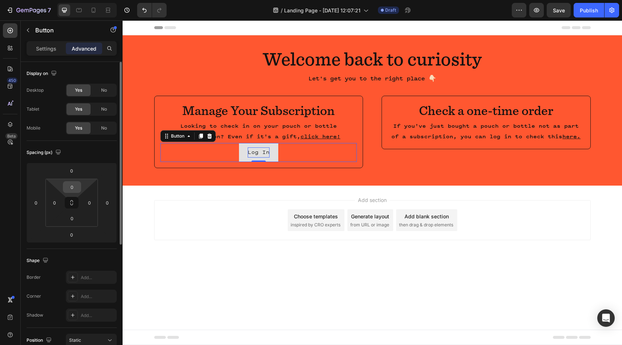
click at [75, 185] on input "0" at bounding box center [72, 186] width 15 height 11
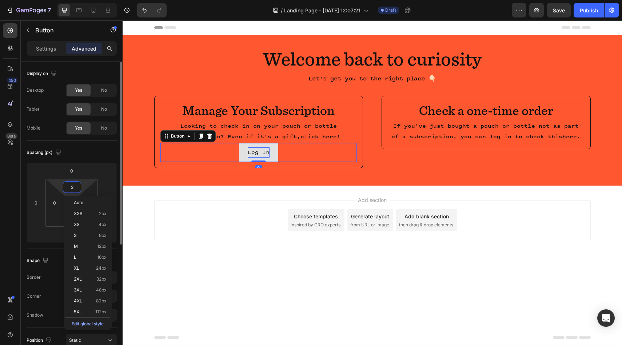
type input "20"
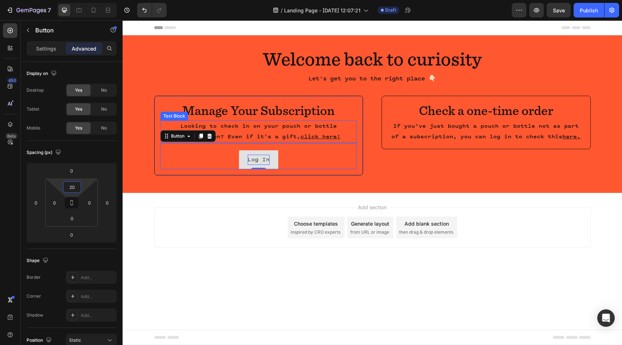
click at [326, 135] on u "click here!" at bounding box center [320, 136] width 40 height 6
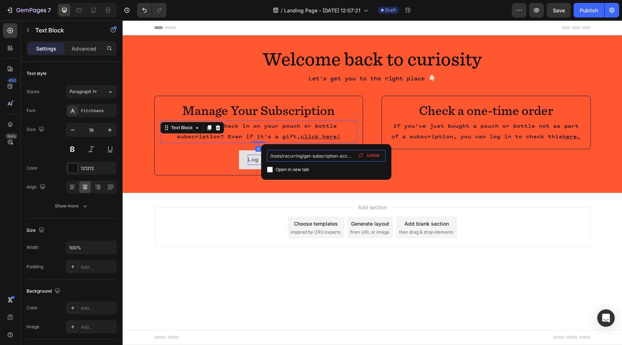
click at [320, 152] on input "/tools/recurring/get-subscription-access?passwordless=true)" at bounding box center [326, 156] width 119 height 12
click at [247, 249] on div "Add section Choose templates inspired by CRO experts Generate layout from URL o…" at bounding box center [372, 237] width 499 height 89
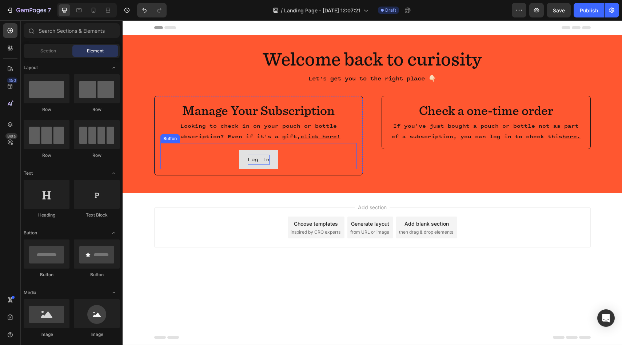
click at [264, 159] on p "Log In" at bounding box center [259, 160] width 22 height 11
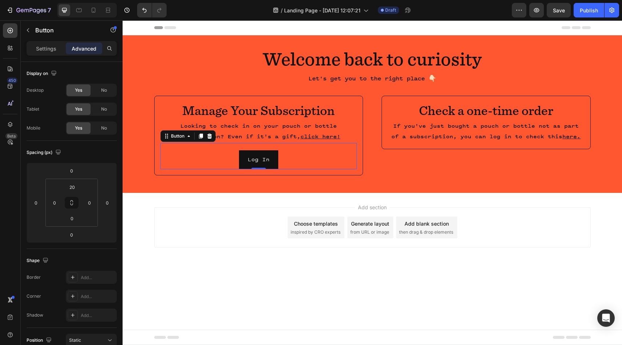
click at [52, 55] on div "Settings Advanced" at bounding box center [72, 48] width 90 height 15
click at [51, 48] on p "Settings" at bounding box center [46, 49] width 20 height 8
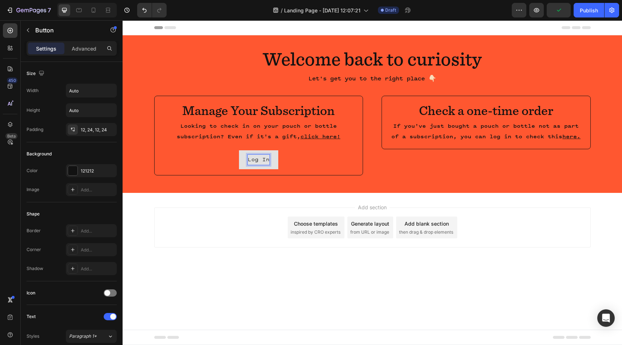
click at [277, 156] on button "Log In" at bounding box center [258, 159] width 39 height 19
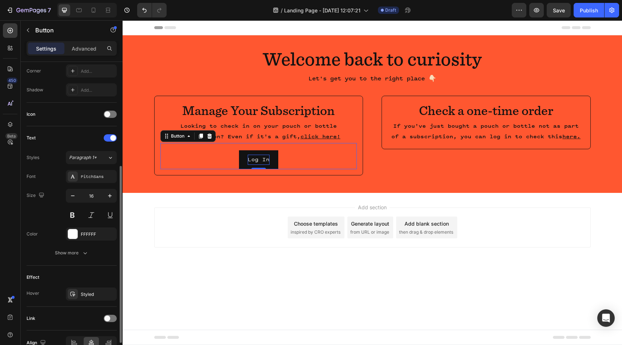
scroll to position [218, 0]
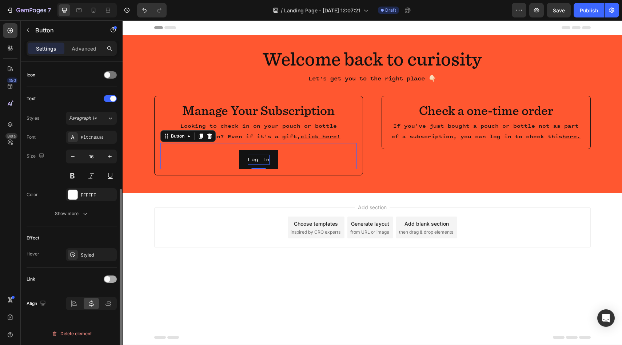
click at [106, 278] on span at bounding box center [107, 279] width 6 height 6
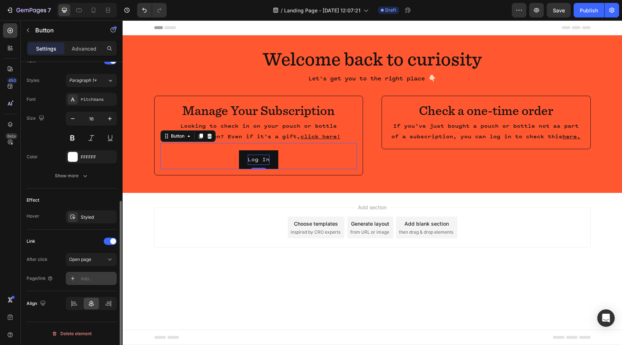
click at [95, 280] on div "Add..." at bounding box center [98, 278] width 34 height 7
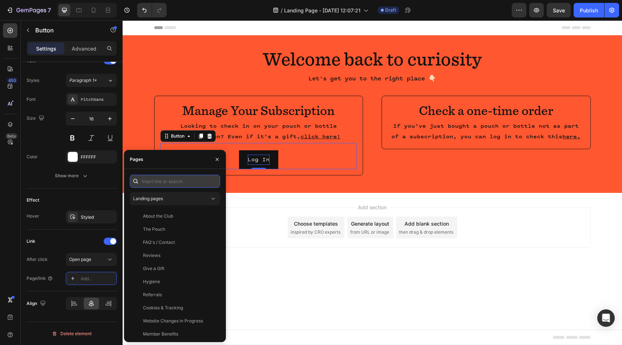
click at [171, 179] on input "text" at bounding box center [175, 181] width 90 height 13
paste input "/tools/recurring/get-subscription-access?passwordless=true)"
type input "/tools/recurring/get-subscription-access?passwordless=true"
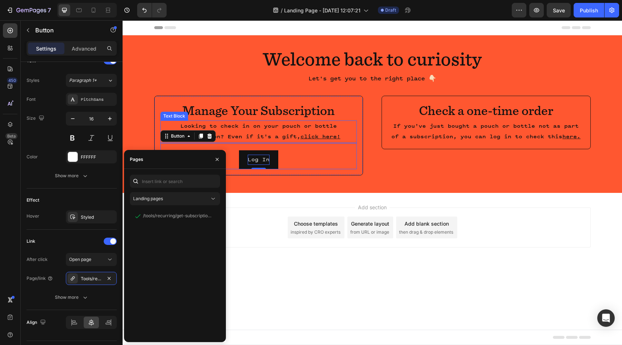
click at [313, 133] on u "click here!" at bounding box center [320, 136] width 40 height 6
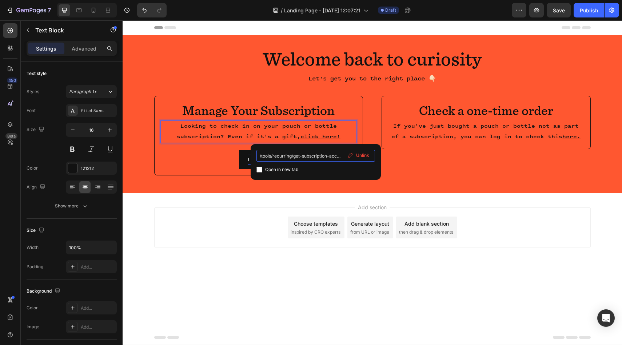
click at [314, 157] on input "/tools/recurring/get-subscription-access?passwordless=true)" at bounding box center [315, 156] width 119 height 12
type input "/tools/recurring/get-subscription-access?passwordless=true"
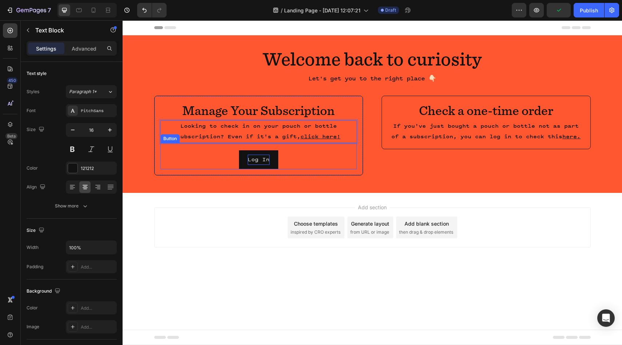
click at [304, 157] on div "Log In Button" at bounding box center [258, 156] width 197 height 27
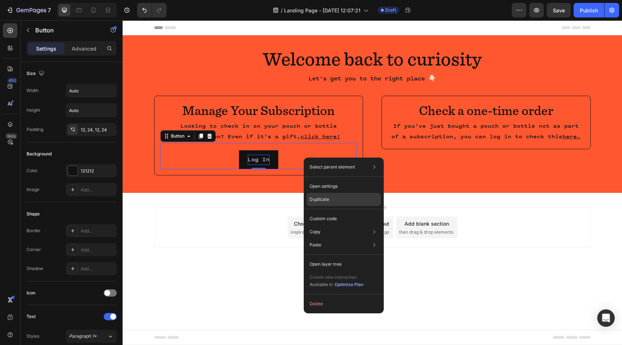
click at [329, 212] on div "Duplicate" at bounding box center [343, 218] width 74 height 13
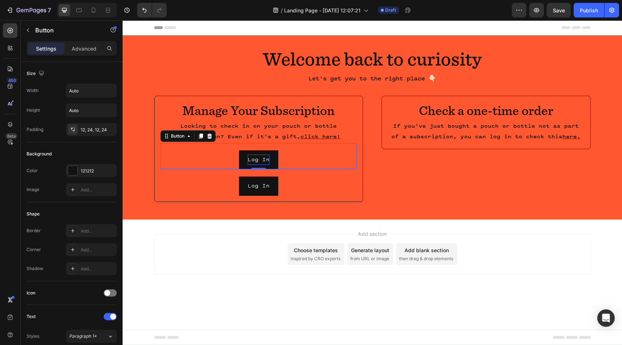
click at [288, 167] on div "Log In Button 0" at bounding box center [258, 156] width 197 height 27
click at [294, 178] on div "Log In Button" at bounding box center [258, 182] width 197 height 27
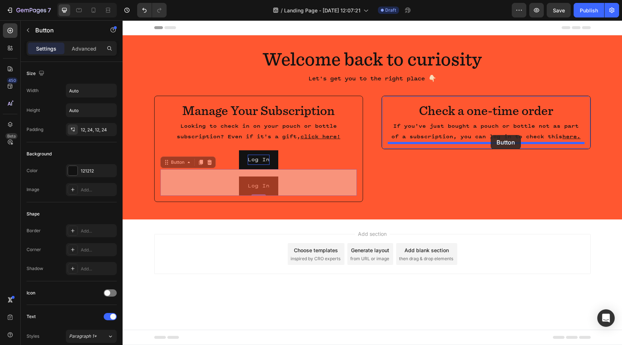
drag, startPoint x: 290, startPoint y: 181, endPoint x: 490, endPoint y: 135, distance: 205.7
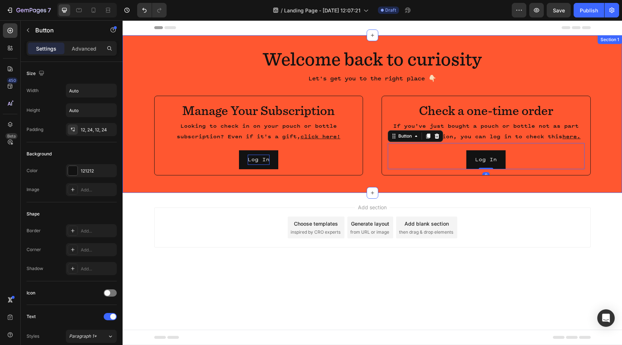
click at [592, 111] on div "Welcome back to curiosity Heading Let's get you to the right place 👇🏻 Text Bloc…" at bounding box center [372, 114] width 499 height 134
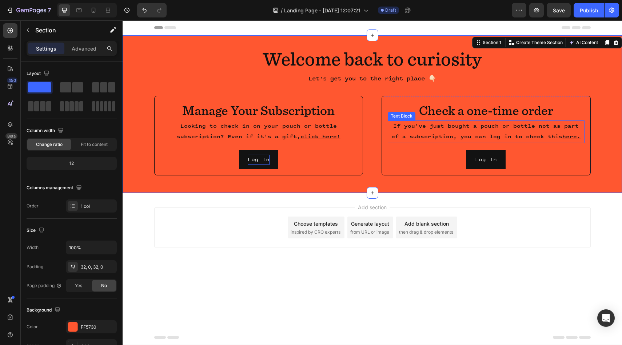
click at [562, 137] on u "here." at bounding box center [571, 136] width 18 height 6
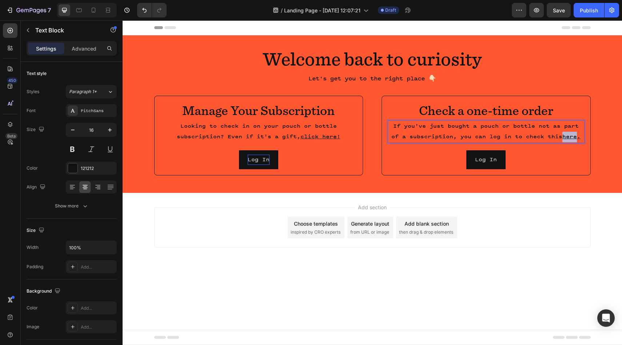
click at [565, 137] on u "here." at bounding box center [571, 136] width 18 height 6
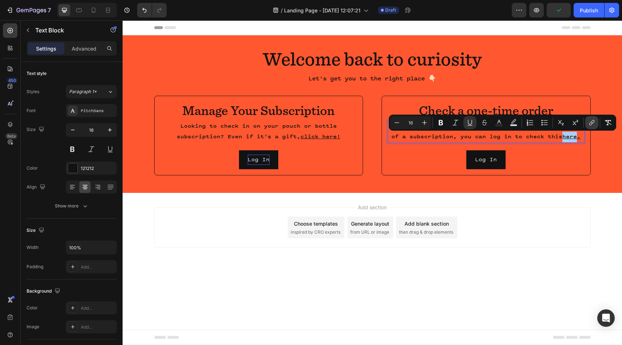
click at [589, 119] on icon "Editor contextual toolbar" at bounding box center [591, 122] width 7 height 7
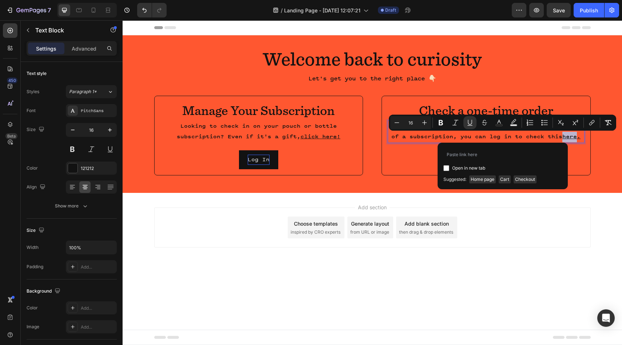
click at [568, 137] on u "here." at bounding box center [571, 136] width 18 height 6
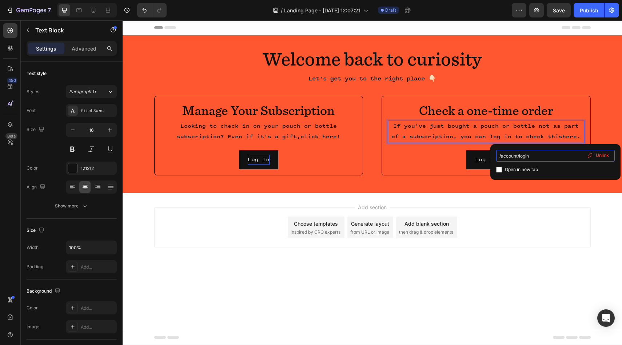
click at [528, 158] on input "/account/login" at bounding box center [555, 156] width 119 height 12
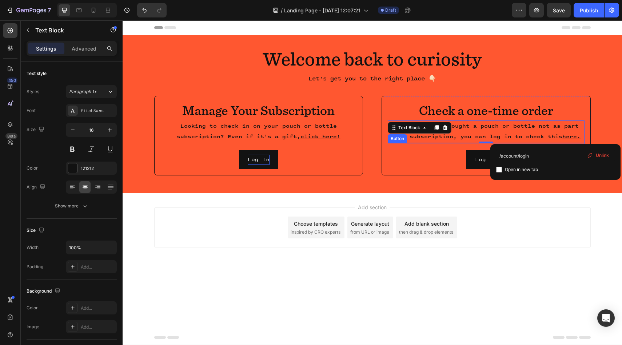
click at [453, 161] on div "Log In Button" at bounding box center [486, 156] width 197 height 27
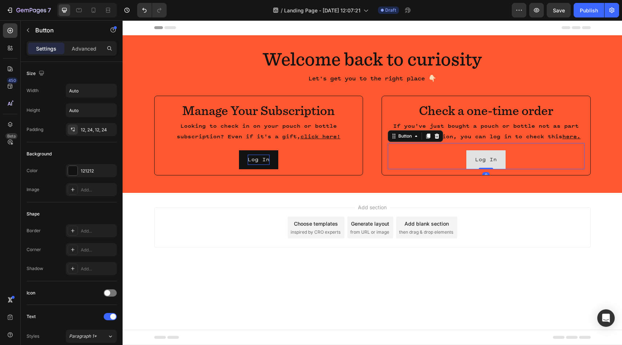
click at [473, 161] on button "Log In" at bounding box center [485, 159] width 39 height 19
click at [473, 146] on div "Log In Button 0" at bounding box center [486, 156] width 197 height 27
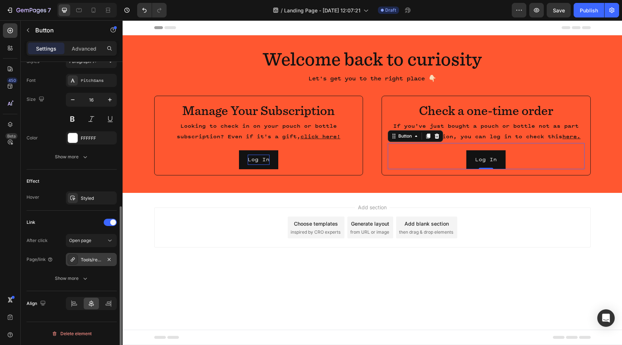
click at [95, 256] on div "Tools/recurring/get-subscription-access?Passwordless=true" at bounding box center [91, 259] width 21 height 7
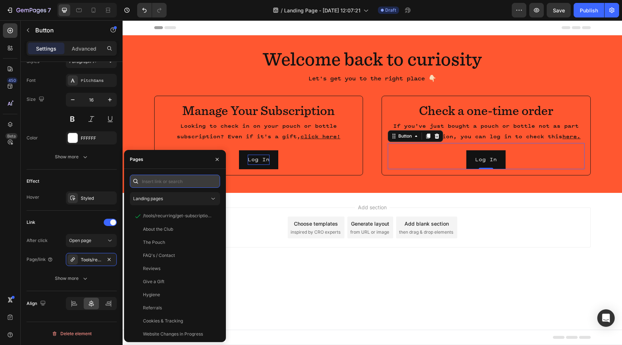
click at [173, 176] on input "text" at bounding box center [175, 181] width 90 height 13
paste input "/account/login"
type input "/account/login"
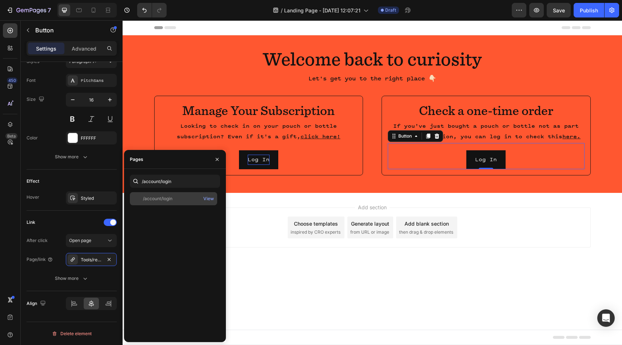
click at [184, 198] on div "/account/login" at bounding box center [173, 198] width 81 height 7
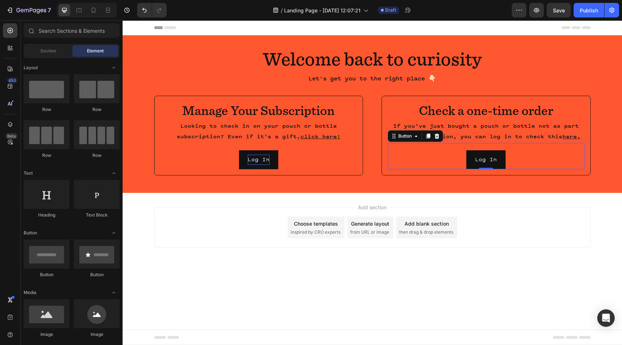
click at [236, 247] on div "Add section Choose templates inspired by CRO experts Generate layout from URL o…" at bounding box center [372, 227] width 436 height 40
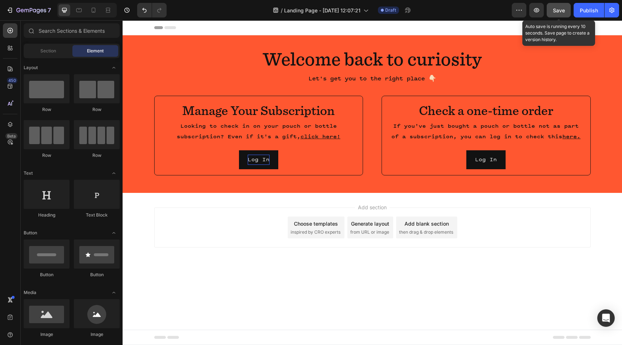
click at [555, 12] on span "Save" at bounding box center [559, 10] width 12 height 6
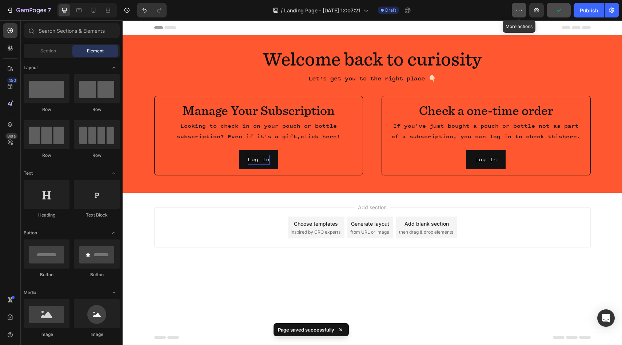
click at [518, 9] on icon "button" at bounding box center [518, 10] width 7 height 7
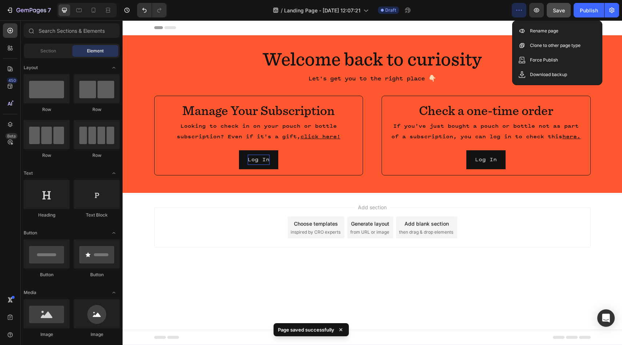
click at [518, 9] on icon "button" at bounding box center [518, 10] width 7 height 7
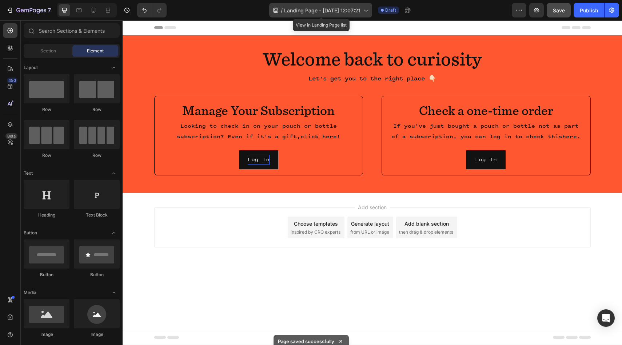
click at [308, 12] on span "Landing Page - [DATE] 12:07:21" at bounding box center [322, 11] width 76 height 8
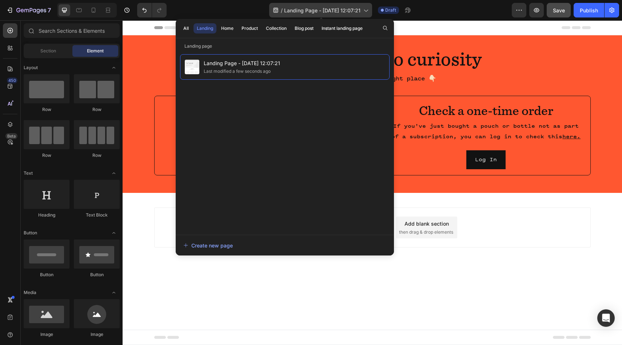
click at [308, 12] on span "Landing Page - [DATE] 12:07:21" at bounding box center [322, 11] width 76 height 8
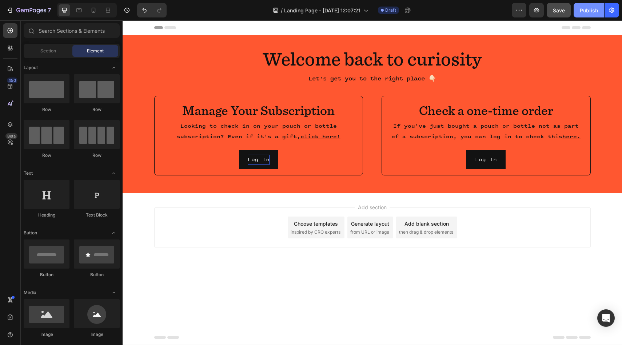
click at [584, 13] on div "Publish" at bounding box center [589, 11] width 18 height 8
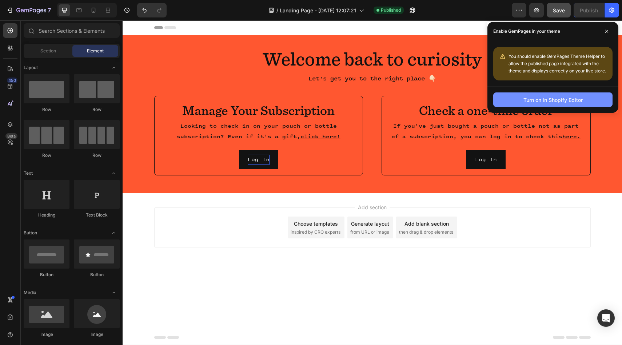
click at [582, 99] on div "Turn on in Shopify Editor" at bounding box center [552, 100] width 59 height 8
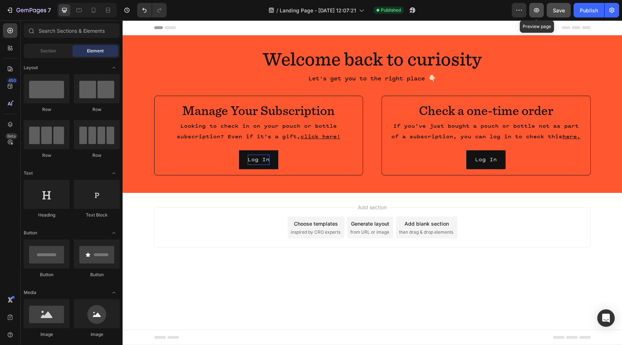
click at [540, 10] on icon "button" at bounding box center [536, 10] width 7 height 7
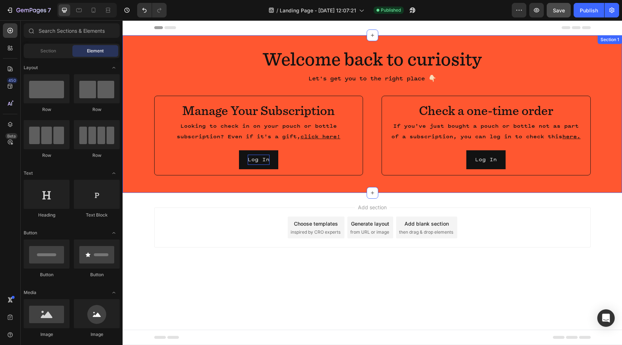
click at [379, 36] on div "Welcome back to curiosity Heading Let's get you to the right place 👇🏻 Text Bloc…" at bounding box center [372, 113] width 499 height 157
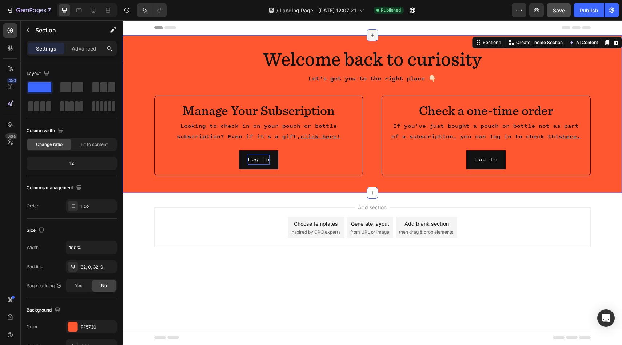
click at [373, 36] on icon at bounding box center [372, 35] width 6 height 6
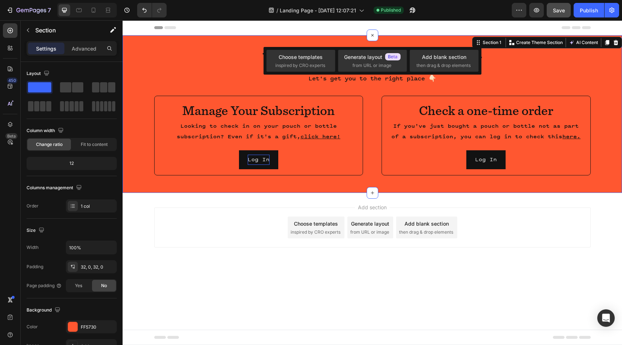
click at [203, 64] on p "Welcome back to curiosity" at bounding box center [372, 60] width 435 height 25
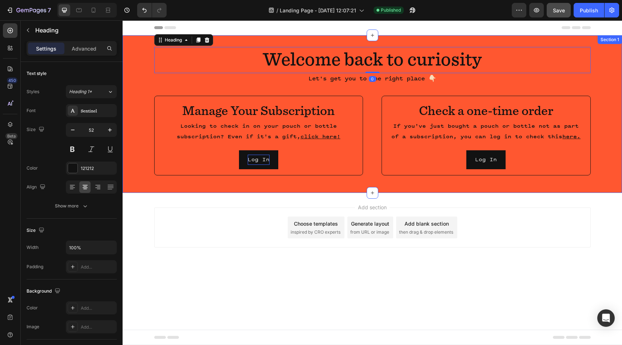
click at [221, 40] on div "Welcome back to curiosity Heading 0 Let's get you to the right place 👇🏻 Text Bl…" at bounding box center [372, 113] width 499 height 157
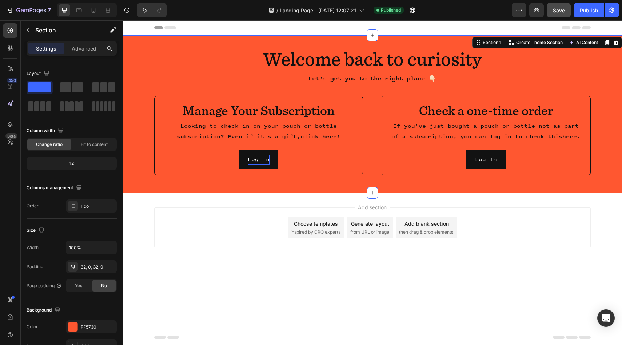
click at [221, 40] on div "Welcome back to curiosity Heading Let's get you to the right place 👇🏻 Text Bloc…" at bounding box center [372, 113] width 499 height 157
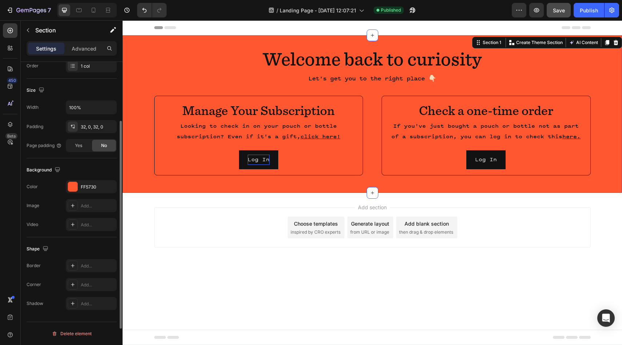
scroll to position [0, 0]
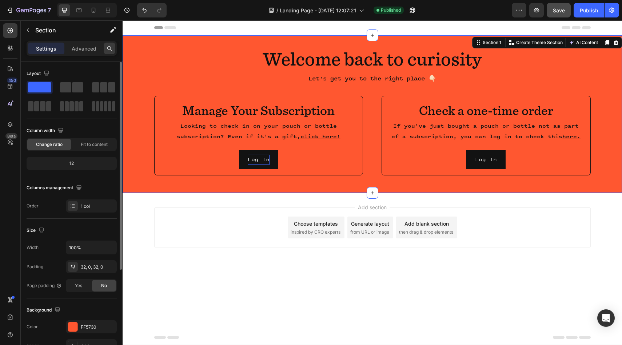
click at [110, 51] on icon at bounding box center [110, 48] width 6 height 6
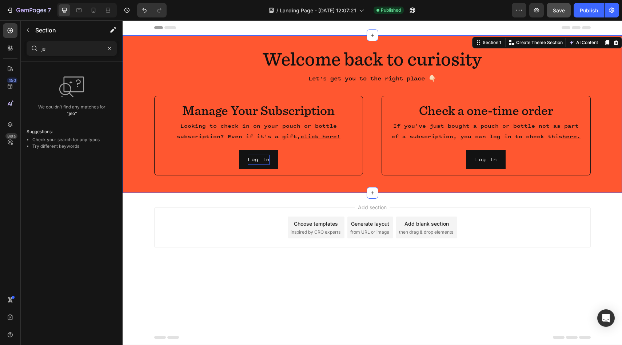
type input "j"
type input "h"
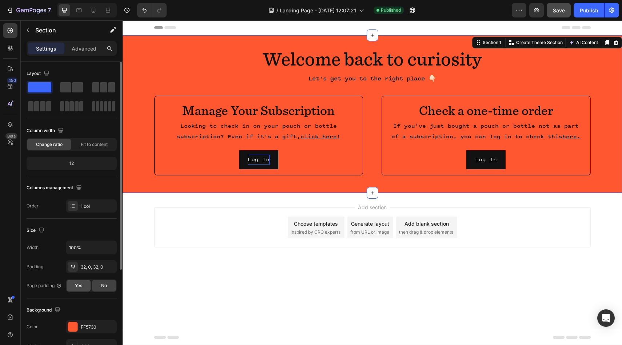
click at [79, 290] on div "Yes" at bounding box center [79, 286] width 24 height 12
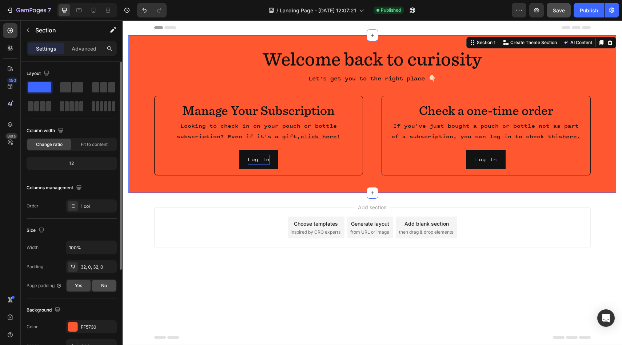
click at [97, 289] on div "No" at bounding box center [104, 286] width 24 height 12
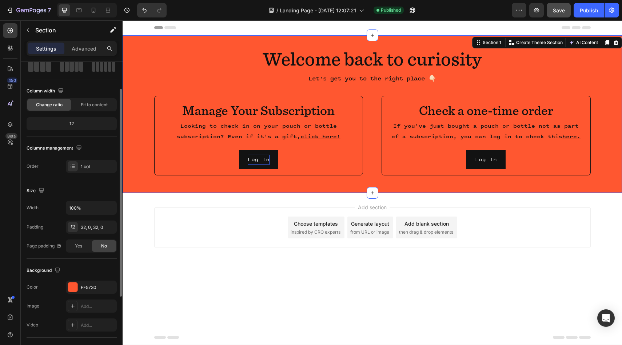
scroll to position [44, 0]
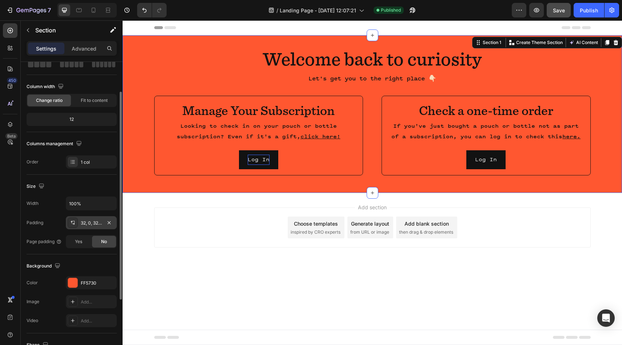
click at [74, 222] on icon at bounding box center [74, 222] width 0 height 1
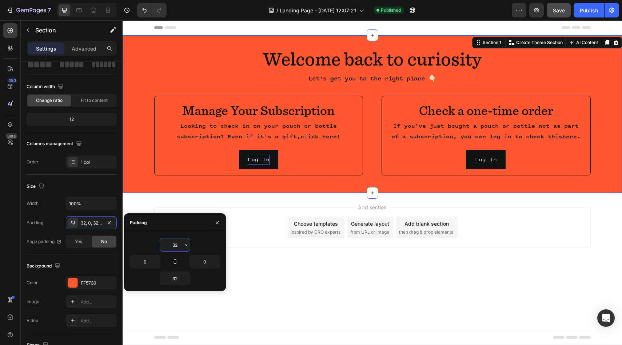
drag, startPoint x: 177, startPoint y: 244, endPoint x: 167, endPoint y: 244, distance: 10.2
click at [167, 244] on input "32" at bounding box center [175, 244] width 30 height 13
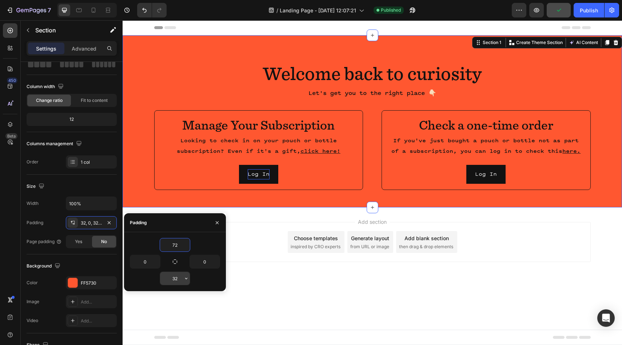
type input "72"
click at [174, 277] on input "32" at bounding box center [175, 278] width 30 height 13
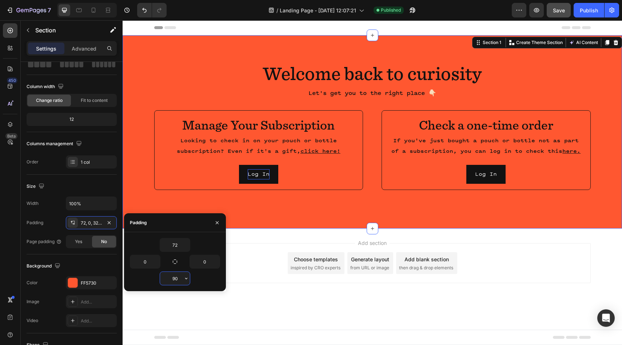
type input "9"
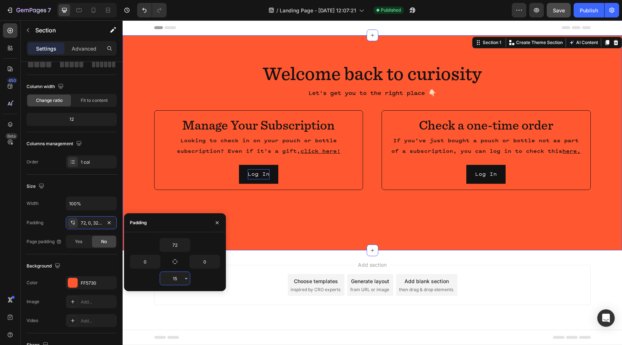
type input "1"
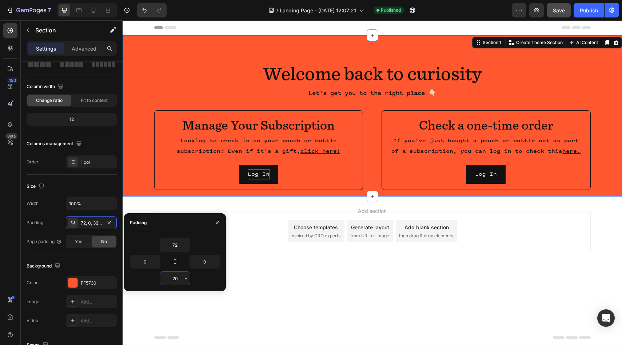
type input "200"
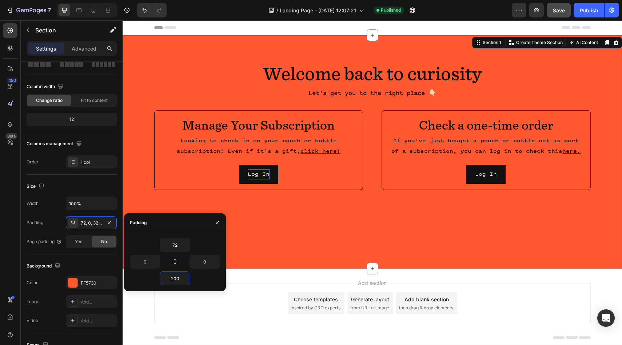
click at [187, 49] on div "Welcome back to curiosity Heading Let's get you to the right place 👇🏻 Text Bloc…" at bounding box center [372, 151] width 499 height 233
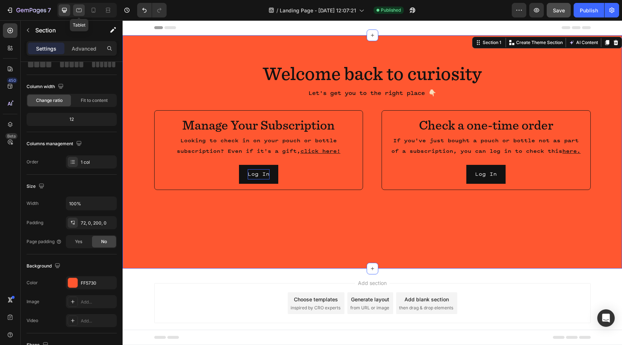
click at [78, 12] on icon at bounding box center [78, 10] width 5 height 4
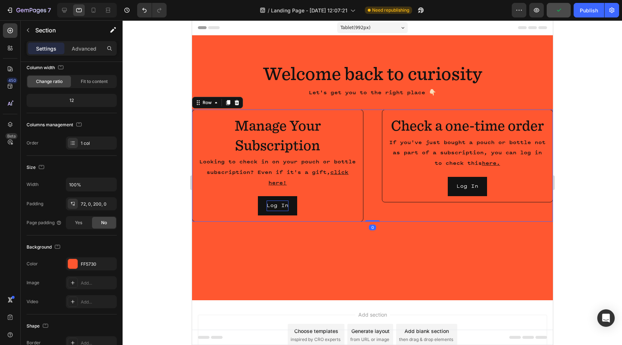
click at [374, 129] on div "Manage Your Subscription Heading Looking to check in on your pouch or bottle su…" at bounding box center [372, 165] width 361 height 112
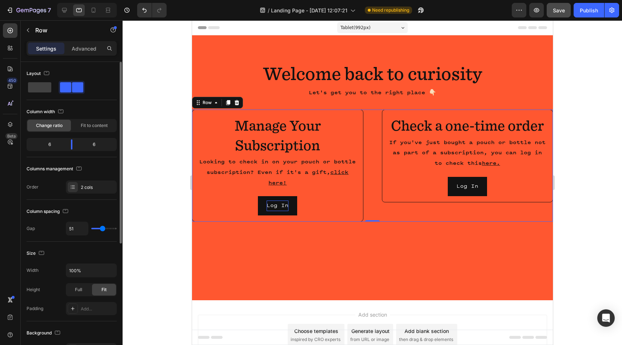
type input "40"
type input "34"
type input "32"
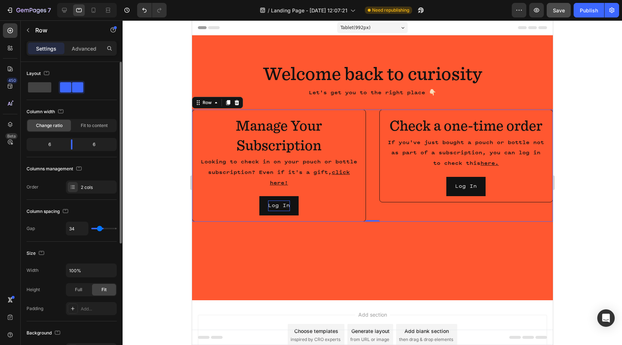
type input "32"
type input "30"
type input "28"
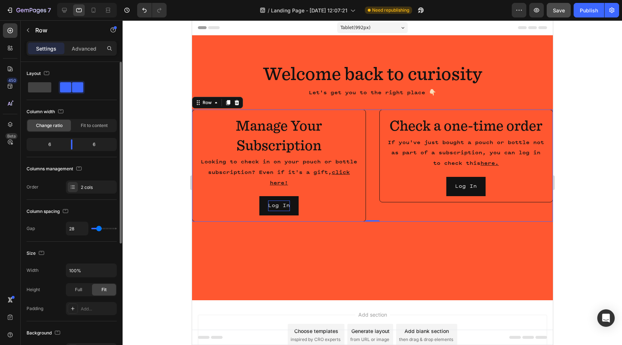
type input "27"
click at [99, 228] on input "range" at bounding box center [103, 228] width 25 height 1
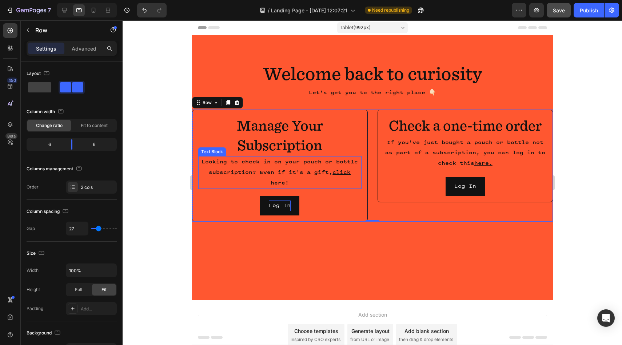
click at [281, 129] on p "Manage Your Subscription" at bounding box center [280, 135] width 162 height 39
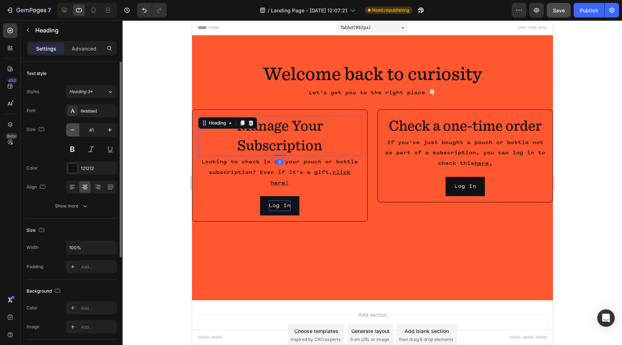
click at [77, 132] on button "button" at bounding box center [72, 129] width 13 height 13
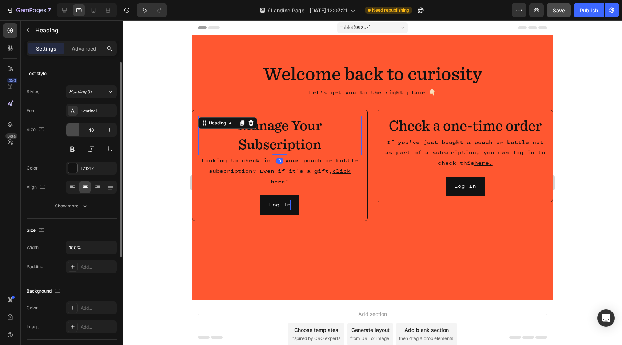
click at [77, 132] on button "button" at bounding box center [72, 129] width 13 height 13
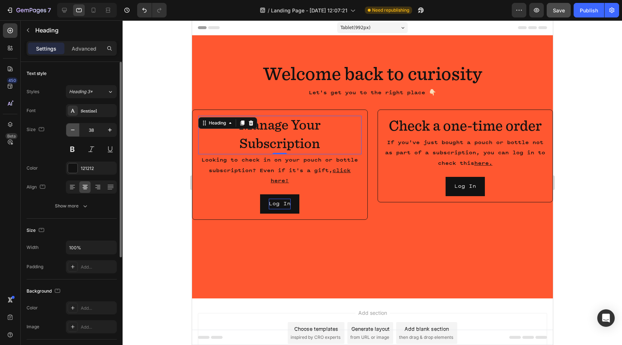
click at [77, 132] on button "button" at bounding box center [72, 129] width 13 height 13
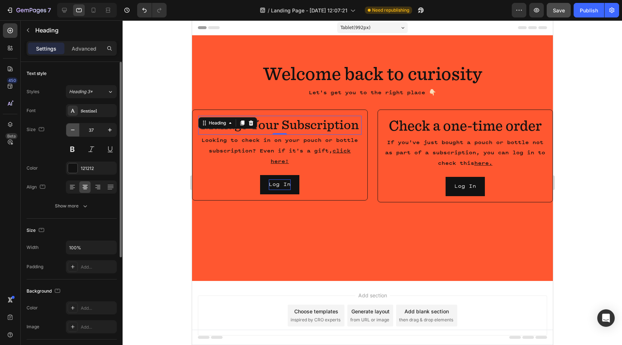
click at [76, 132] on button "button" at bounding box center [72, 129] width 13 height 13
type input "36"
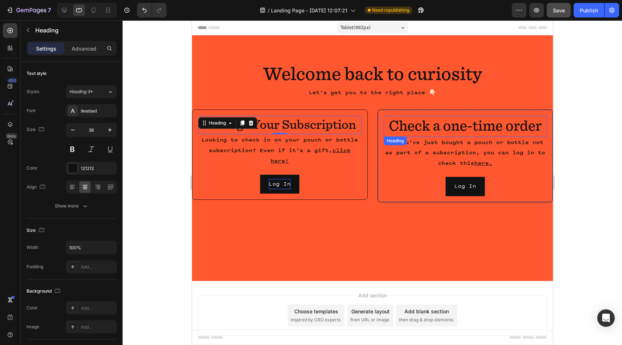
click at [391, 122] on p "Check a one-time order" at bounding box center [465, 125] width 162 height 19
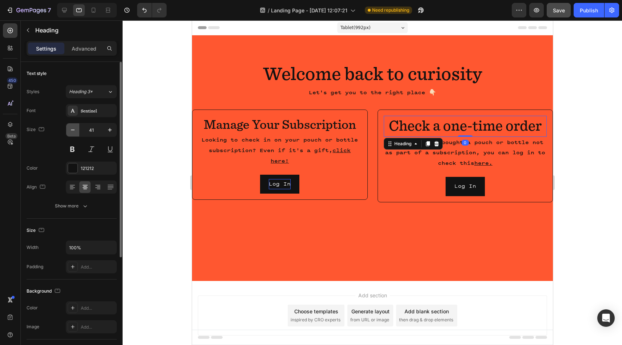
click at [69, 128] on button "button" at bounding box center [72, 129] width 13 height 13
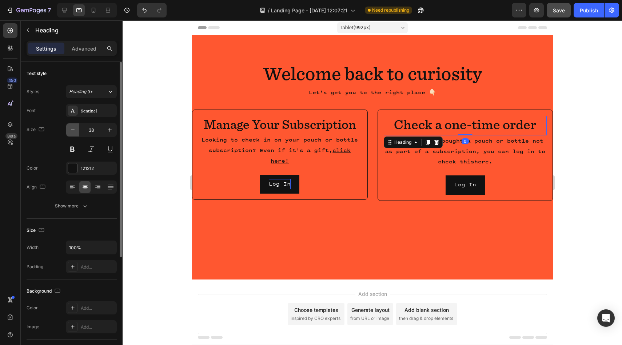
click at [69, 128] on button "button" at bounding box center [72, 129] width 13 height 13
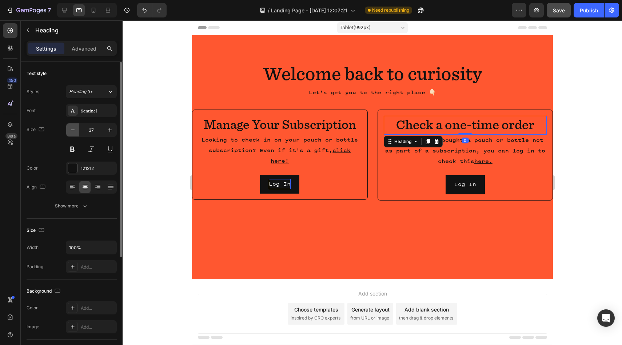
type input "36"
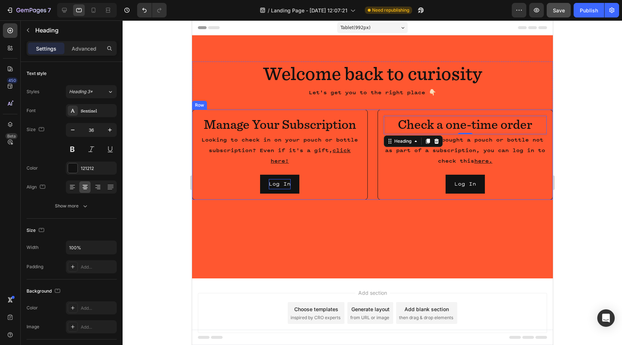
click at [374, 121] on div "Manage Your Subscription Heading Looking to check in on your pouch or bottle su…" at bounding box center [372, 154] width 361 height 90
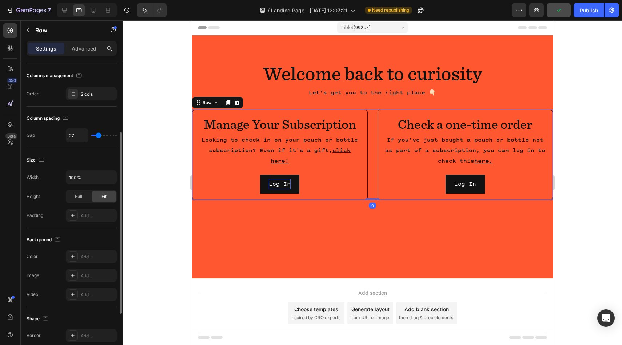
scroll to position [103, 0]
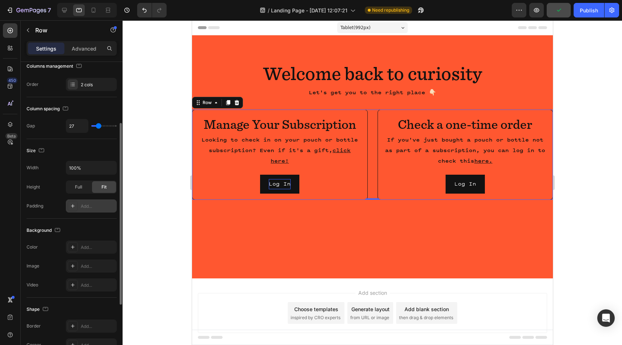
click at [74, 206] on icon at bounding box center [73, 206] width 4 height 4
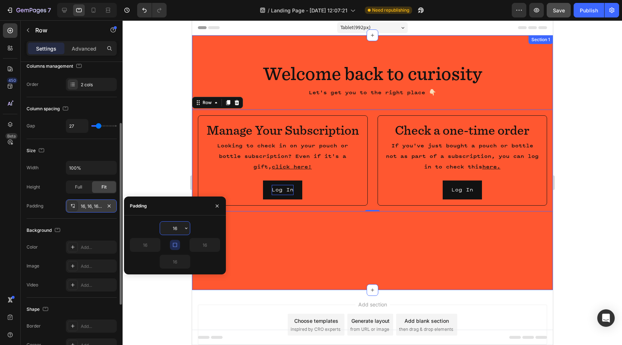
click at [396, 239] on div "Welcome back to curiosity Heading Let's get you to the right place 👇🏻 Text Bloc…" at bounding box center [372, 162] width 361 height 254
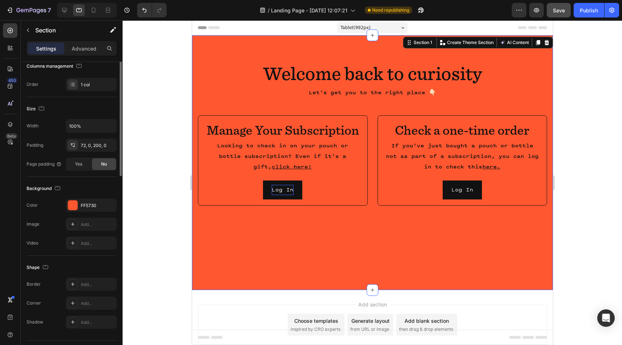
scroll to position [0, 0]
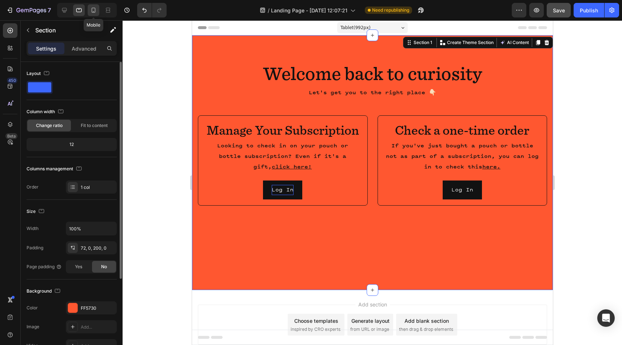
click at [97, 13] on div at bounding box center [94, 10] width 12 height 12
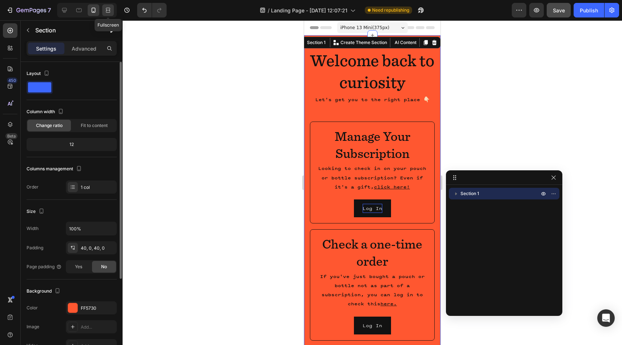
click at [109, 11] on icon at bounding box center [107, 10] width 7 height 7
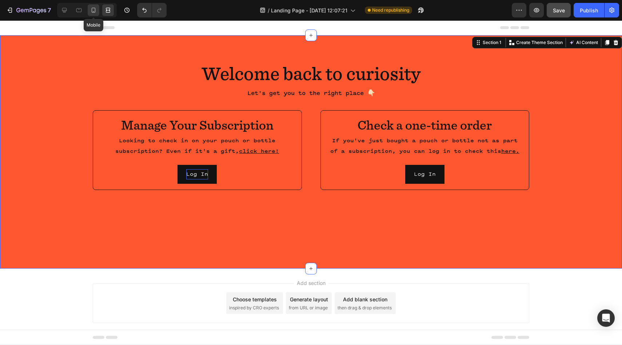
click at [96, 12] on icon at bounding box center [93, 10] width 7 height 7
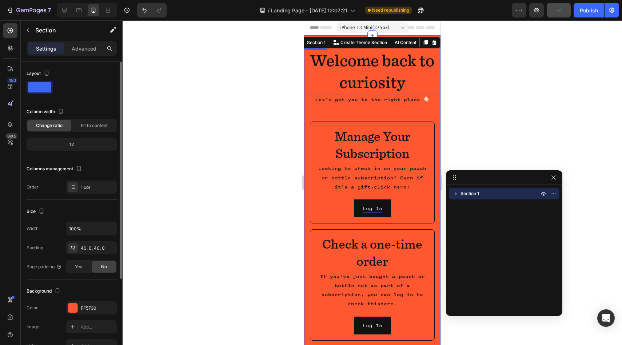
click at [408, 67] on p "Welcome back to curiosity" at bounding box center [372, 73] width 135 height 44
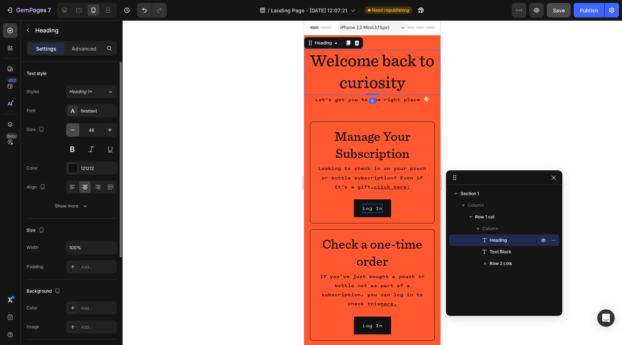
click at [73, 134] on button "button" at bounding box center [72, 129] width 13 height 13
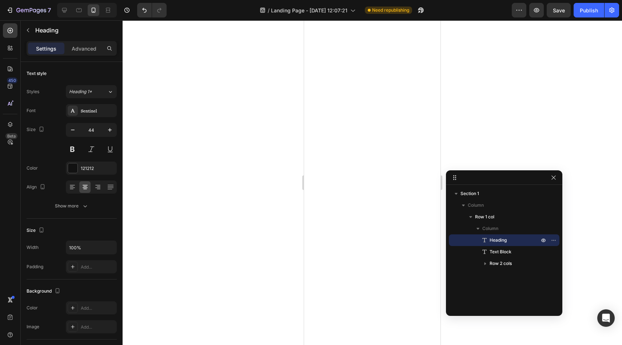
click at [73, 134] on button "button" at bounding box center [72, 129] width 13 height 13
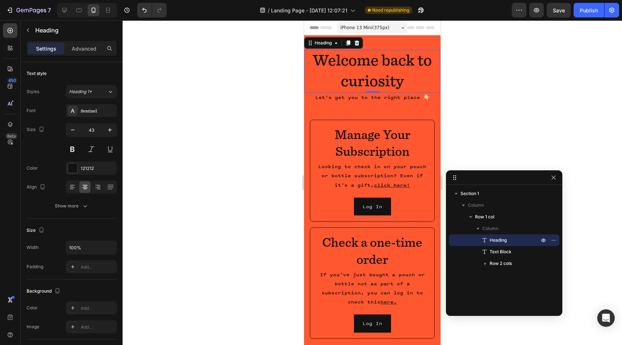
click at [73, 134] on button "button" at bounding box center [72, 129] width 13 height 13
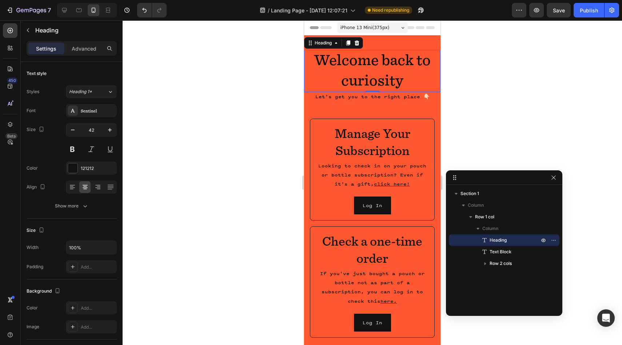
click at [73, 134] on button "button" at bounding box center [72, 129] width 13 height 13
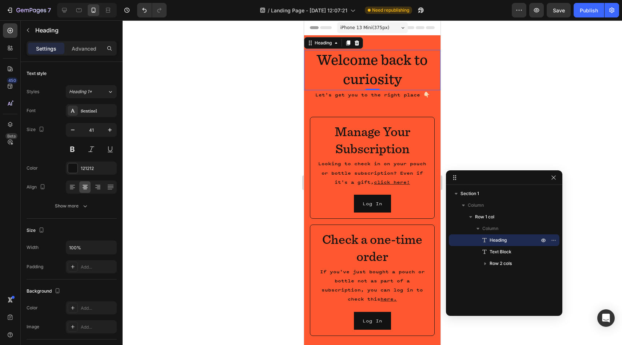
click at [73, 134] on button "button" at bounding box center [72, 129] width 13 height 13
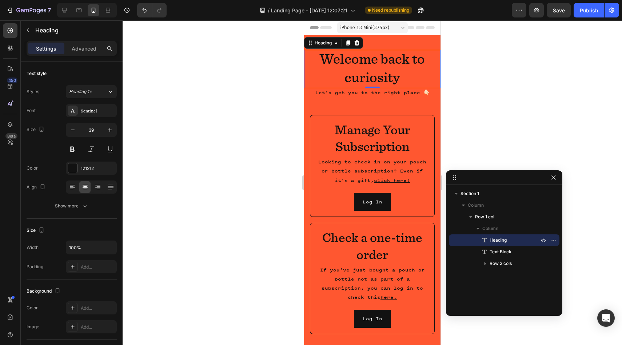
click at [73, 134] on button "button" at bounding box center [72, 129] width 13 height 13
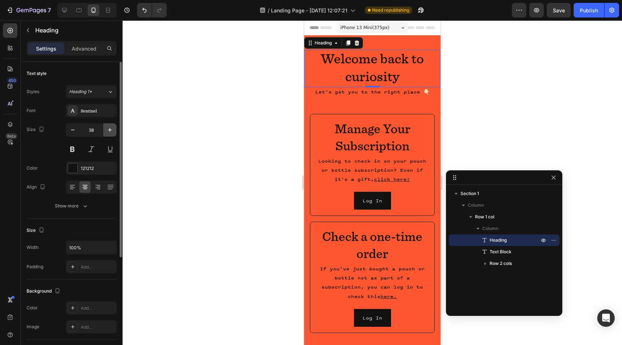
click at [107, 132] on icon "button" at bounding box center [109, 129] width 7 height 7
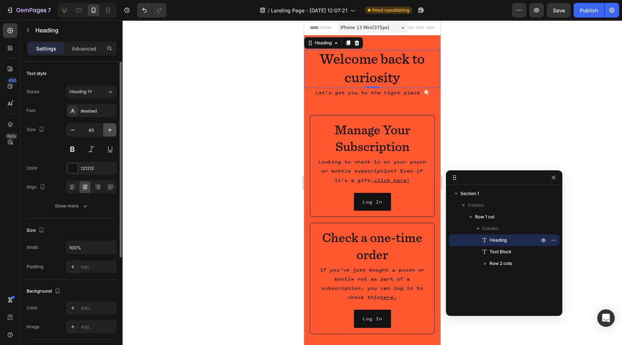
click at [107, 132] on icon "button" at bounding box center [109, 129] width 7 height 7
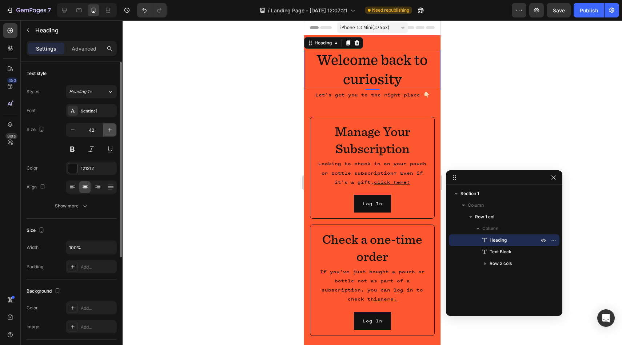
click at [107, 132] on icon "button" at bounding box center [109, 129] width 7 height 7
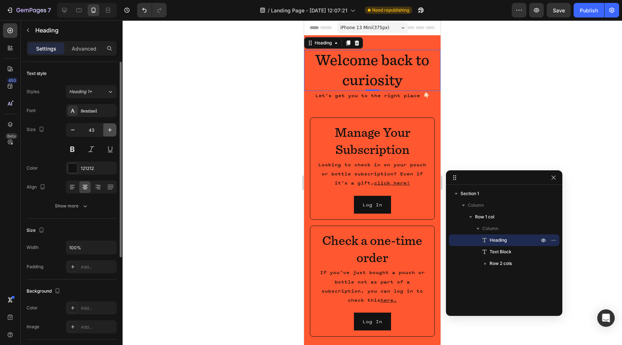
click at [107, 132] on icon "button" at bounding box center [109, 129] width 7 height 7
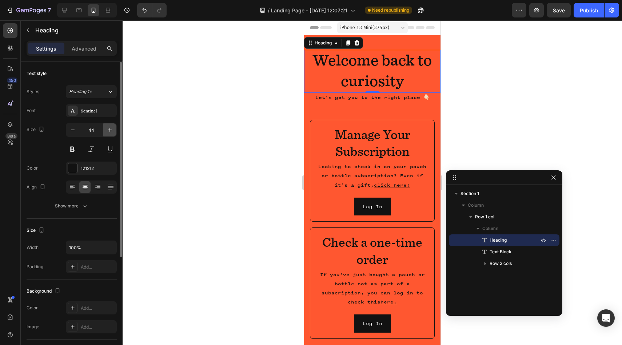
click at [107, 132] on icon "button" at bounding box center [109, 129] width 7 height 7
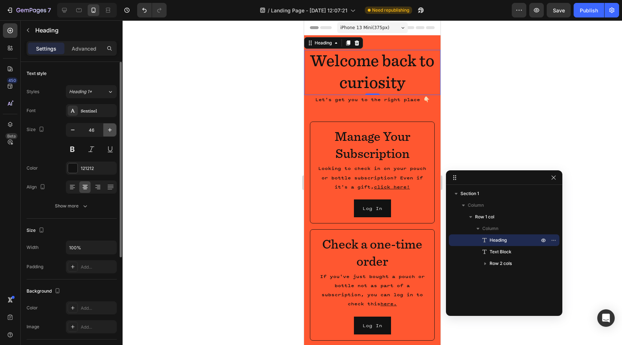
click at [107, 132] on icon "button" at bounding box center [109, 129] width 7 height 7
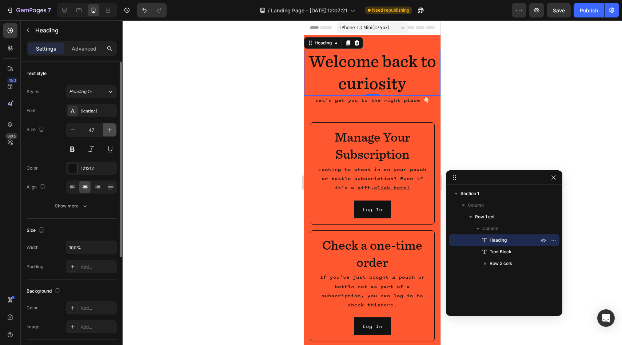
click at [107, 132] on icon "button" at bounding box center [109, 129] width 7 height 7
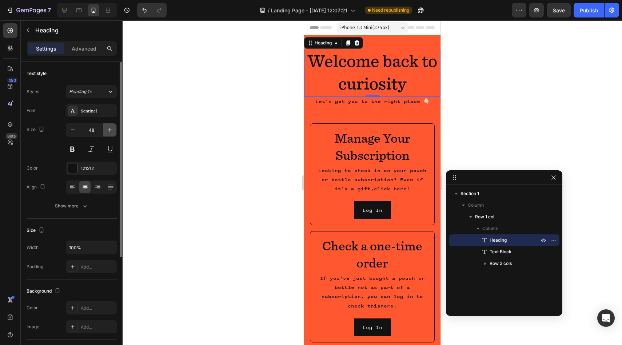
click at [107, 132] on icon "button" at bounding box center [109, 129] width 7 height 7
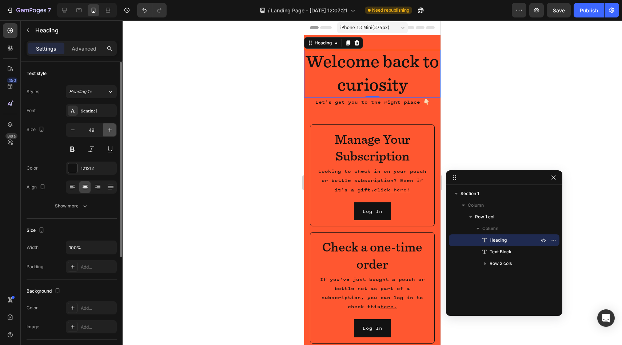
click at [107, 132] on icon "button" at bounding box center [109, 129] width 7 height 7
type input "51"
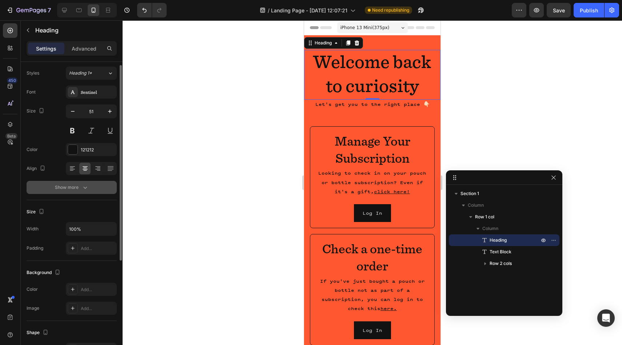
scroll to position [3, 0]
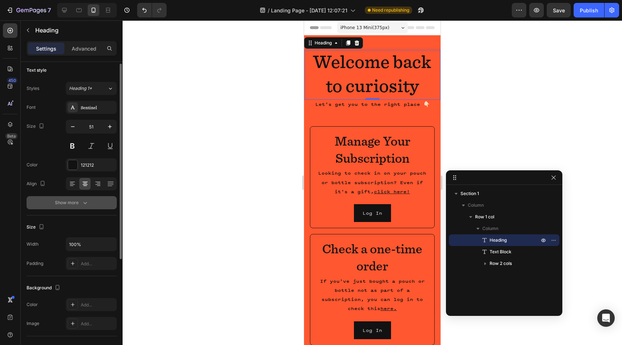
click at [88, 203] on button "Show more" at bounding box center [72, 202] width 90 height 13
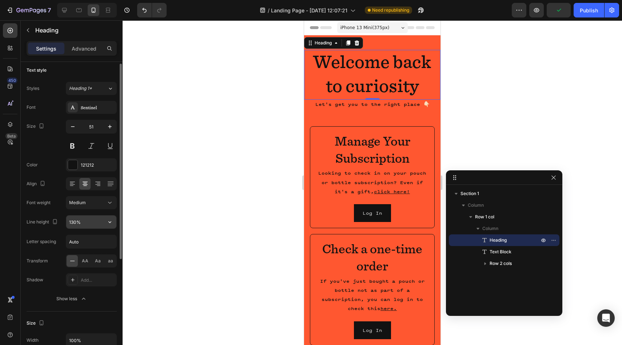
click at [79, 221] on input "130%" at bounding box center [91, 221] width 50 height 13
click at [110, 225] on icon "button" at bounding box center [109, 221] width 7 height 7
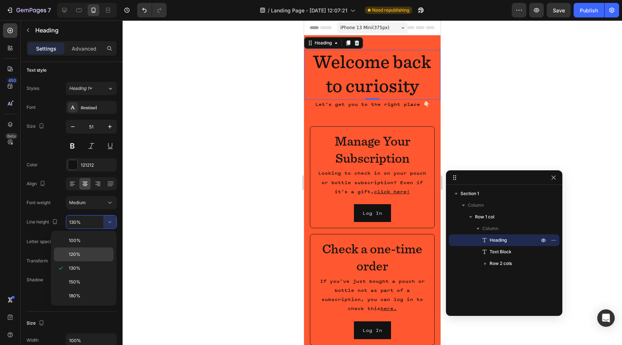
click at [95, 251] on p "120%" at bounding box center [89, 254] width 41 height 7
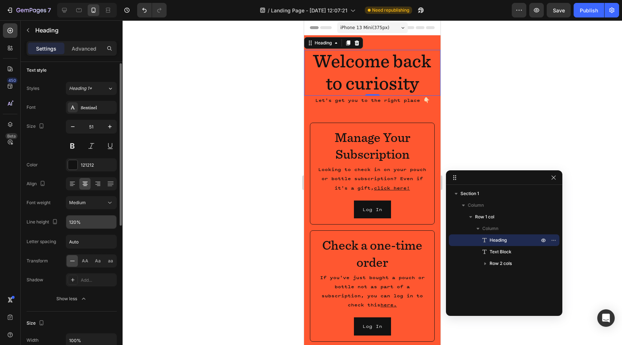
click at [103, 226] on input "120%" at bounding box center [91, 221] width 50 height 13
click at [110, 223] on icon "button" at bounding box center [109, 221] width 7 height 7
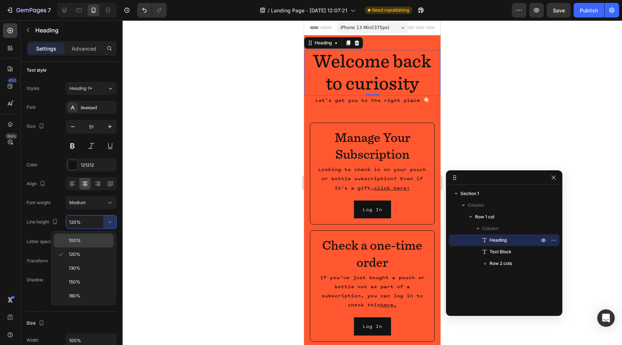
click at [95, 240] on p "100%" at bounding box center [89, 240] width 41 height 7
type input "100%"
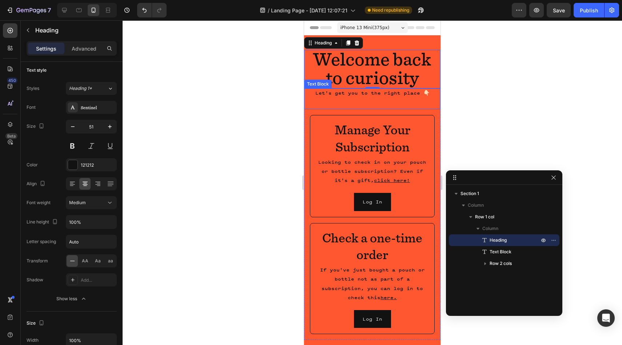
click at [360, 94] on p "Let's get you to the right place 👇🏻" at bounding box center [372, 92] width 136 height 9
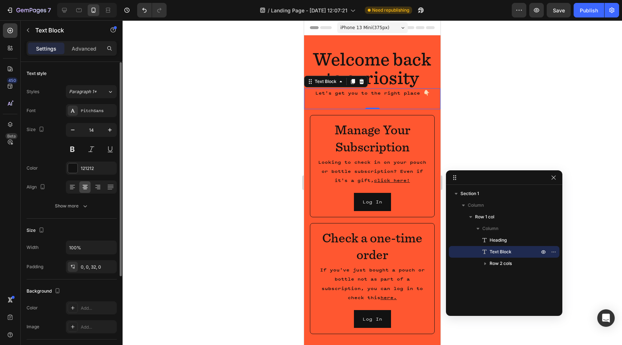
scroll to position [23, 0]
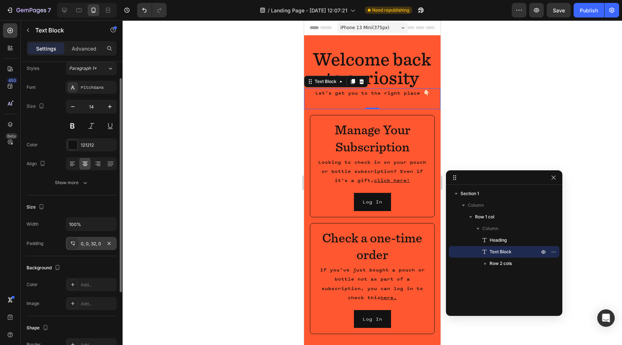
click at [75, 242] on icon at bounding box center [73, 243] width 6 height 6
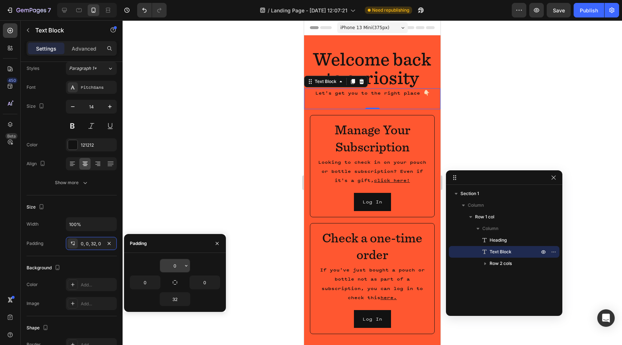
click at [173, 266] on input "0" at bounding box center [175, 265] width 30 height 13
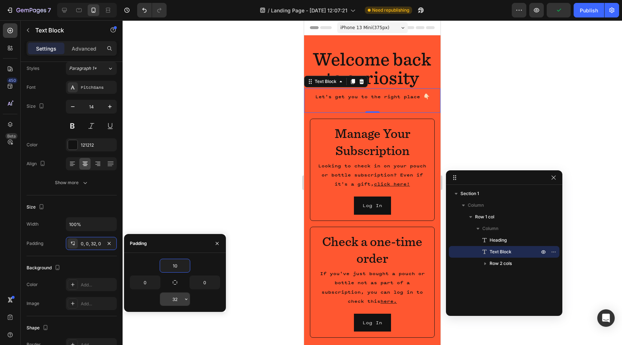
type input "10"
click at [176, 298] on input "32" at bounding box center [175, 298] width 30 height 13
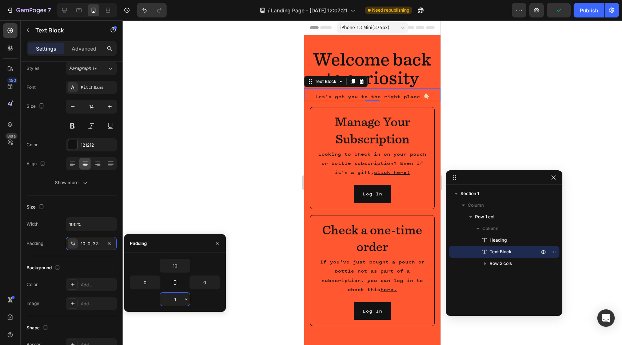
type input "10"
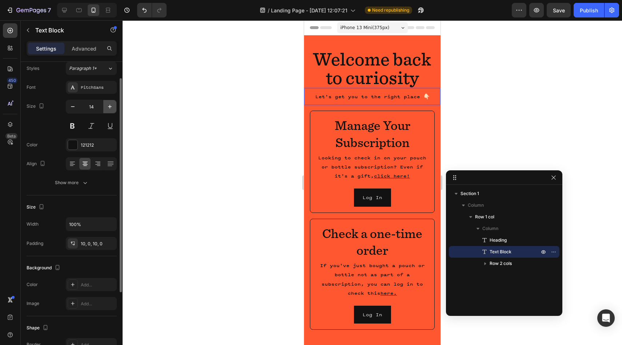
click at [109, 107] on icon "button" at bounding box center [109, 106] width 7 height 7
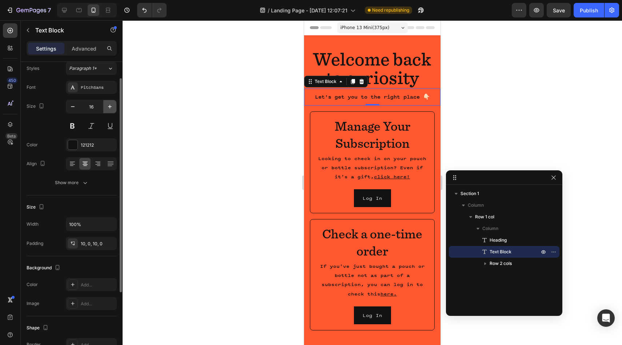
click at [109, 107] on icon "button" at bounding box center [109, 106] width 7 height 7
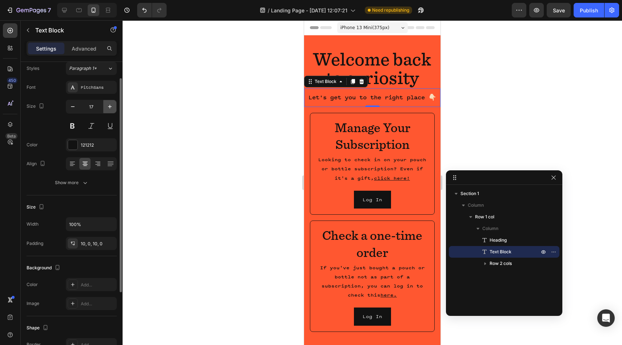
click at [109, 107] on icon "button" at bounding box center [109, 106] width 7 height 7
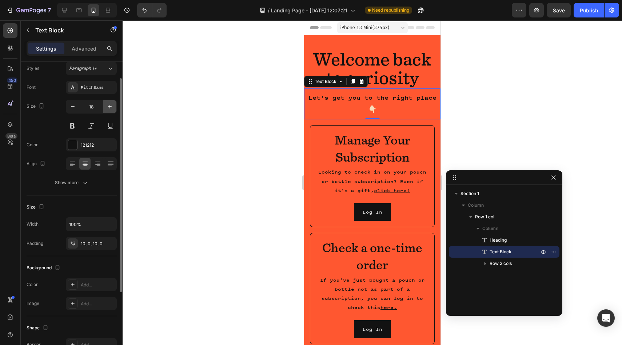
click at [109, 107] on icon "button" at bounding box center [109, 106] width 7 height 7
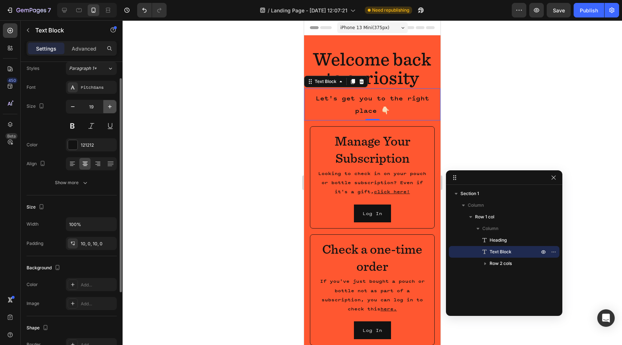
click at [109, 107] on icon "button" at bounding box center [109, 106] width 7 height 7
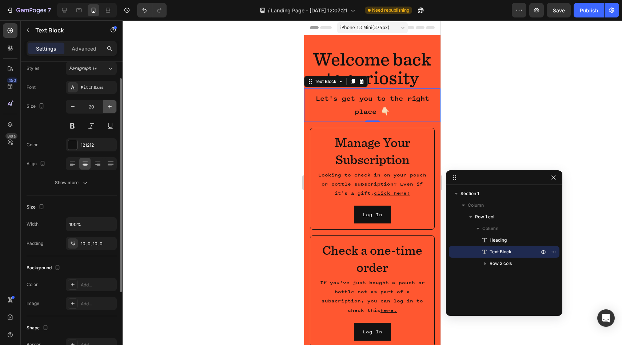
click at [109, 107] on icon "button" at bounding box center [109, 106] width 7 height 7
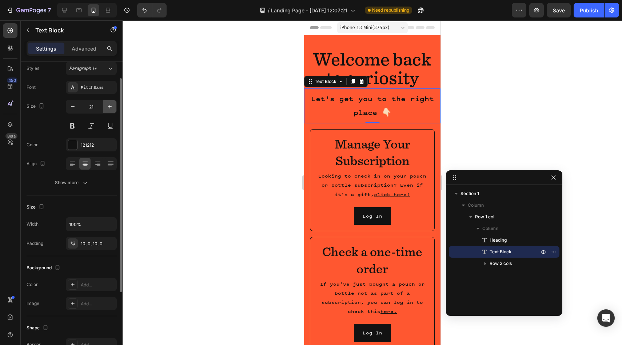
click at [109, 107] on icon "button" at bounding box center [109, 106] width 7 height 7
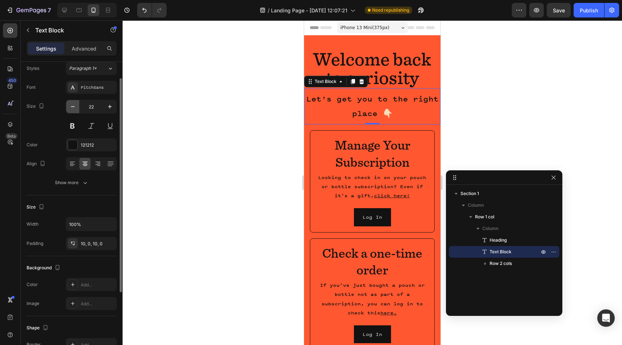
click at [69, 109] on button "button" at bounding box center [72, 106] width 13 height 13
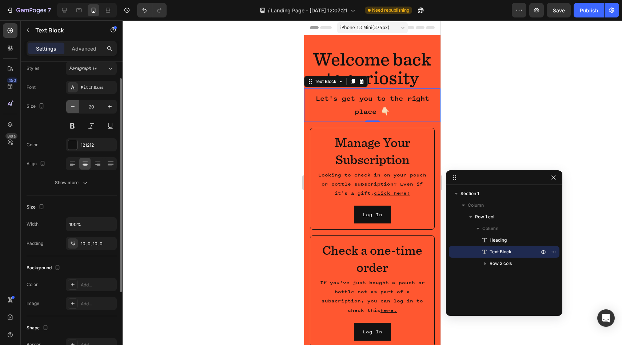
click at [69, 109] on button "button" at bounding box center [72, 106] width 13 height 13
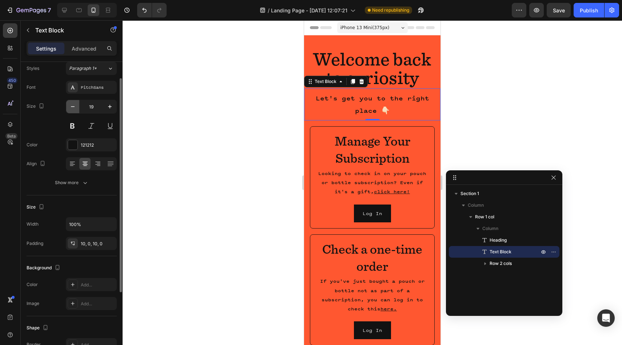
type input "18"
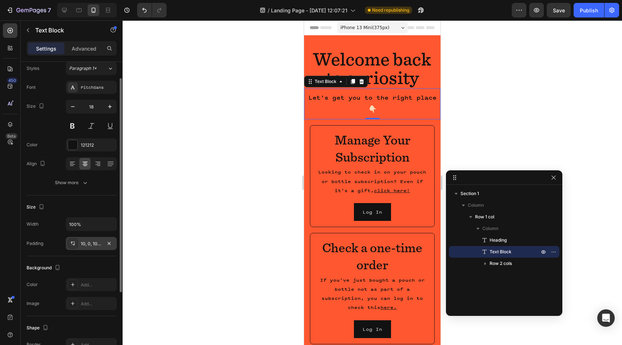
click at [86, 243] on div "10, 0, 10, 0" at bounding box center [91, 243] width 21 height 7
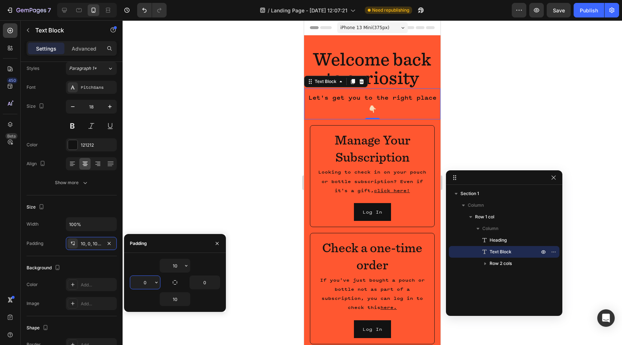
click at [142, 280] on input "0" at bounding box center [145, 282] width 30 height 13
click at [172, 281] on icon "button" at bounding box center [175, 282] width 6 height 6
type input "10"
click at [176, 284] on icon "button" at bounding box center [175, 282] width 6 height 6
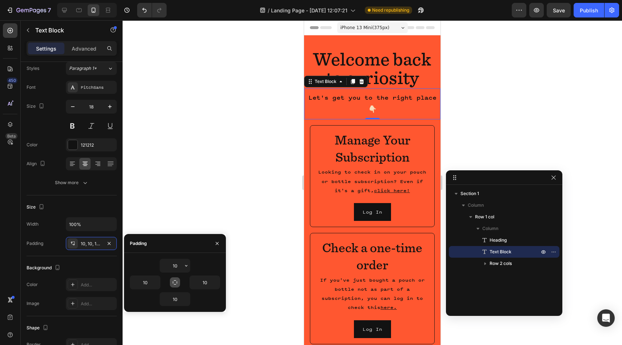
click at [176, 284] on icon "button" at bounding box center [175, 282] width 6 height 6
click at [176, 266] on input "10" at bounding box center [175, 265] width 30 height 13
type input "20"
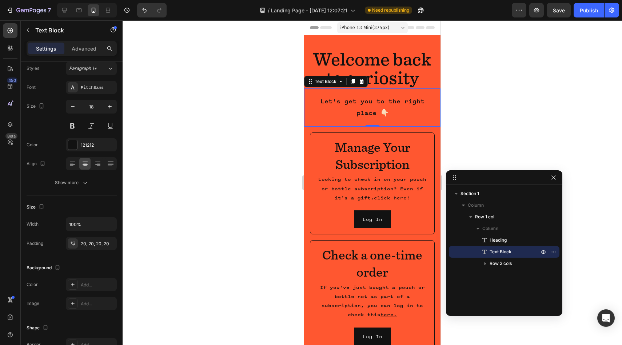
click at [457, 146] on div at bounding box center [372, 182] width 499 height 324
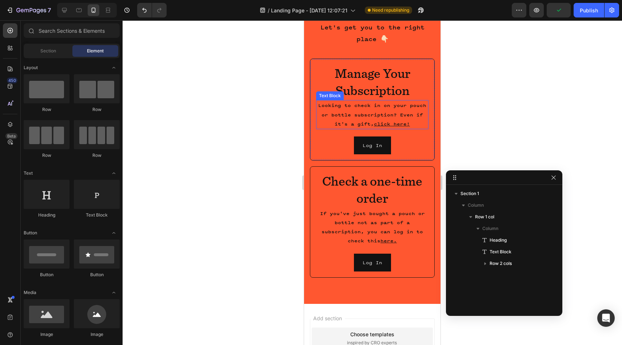
scroll to position [0, 0]
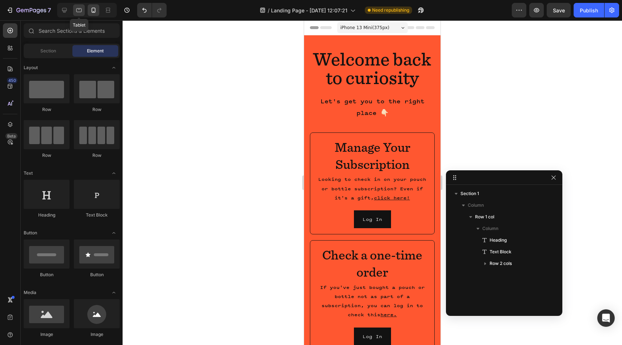
click at [81, 13] on icon at bounding box center [78, 10] width 7 height 7
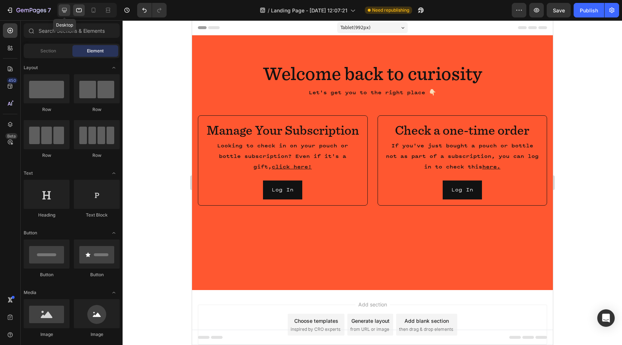
click at [67, 12] on icon at bounding box center [64, 10] width 7 height 7
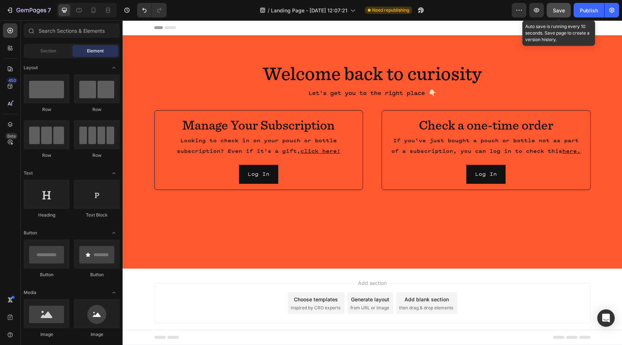
click at [557, 13] on div "Save" at bounding box center [559, 11] width 12 height 8
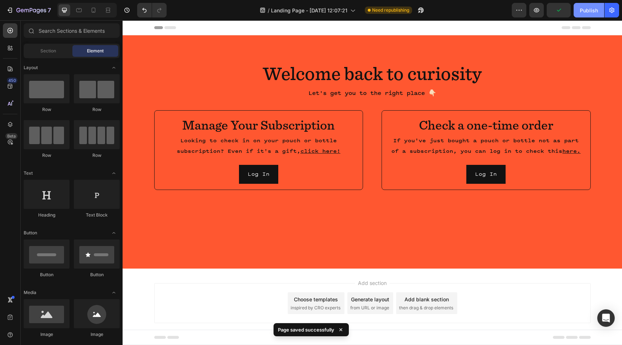
click at [585, 13] on div "Publish" at bounding box center [589, 11] width 18 height 8
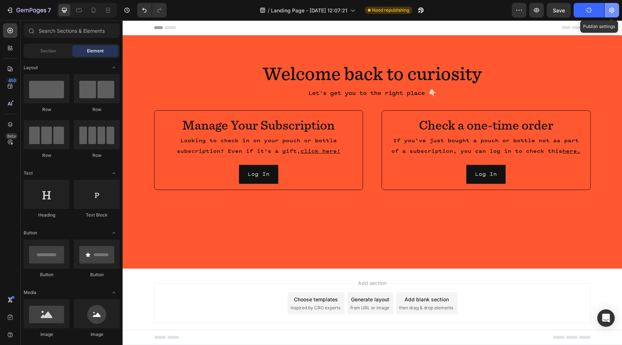
click at [609, 14] on button "button" at bounding box center [611, 10] width 15 height 15
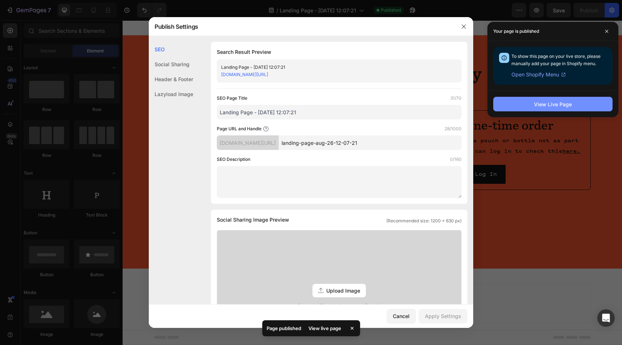
click at [549, 101] on div "View Live Page" at bounding box center [553, 104] width 38 height 8
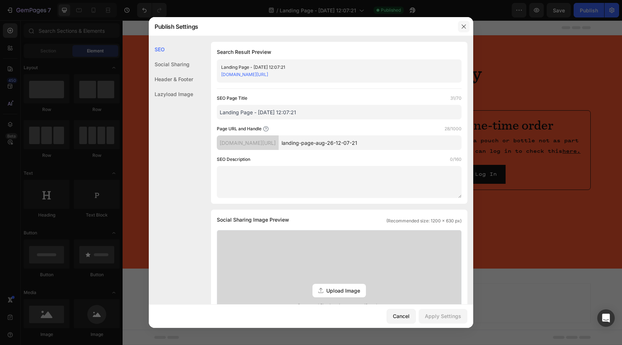
click at [465, 27] on icon "button" at bounding box center [464, 27] width 6 height 6
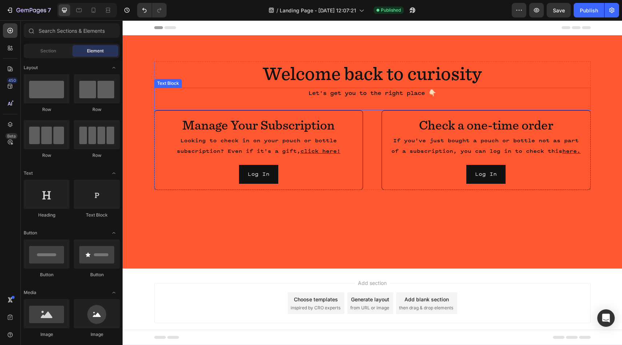
click at [377, 105] on div "Let's get you to the right place 👇🏻" at bounding box center [372, 99] width 436 height 23
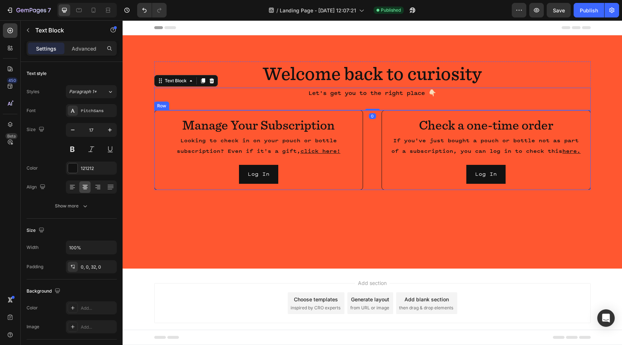
click at [376, 115] on div "Manage Your Subscription Heading Looking to check in on your pouch or bottle su…" at bounding box center [372, 150] width 436 height 80
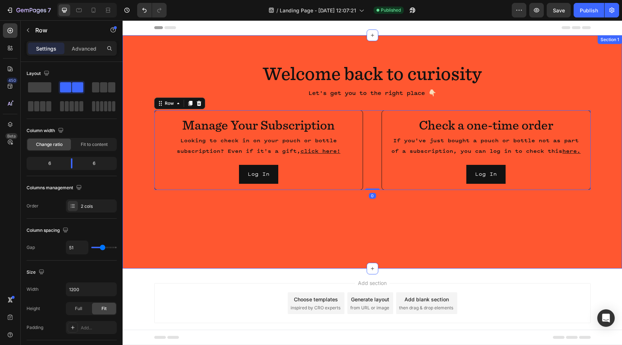
click at [133, 108] on div "Welcome back to curiosity Heading Let's get you to the right place 👇🏻 Text Bloc…" at bounding box center [372, 128] width 499 height 134
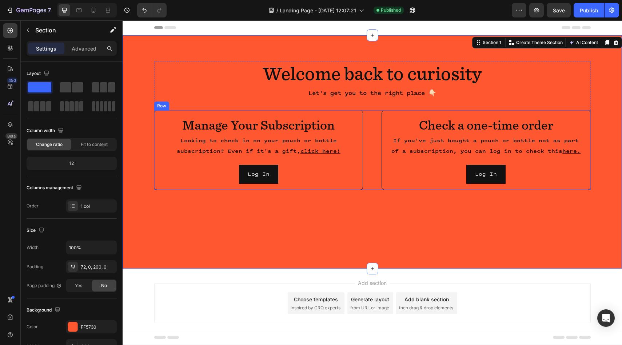
click at [377, 125] on div "Manage Your Subscription Heading Looking to check in on your pouch or bottle su…" at bounding box center [372, 150] width 436 height 80
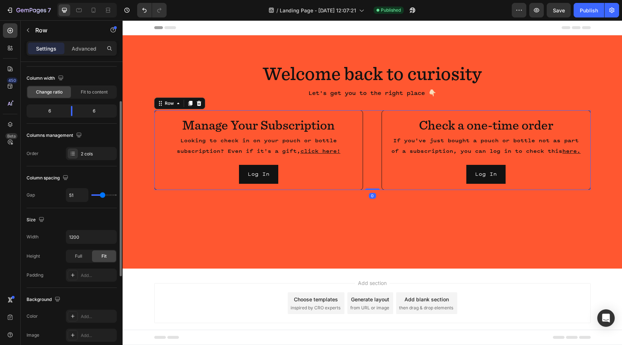
scroll to position [60, 0]
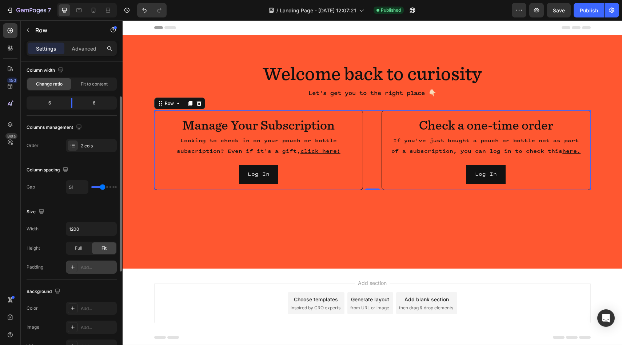
click at [75, 267] on icon at bounding box center [73, 267] width 6 height 6
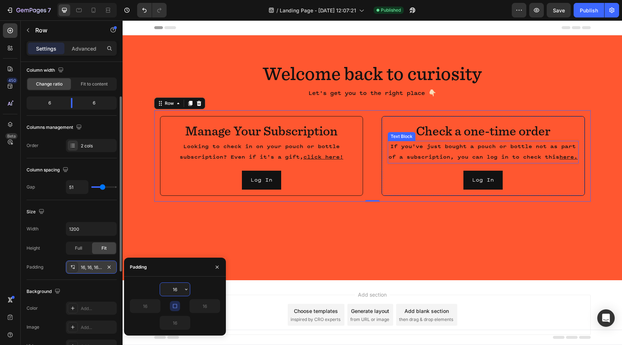
click at [433, 153] on p "If you've just bought a pouch or bottle not as part of a subscription, you can …" at bounding box center [482, 151] width 189 height 21
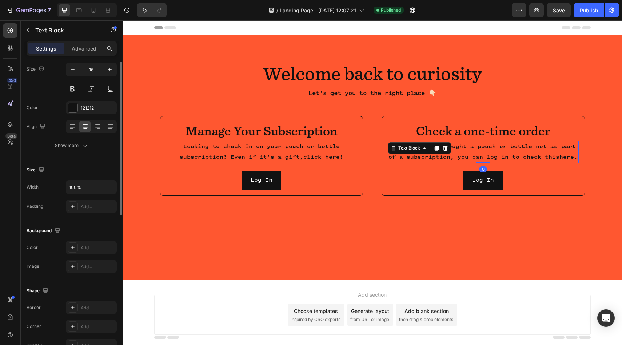
scroll to position [0, 0]
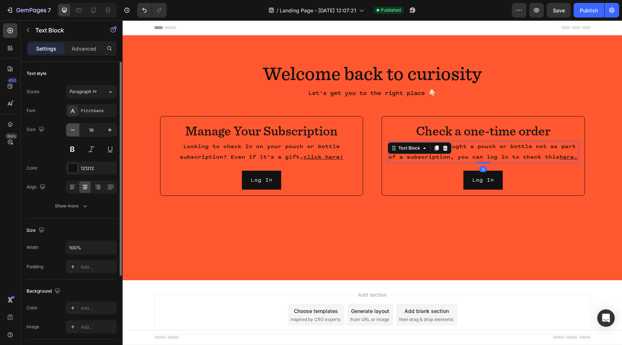
click at [73, 134] on button "button" at bounding box center [72, 129] width 13 height 13
type input "15"
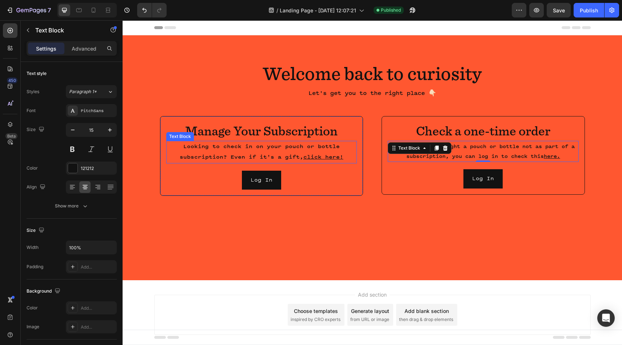
click at [244, 152] on p "Looking to check in on your pouch or bottle subscription? Even if it's a gift, …" at bounding box center [261, 151] width 189 height 21
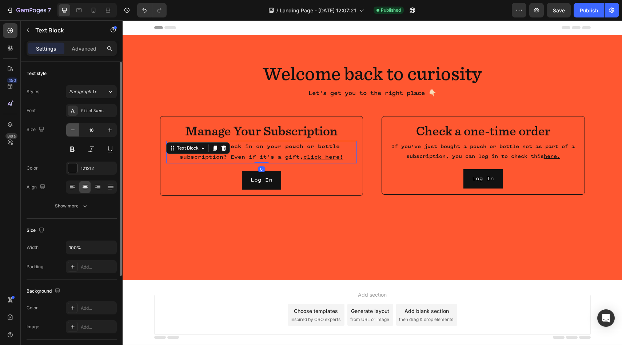
click at [72, 129] on icon "button" at bounding box center [72, 129] width 7 height 7
type input "15"
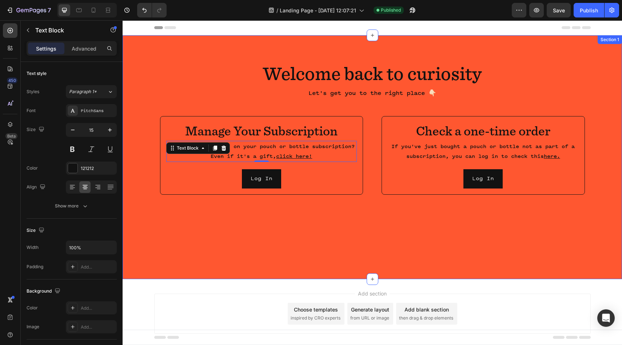
click at [273, 221] on div "Welcome back to curiosity Heading Let's get you to the right place 👇🏻 Text Bloc…" at bounding box center [372, 157] width 499 height 244
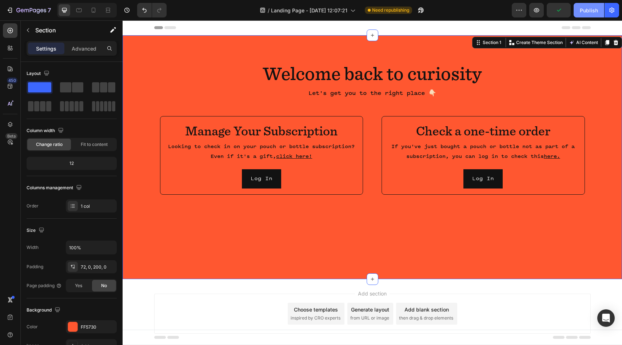
click at [585, 11] on div "Publish" at bounding box center [589, 11] width 18 height 8
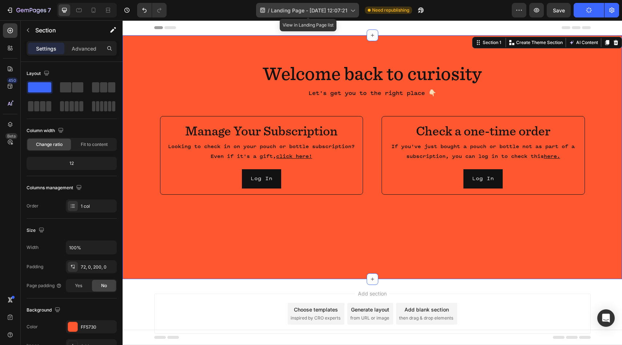
click at [323, 15] on div "/ Landing Page - Aug 26, 12:07:21" at bounding box center [307, 10] width 103 height 15
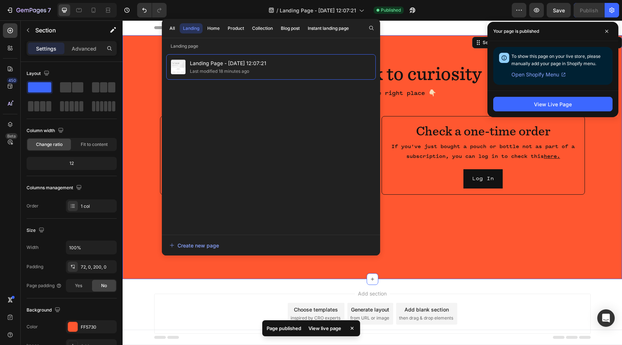
click at [480, 9] on div "/ Landing Page - Aug 26, 12:07:21 Published" at bounding box center [341, 10] width 339 height 15
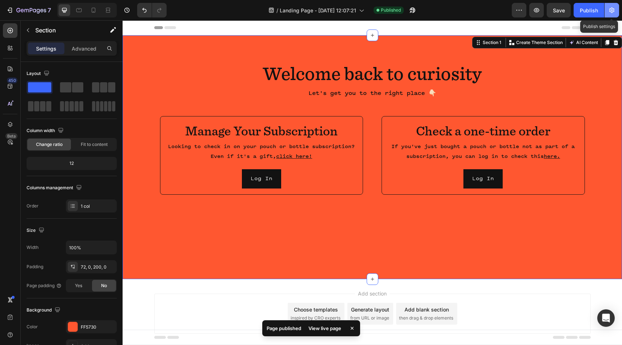
click at [613, 13] on icon "button" at bounding box center [611, 10] width 7 height 7
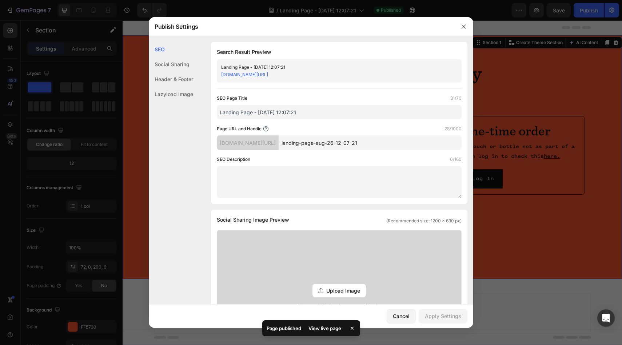
click at [371, 143] on input "landing-page-aug-26-12-07-21" at bounding box center [369, 142] width 183 height 15
drag, startPoint x: 396, startPoint y: 143, endPoint x: 225, endPoint y: 141, distance: 170.9
click at [225, 141] on div "whisky-me.myshopify.com/pages/ landing-page-aug-26-12-07-21" at bounding box center [339, 142] width 245 height 15
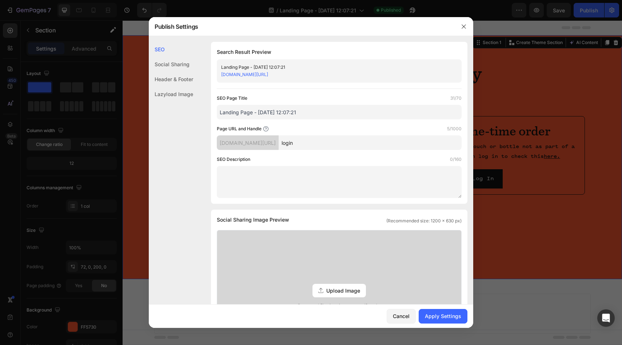
type input "login"
drag, startPoint x: 312, startPoint y: 117, endPoint x: 171, endPoint y: 113, distance: 141.1
click at [171, 113] on div "SEO Social Sharing Header & Footer Lazyload Image SEO Search Result Preview Lan…" at bounding box center [311, 324] width 324 height 565
type input "L"
type input "Welcome Back! Log In"
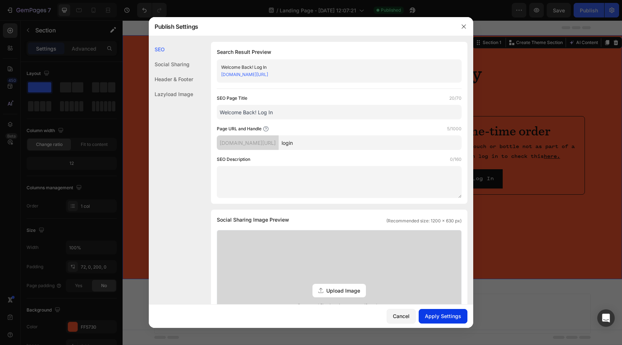
click at [449, 316] on div "Apply Settings" at bounding box center [443, 316] width 36 height 8
click at [268, 74] on link "whisky-me.myshopify.com/pages/login" at bounding box center [244, 74] width 47 height 5
click at [465, 25] on icon "button" at bounding box center [464, 27] width 6 height 6
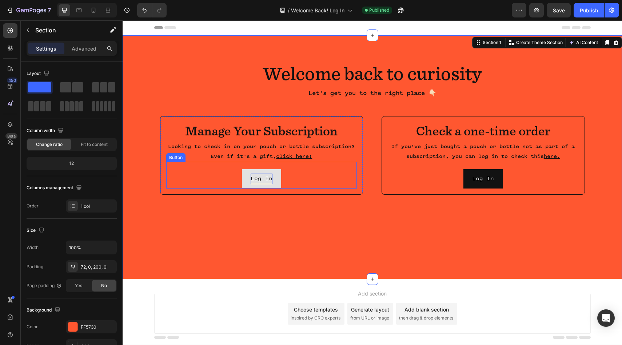
click at [257, 180] on p "Log In" at bounding box center [261, 178] width 22 height 11
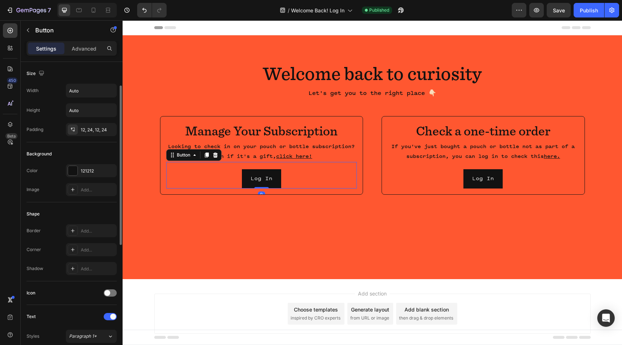
scroll to position [274, 0]
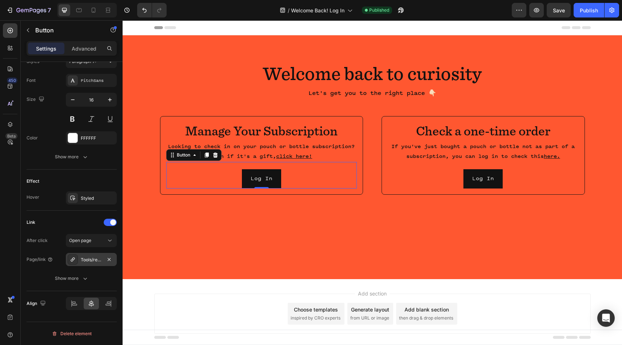
click at [75, 261] on icon at bounding box center [73, 259] width 6 height 6
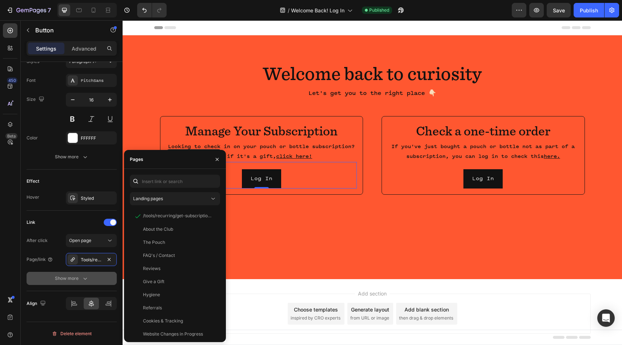
click at [81, 283] on button "Show more" at bounding box center [72, 278] width 90 height 13
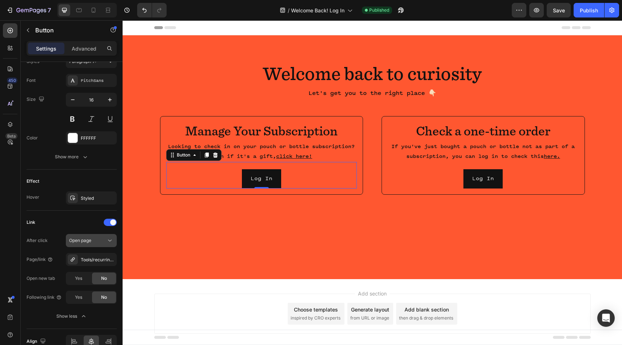
click at [96, 240] on div "Open page" at bounding box center [87, 240] width 37 height 7
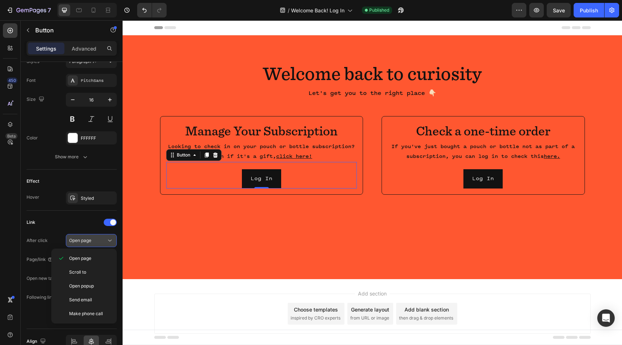
click at [96, 240] on div "Open page" at bounding box center [87, 240] width 37 height 7
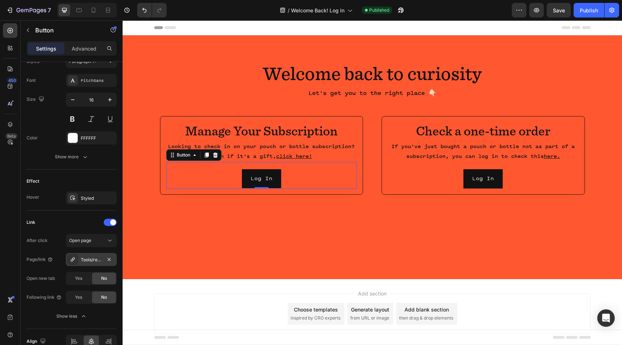
click at [91, 262] on div "Tools/recurring/get-subscription-access?Passwordless=true" at bounding box center [91, 259] width 21 height 7
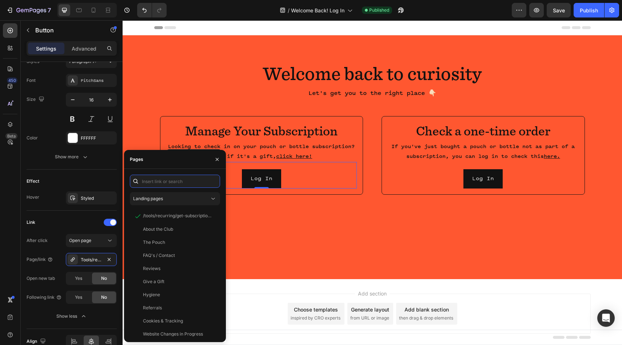
paste input "https://whisky-me.com/pages/login"
type input "https://whisky-me.com/pages/login"
click at [215, 160] on icon "button" at bounding box center [217, 159] width 6 height 6
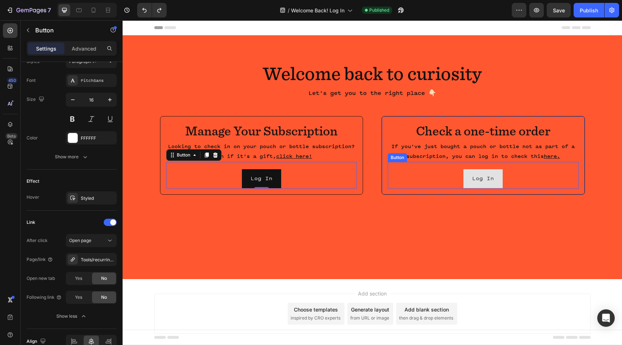
click at [464, 177] on button "Log In" at bounding box center [482, 178] width 39 height 19
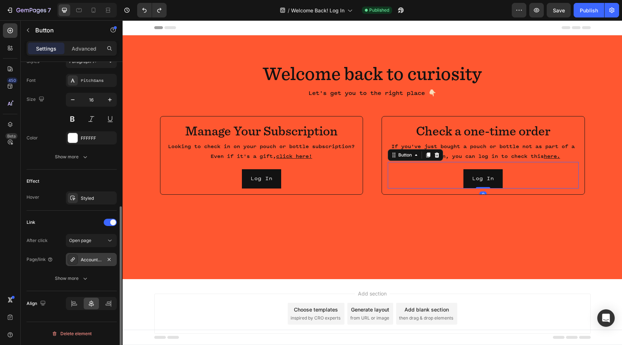
click at [91, 257] on div "Account/login" at bounding box center [91, 259] width 21 height 7
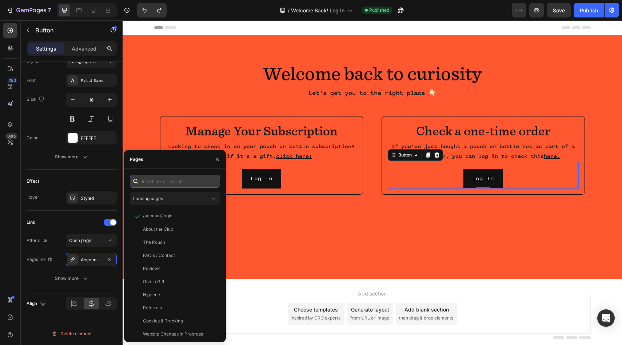
click at [173, 183] on input "text" at bounding box center [175, 181] width 90 height 13
paste input "https://whisky-me.com/pages/login"
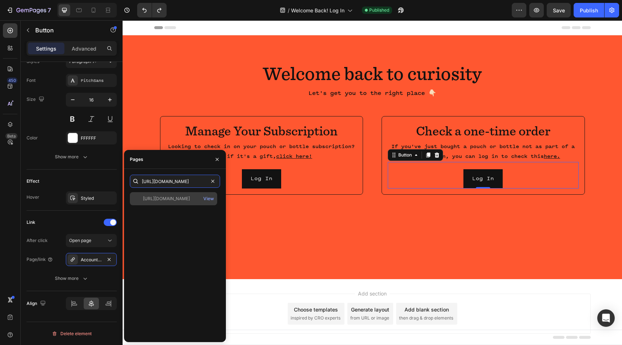
type input "https://whisky-me.com/pages/login"
click at [180, 198] on div "https://whisky-me.com/pages/login" at bounding box center [166, 198] width 47 height 7
click at [72, 231] on div "Link After click Open page Page/link https://whisky-me.com/login Show more" at bounding box center [72, 250] width 90 height 68
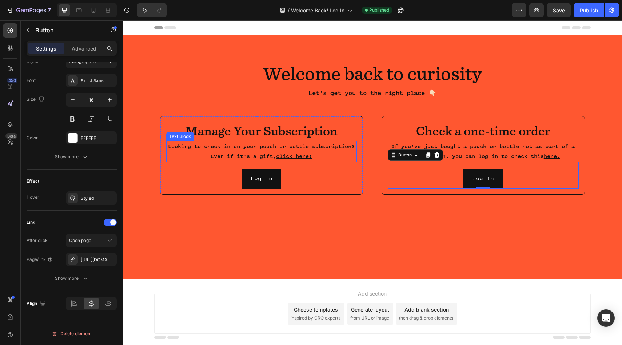
click at [312, 156] on u "click here!" at bounding box center [294, 156] width 36 height 6
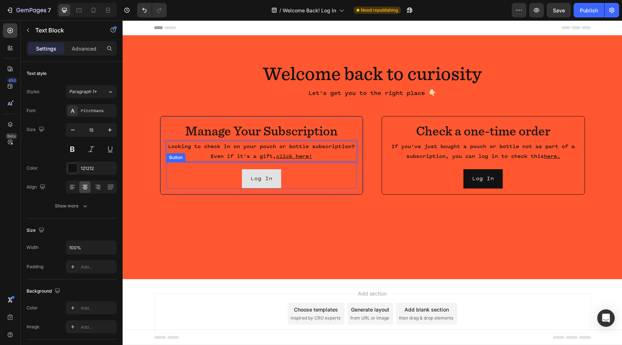
click at [248, 177] on button "Log In" at bounding box center [261, 178] width 39 height 19
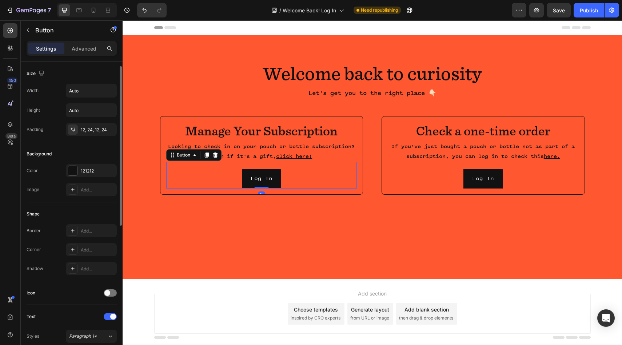
scroll to position [274, 0]
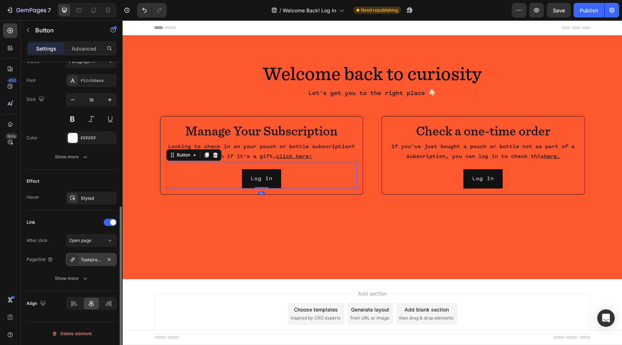
click at [89, 262] on div "Tools/recurring/get-subscription-access?Passwordless=true" at bounding box center [91, 259] width 21 height 7
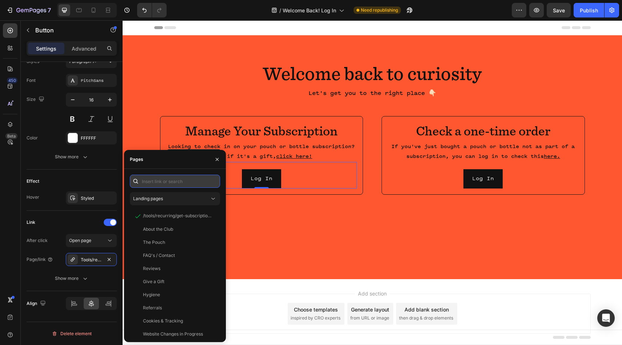
click at [180, 180] on input "text" at bounding box center [175, 181] width 90 height 13
paste input "[URL][DOMAIN_NAME]"
type input "[URL][DOMAIN_NAME]"
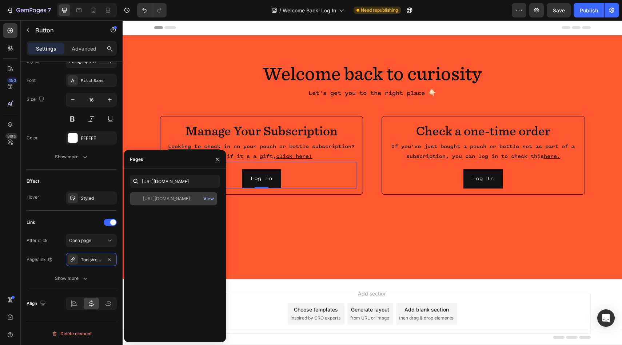
click at [208, 196] on div "View" at bounding box center [208, 198] width 11 height 7
click at [154, 200] on div "[URL][DOMAIN_NAME]" at bounding box center [166, 198] width 47 height 7
click at [244, 260] on div "Welcome back to curiosity Heading Let's get you to the right place 👇🏻 Text Bloc…" at bounding box center [372, 157] width 499 height 244
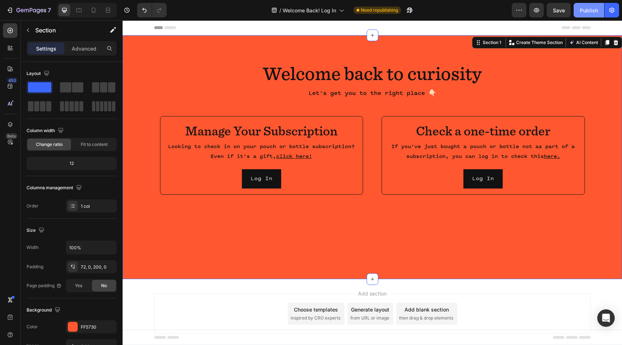
click at [574, 11] on button "Publish" at bounding box center [588, 10] width 31 height 15
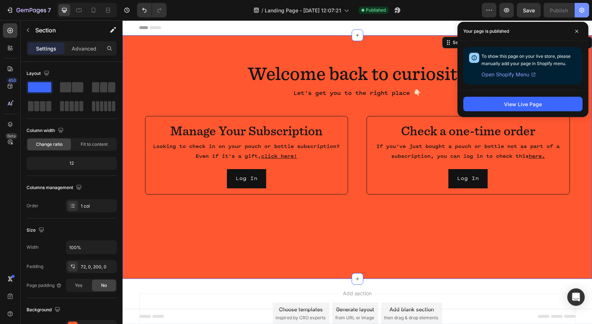
click at [575, 16] on button "button" at bounding box center [581, 10] width 15 height 15
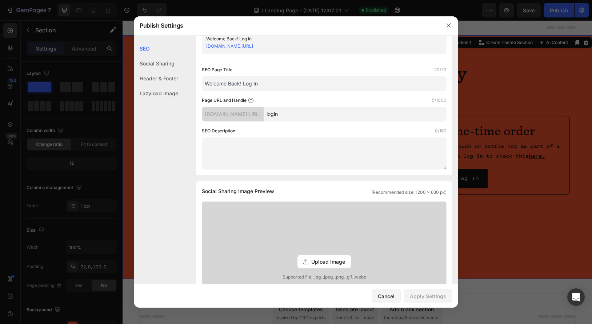
scroll to position [29, 0]
click at [281, 153] on textarea at bounding box center [324, 152] width 245 height 32
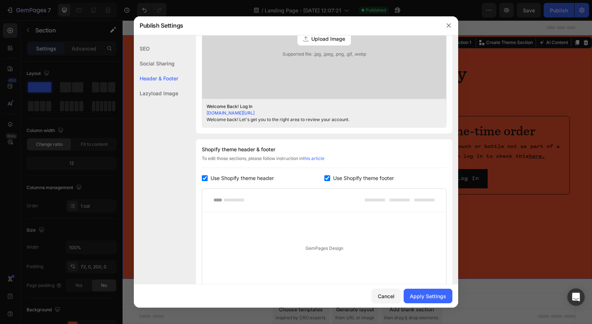
scroll to position [258, 0]
type textarea "Welcome back! Let's get you to the right area to review your account."
click at [429, 293] on div "Apply Settings" at bounding box center [428, 296] width 36 height 8
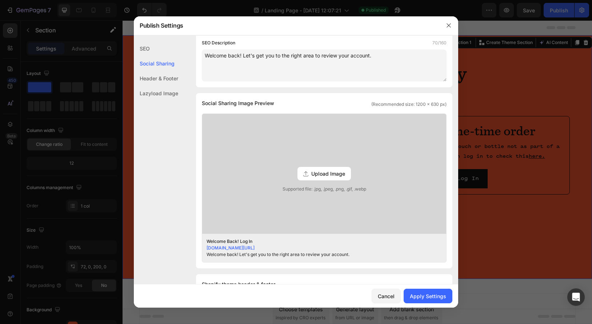
scroll to position [0, 0]
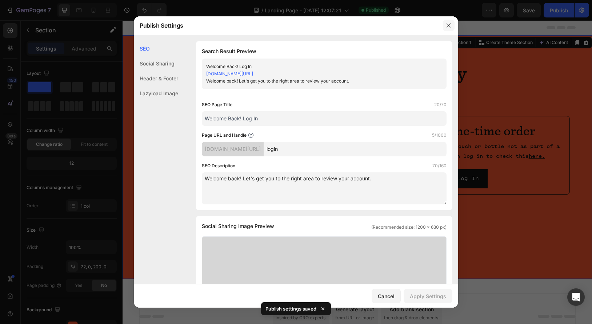
click at [446, 24] on icon "button" at bounding box center [449, 26] width 6 height 6
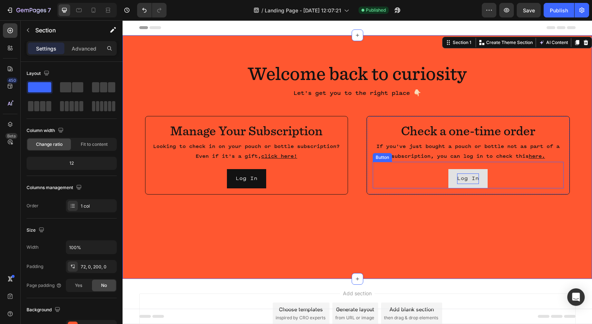
click at [462, 180] on p "Log In" at bounding box center [468, 178] width 22 height 11
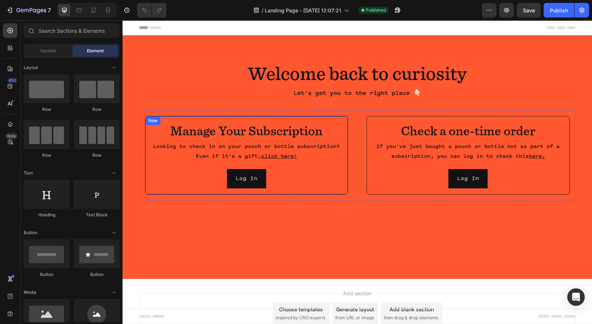
click at [329, 120] on div "Manage Your Subscription Heading Looking to check in on your pouch or bottle su…" at bounding box center [246, 155] width 203 height 79
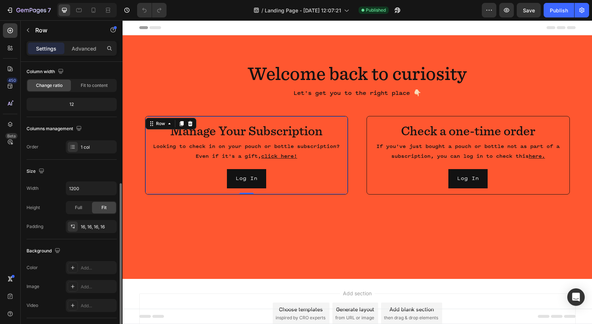
scroll to position [161, 0]
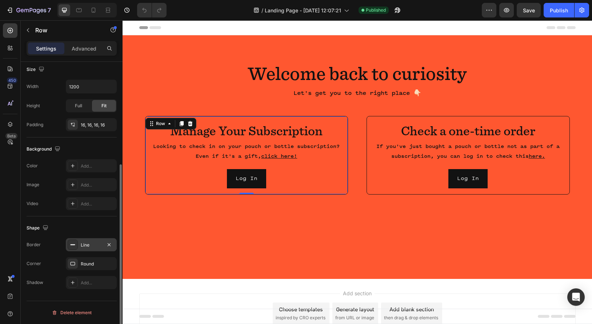
click at [84, 240] on div "Line" at bounding box center [91, 244] width 51 height 13
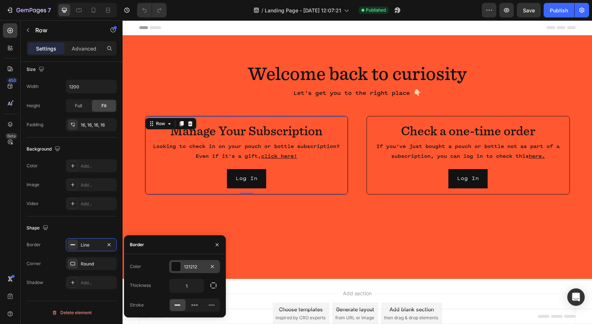
click at [191, 267] on div "121212" at bounding box center [194, 267] width 21 height 7
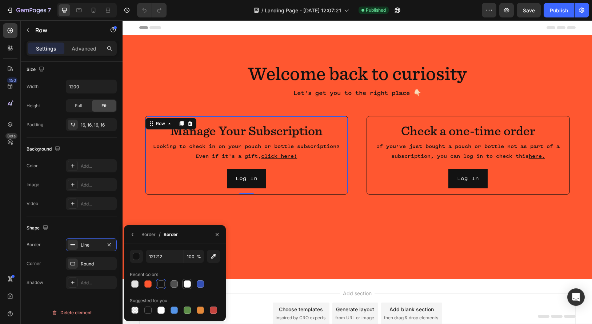
click at [188, 286] on div at bounding box center [187, 283] width 7 height 7
type input "FFFFFF"
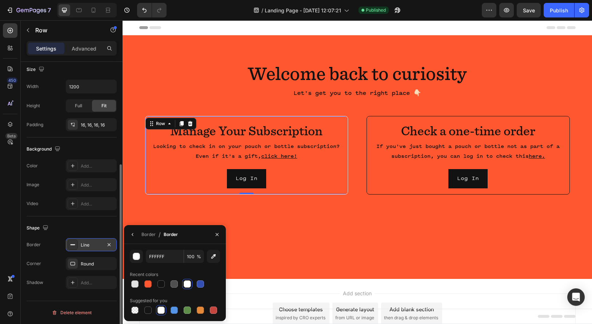
click at [71, 244] on rect at bounding box center [73, 244] width 5 height 1
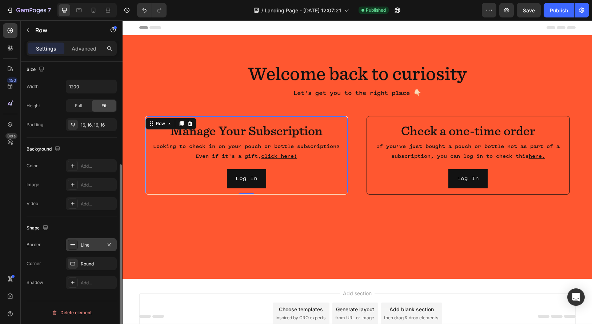
click at [74, 245] on rect at bounding box center [73, 244] width 5 height 1
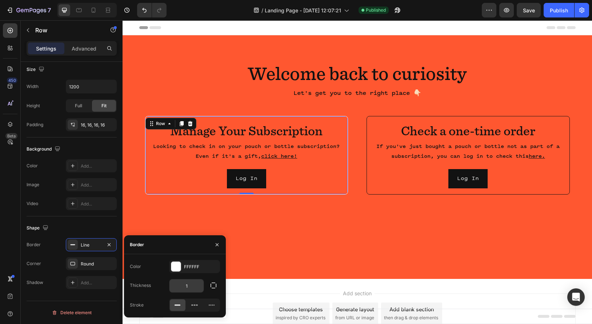
click at [196, 284] on input "1" at bounding box center [186, 285] width 34 height 13
type input "3"
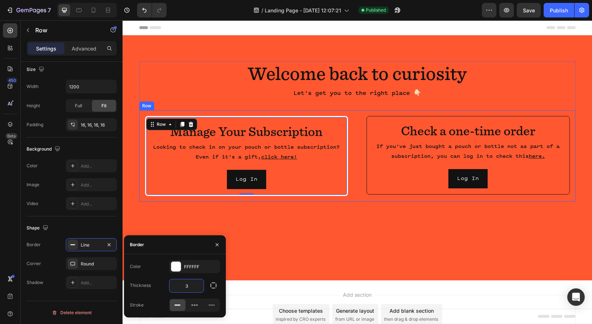
click at [421, 119] on div "Check a one-time order Heading If you've just bought a pouch or bottle not as p…" at bounding box center [467, 155] width 203 height 79
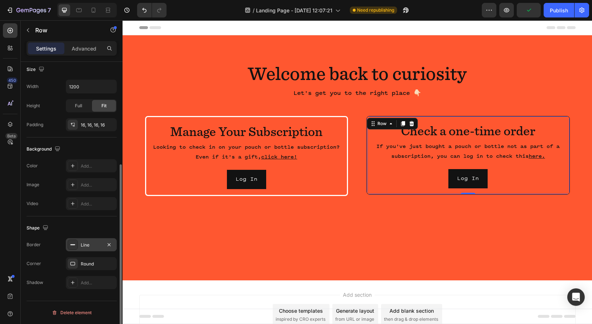
click at [88, 243] on div "Line" at bounding box center [91, 245] width 21 height 7
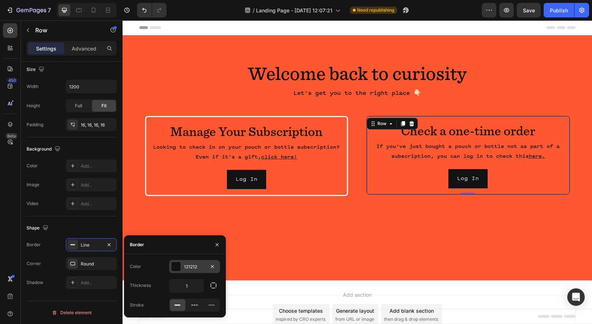
click at [177, 271] on div at bounding box center [175, 266] width 9 height 9
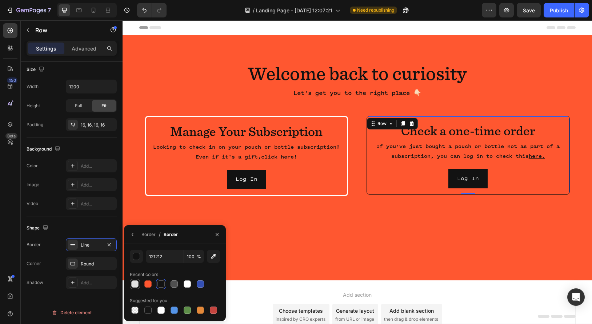
click at [135, 286] on div at bounding box center [134, 283] width 7 height 7
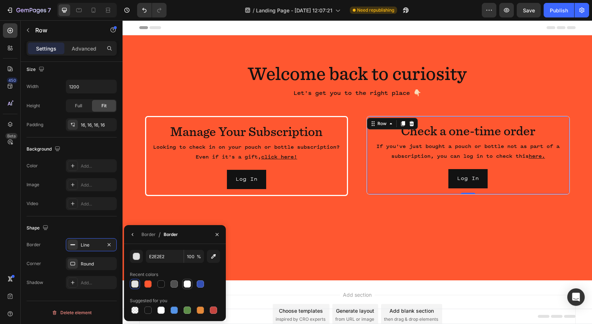
click at [188, 287] on div at bounding box center [187, 283] width 7 height 7
type input "FFFFFF"
click at [96, 252] on div "Border Line Corner Round Shadow Add..." at bounding box center [72, 263] width 90 height 51
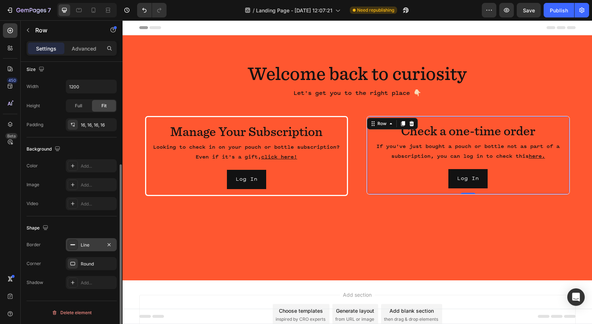
click at [94, 249] on div "Line" at bounding box center [91, 244] width 51 height 13
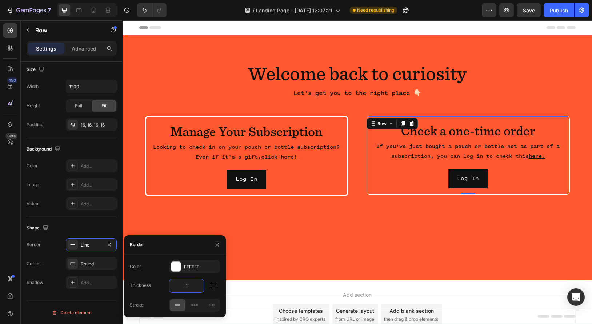
click at [192, 284] on input "1" at bounding box center [186, 285] width 34 height 13
type input "3"
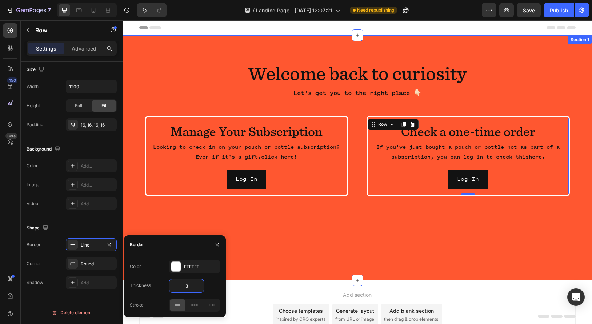
click at [313, 228] on div "Welcome back to curiosity Heading Let's get you to the right place 👇🏻 Text Bloc…" at bounding box center [357, 157] width 469 height 245
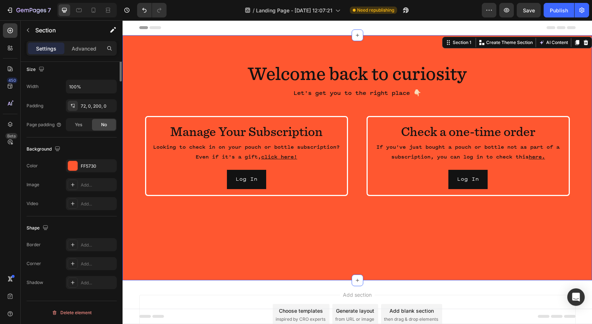
scroll to position [0, 0]
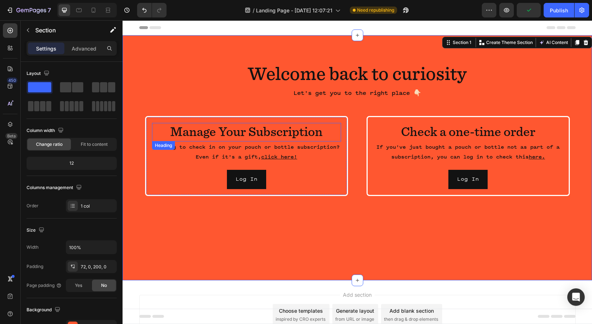
click at [235, 128] on h2 "Manage Your Subscription" at bounding box center [246, 132] width 189 height 19
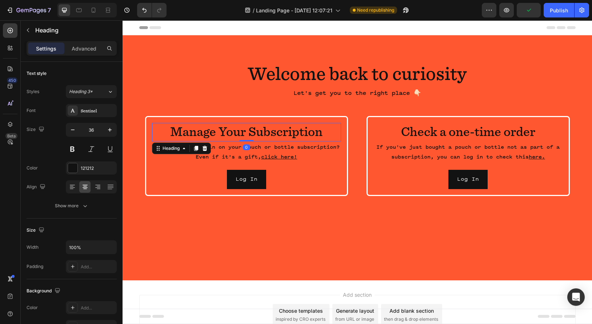
click at [225, 129] on h2 "Manage Your Subscription" at bounding box center [246, 132] width 189 height 19
click at [257, 132] on p "Manage your Subscription" at bounding box center [247, 132] width 188 height 17
click at [328, 131] on p "Manage your subscription" at bounding box center [247, 132] width 188 height 17
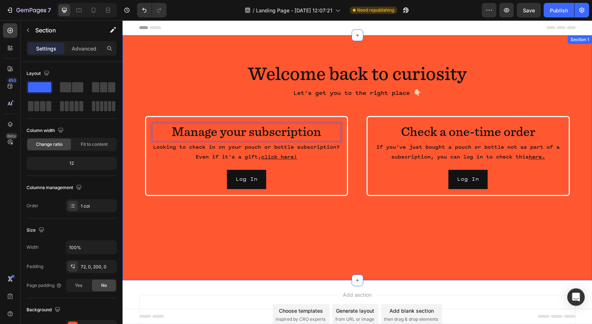
click at [413, 230] on div "Welcome back to curiosity Heading Let's get you to the right place 👇🏻 Text Bloc…" at bounding box center [357, 157] width 469 height 245
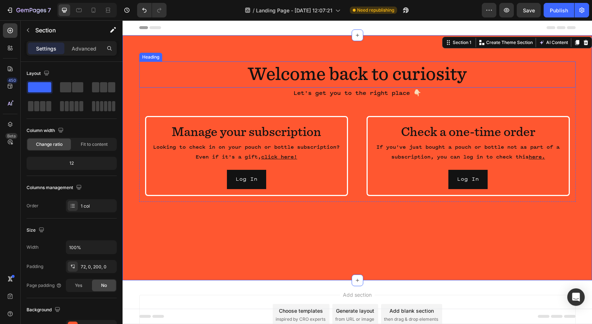
click at [462, 71] on h2 "Welcome back to curiosity" at bounding box center [357, 74] width 436 height 26
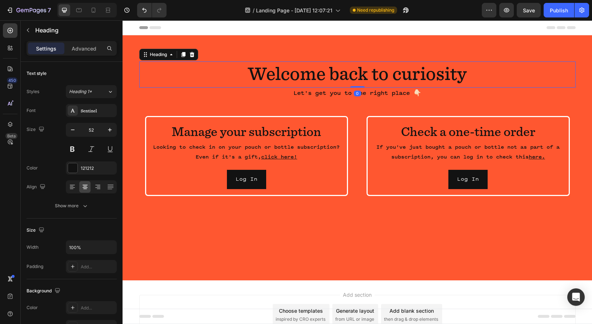
click at [468, 75] on h2 "Welcome back to curiosity" at bounding box center [357, 74] width 436 height 26
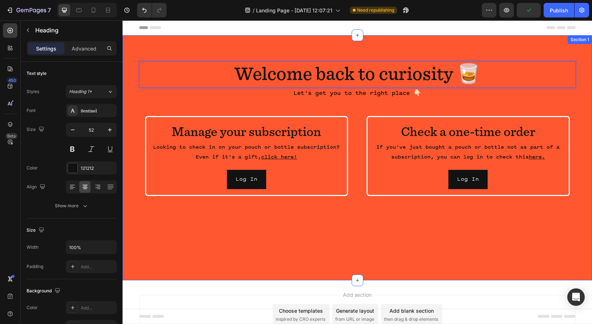
click at [371, 254] on div "Welcome back to curiosity 🥃 Heading 0 Let's get you to the right place 👇🏻 Text …" at bounding box center [357, 157] width 469 height 245
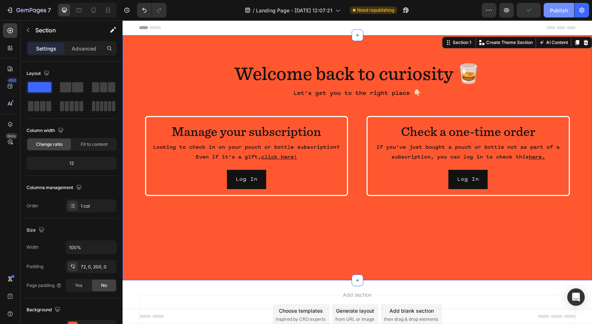
click at [558, 11] on div "Publish" at bounding box center [559, 11] width 18 height 8
